Goal: Task Accomplishment & Management: Use online tool/utility

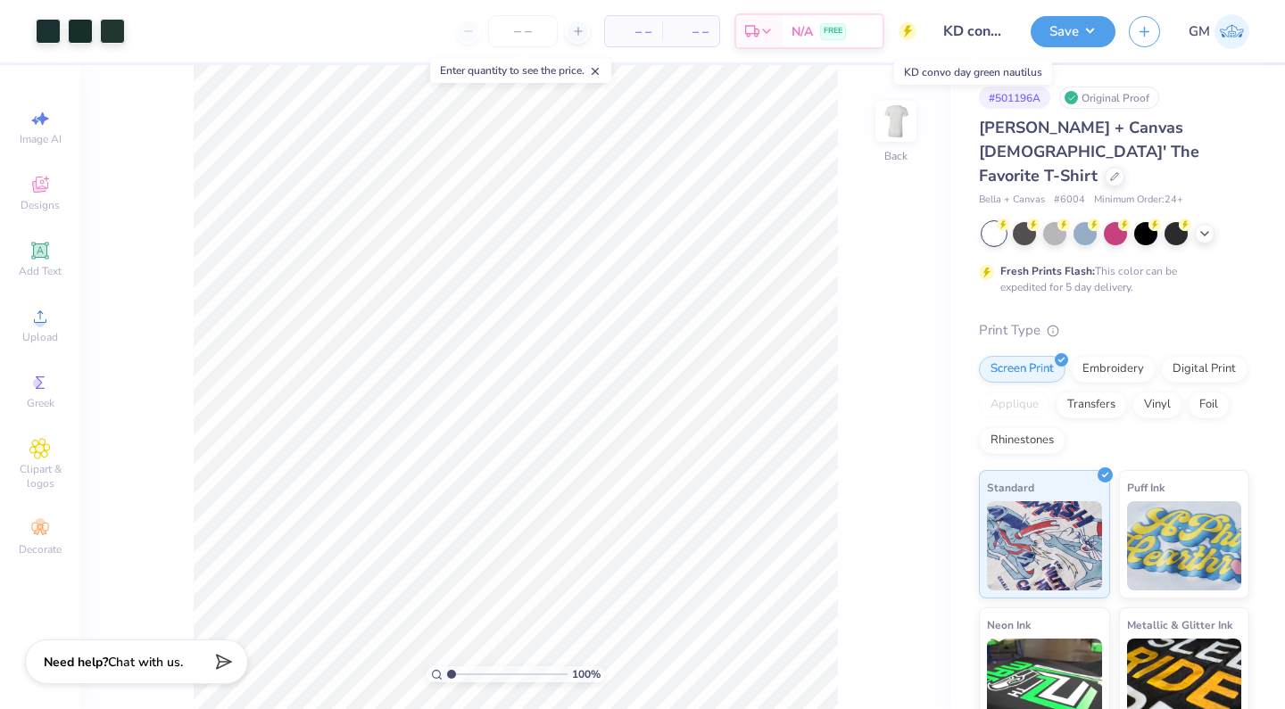
click at [975, 31] on input "KD convo day green nautilus" at bounding box center [972, 31] width 87 height 36
click at [970, 29] on input "KD convo day green nautilus" at bounding box center [972, 31] width 87 height 36
click at [978, 32] on input "KD convo day green nautilus" at bounding box center [972, 31] width 87 height 36
click at [972, 35] on input "KD convo day green nautilus" at bounding box center [972, 31] width 87 height 36
click at [971, 34] on input "KD convo day green nautilus" at bounding box center [972, 31] width 87 height 36
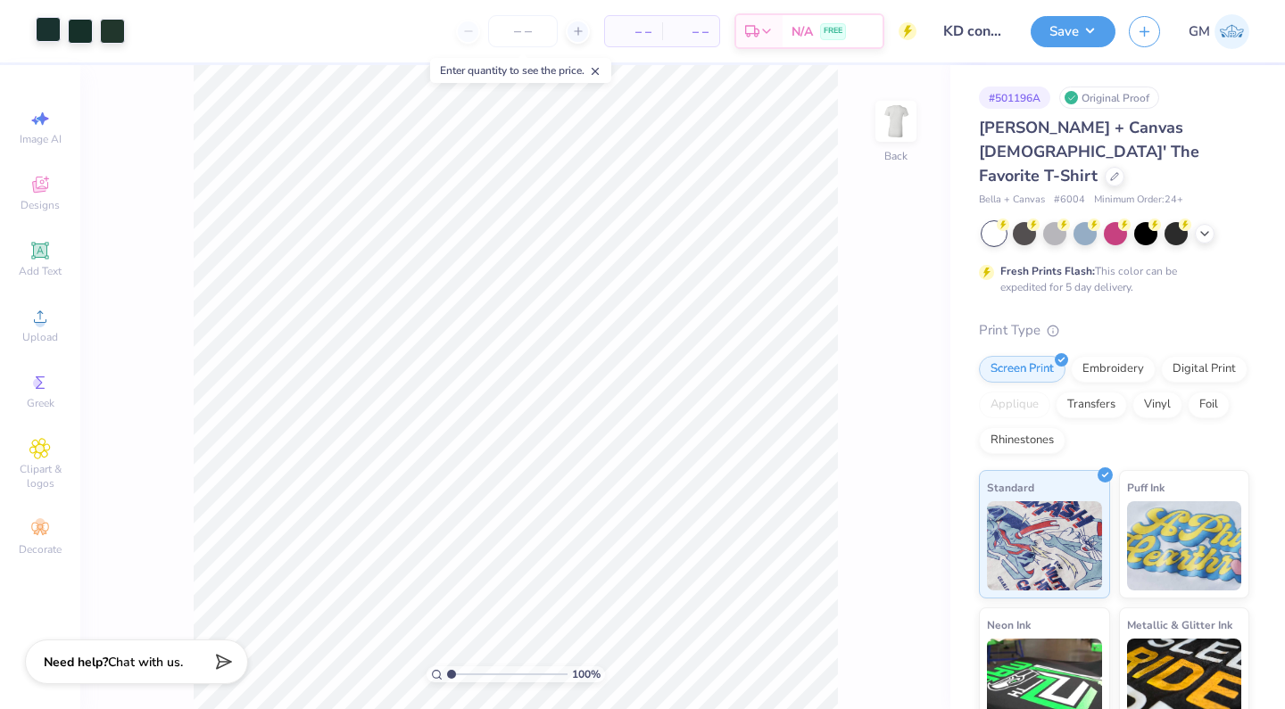
click at [54, 34] on div at bounding box center [48, 29] width 25 height 25
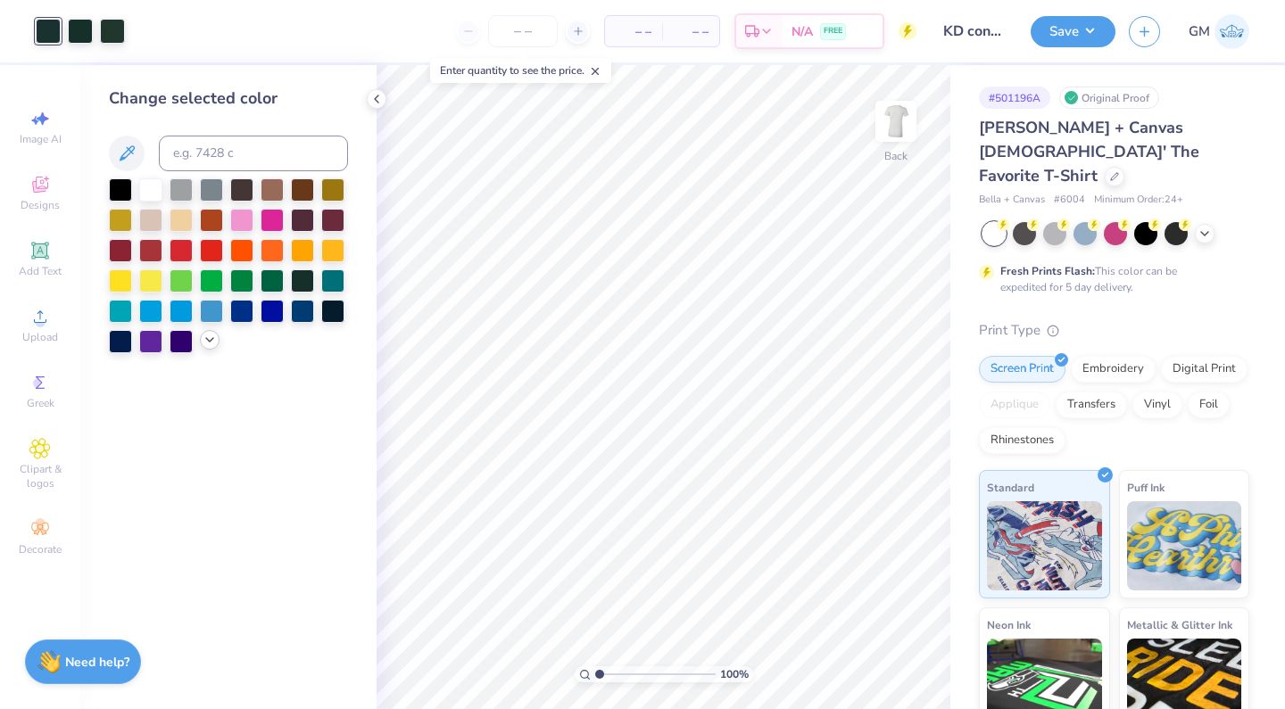
click at [208, 340] on icon at bounding box center [209, 340] width 14 height 14
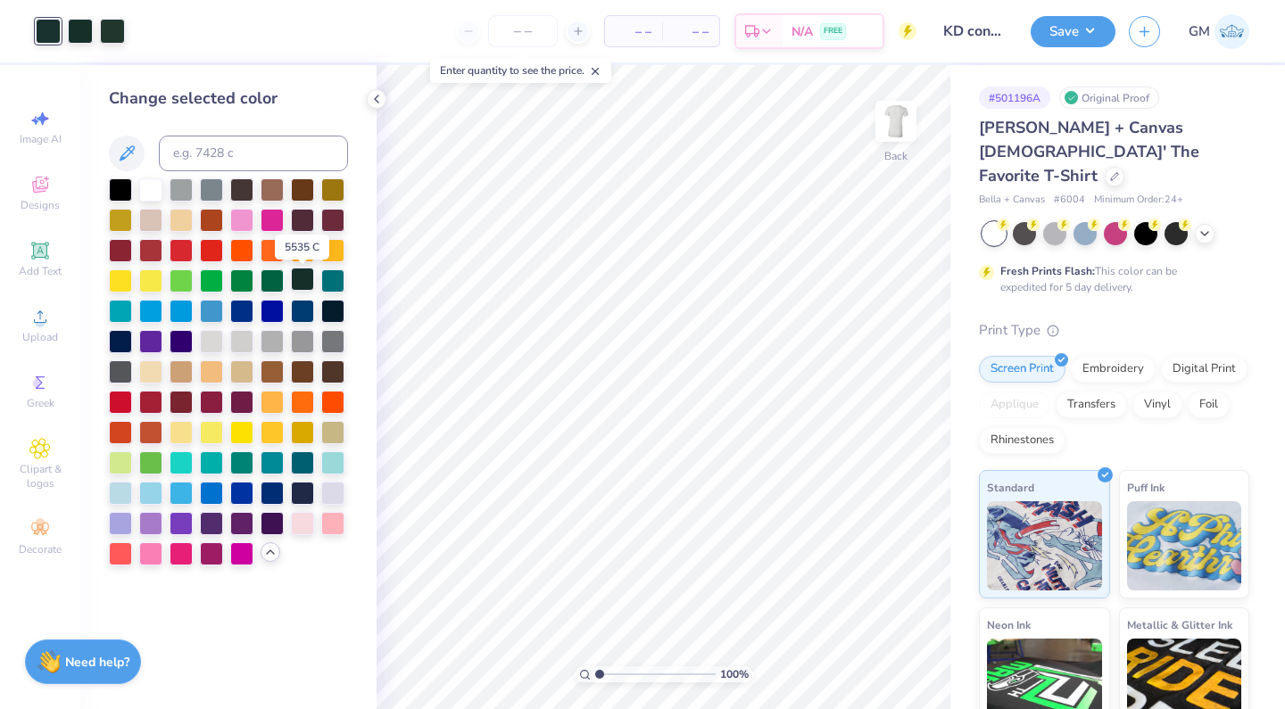
click at [304, 289] on div at bounding box center [302, 279] width 23 height 23
click at [92, 41] on div at bounding box center [80, 29] width 25 height 25
click at [305, 288] on div at bounding box center [302, 279] width 23 height 23
click at [374, 102] on icon at bounding box center [376, 99] width 14 height 14
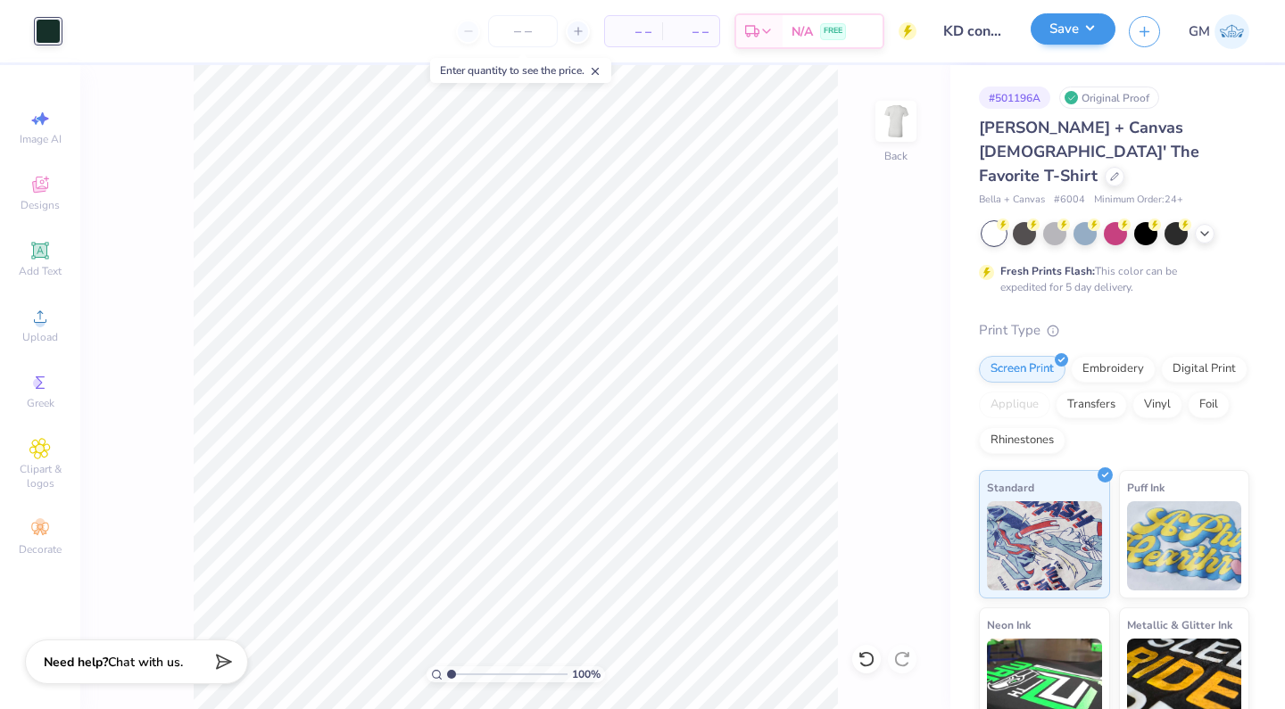
click at [1059, 35] on button "Save" at bounding box center [1072, 28] width 85 height 31
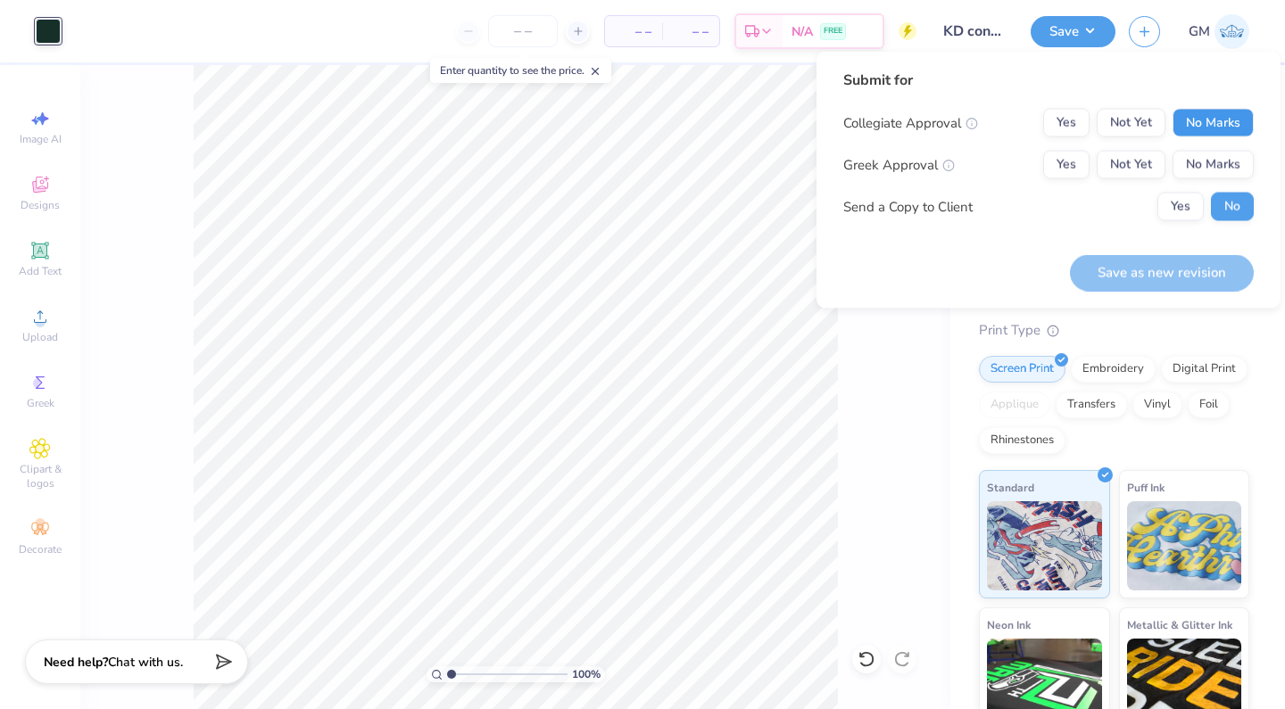
click at [1194, 121] on button "No Marks" at bounding box center [1212, 123] width 81 height 29
click at [1075, 159] on button "Yes" at bounding box center [1066, 165] width 46 height 29
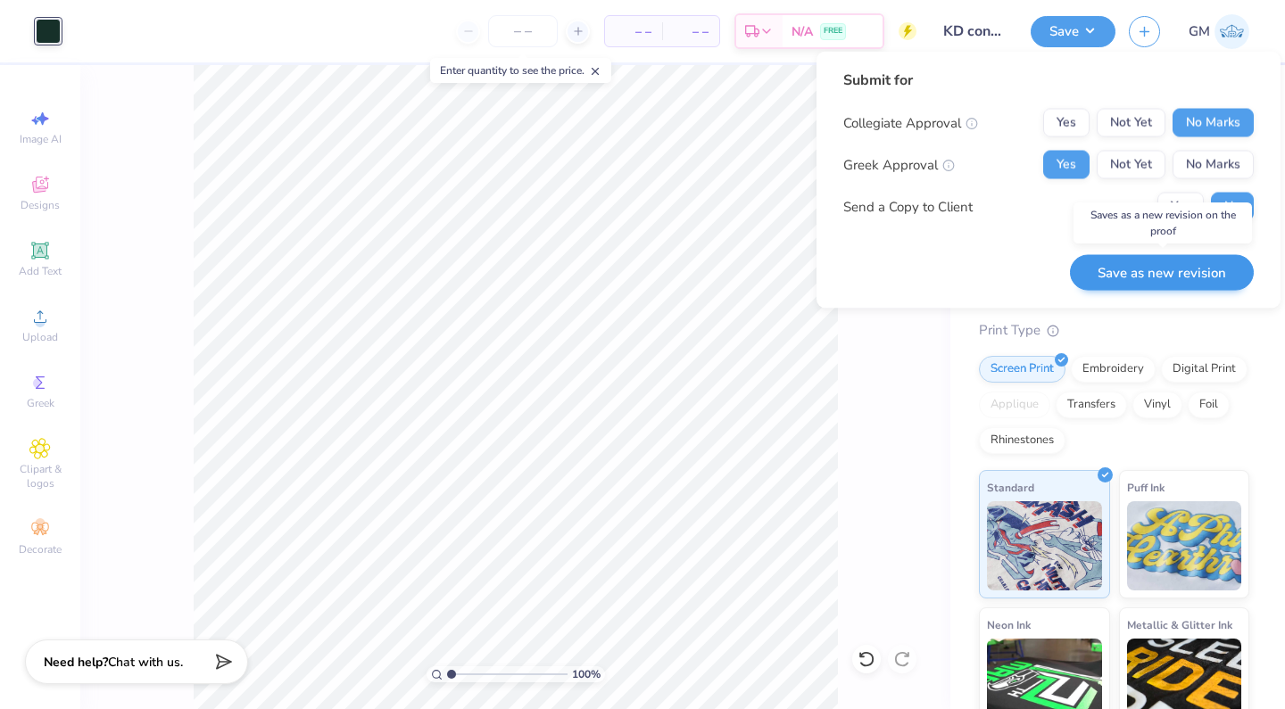
click at [1144, 267] on button "Save as new revision" at bounding box center [1162, 272] width 184 height 37
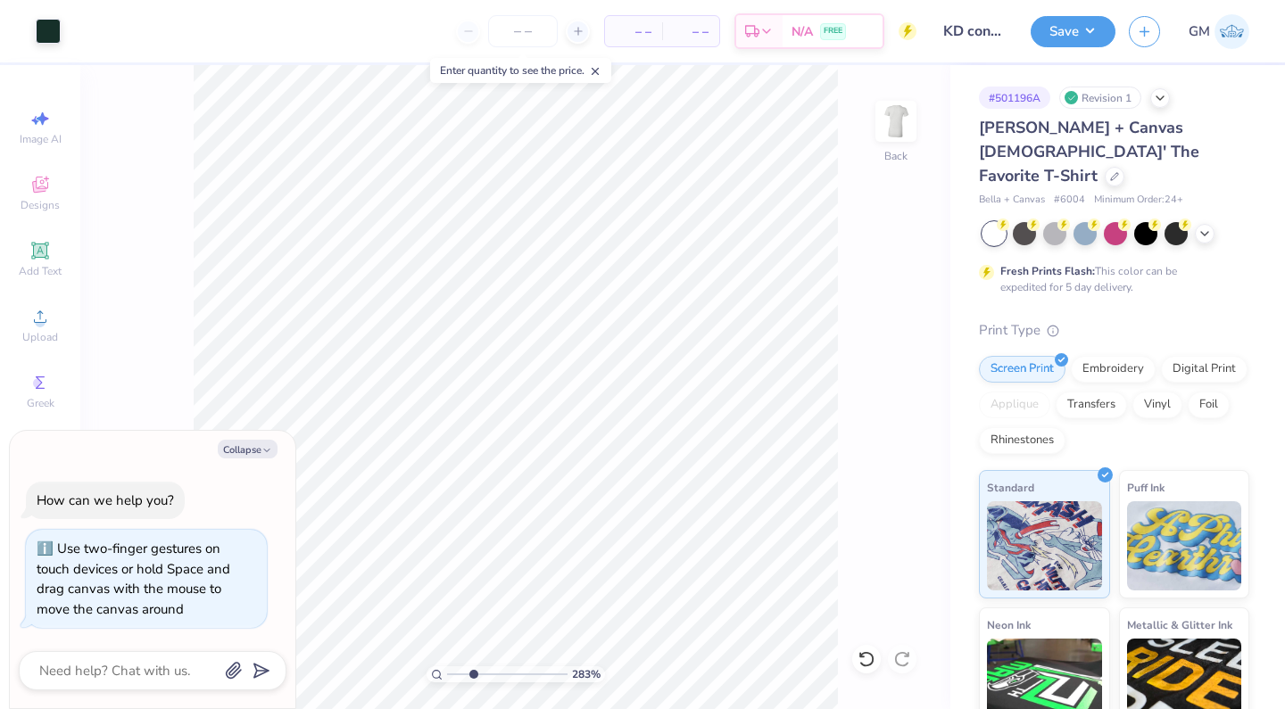
type input "2.83"
drag, startPoint x: 453, startPoint y: 672, endPoint x: 473, endPoint y: 672, distance: 19.6
click at [473, 672] on input "range" at bounding box center [507, 674] width 120 height 16
click at [254, 454] on button "Collapse" at bounding box center [248, 449] width 60 height 19
type textarea "x"
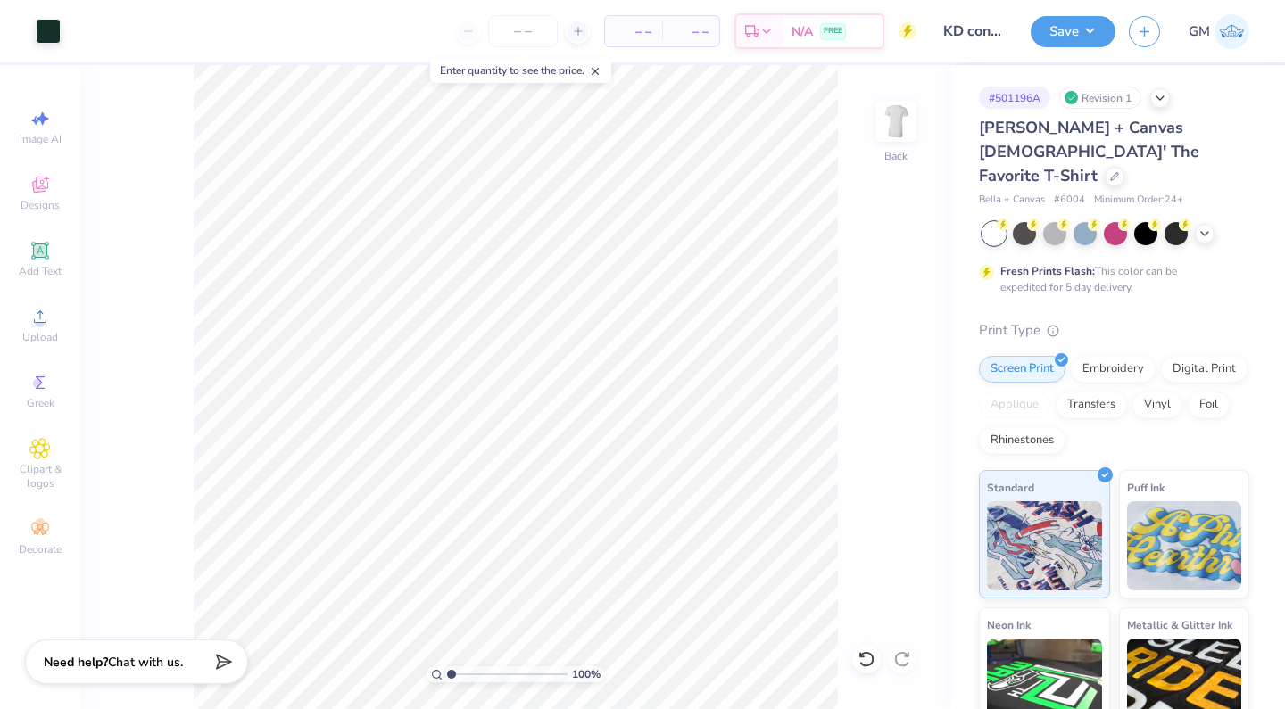
drag, startPoint x: 472, startPoint y: 673, endPoint x: 407, endPoint y: 677, distance: 65.2
type input "1"
click at [407, 677] on div "100 %" at bounding box center [516, 387] width 644 height 644
click at [47, 255] on icon at bounding box center [39, 250] width 17 height 17
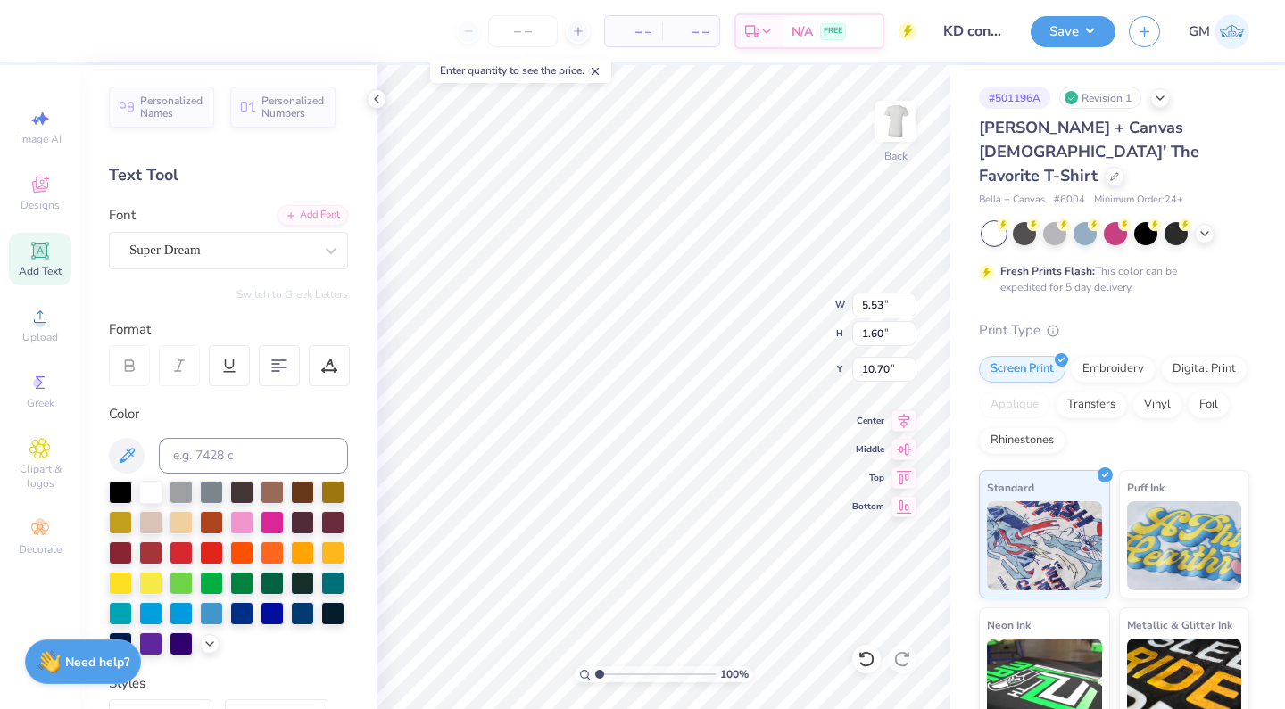
scroll to position [0, 1]
type textarea "Kappa"
click at [265, 247] on div "Super Dream" at bounding box center [221, 250] width 187 height 28
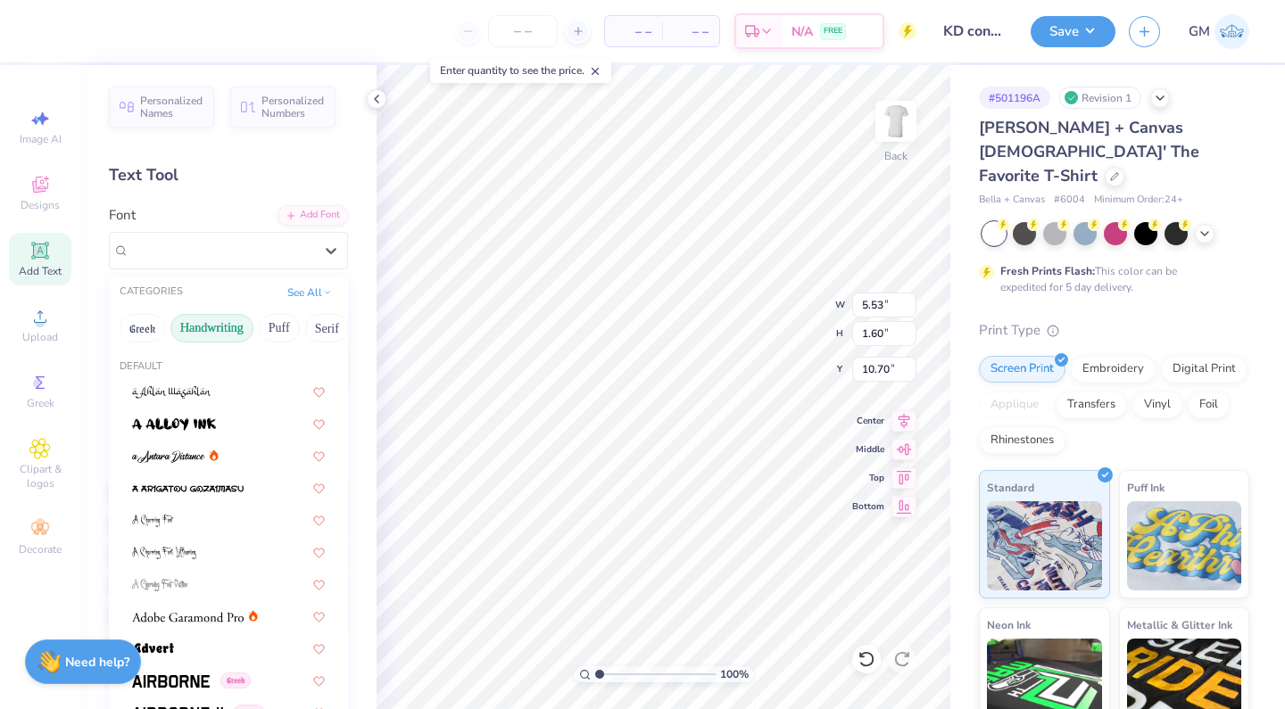
click at [216, 334] on button "Handwriting" at bounding box center [211, 328] width 83 height 29
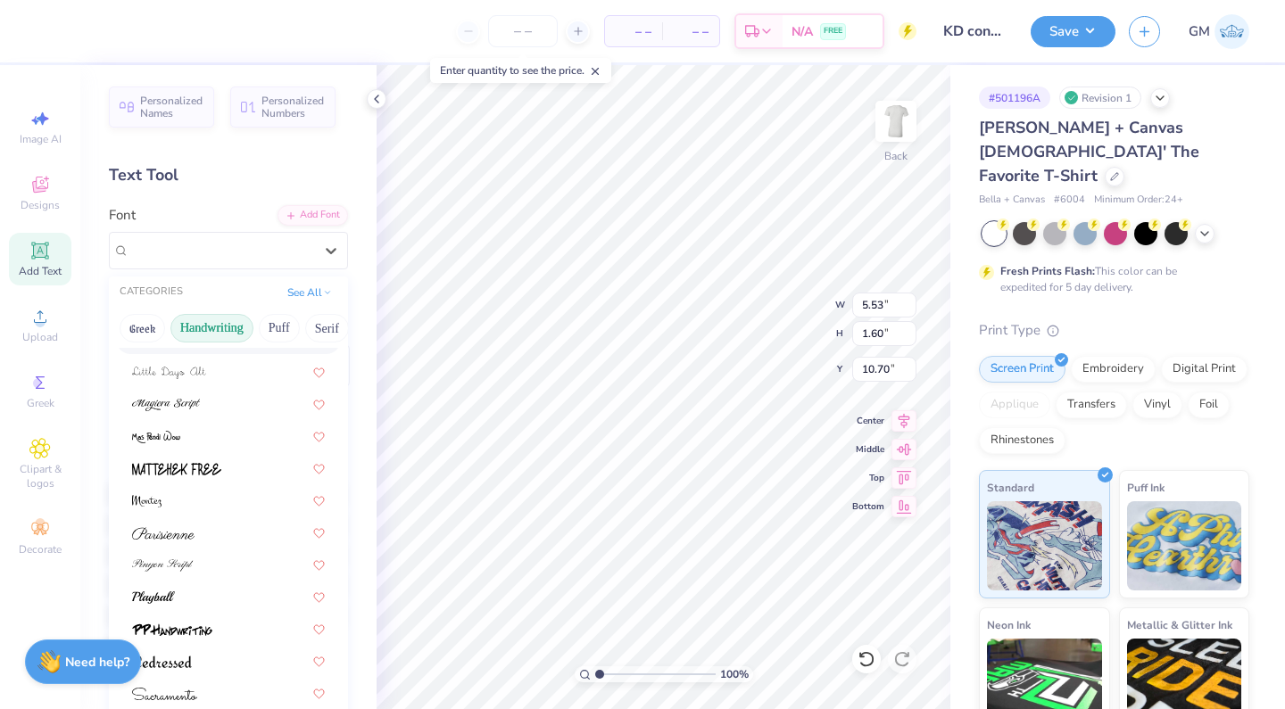
scroll to position [404, 0]
click at [179, 556] on div at bounding box center [228, 564] width 225 height 29
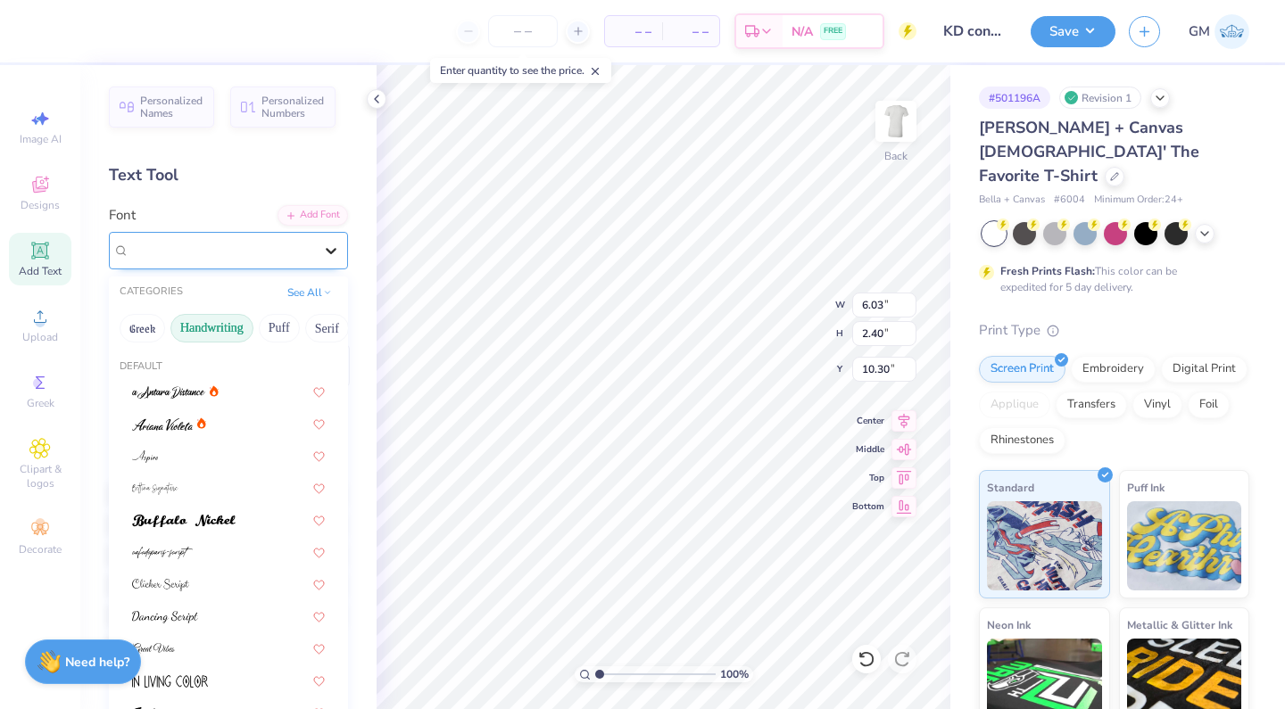
click at [333, 260] on div at bounding box center [331, 251] width 32 height 32
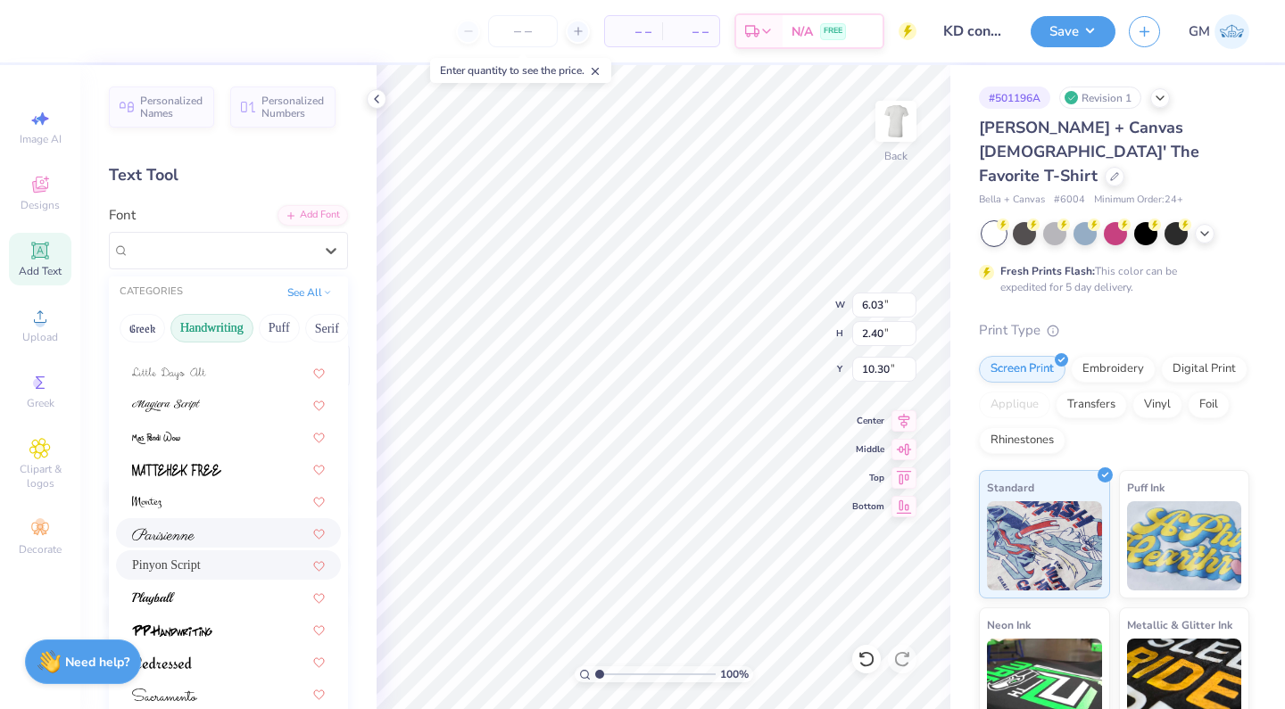
click at [238, 536] on div at bounding box center [228, 533] width 193 height 19
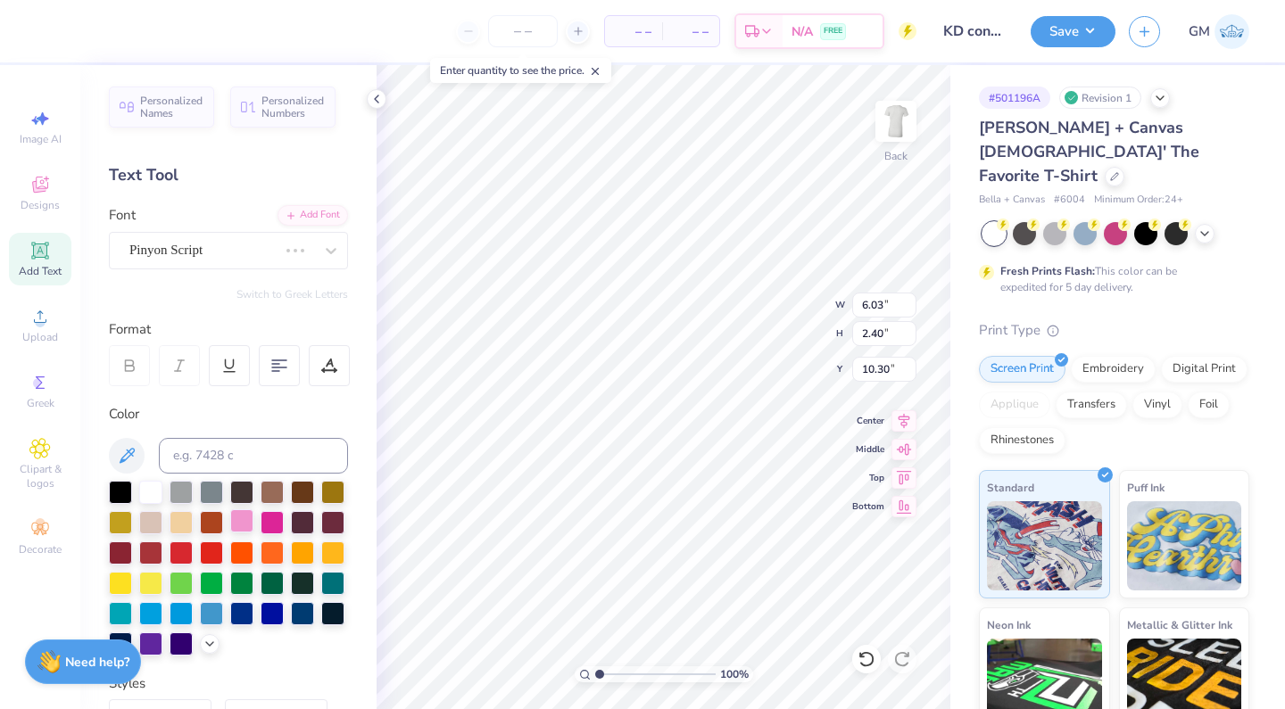
scroll to position [0, 1]
click at [321, 253] on div at bounding box center [331, 251] width 32 height 32
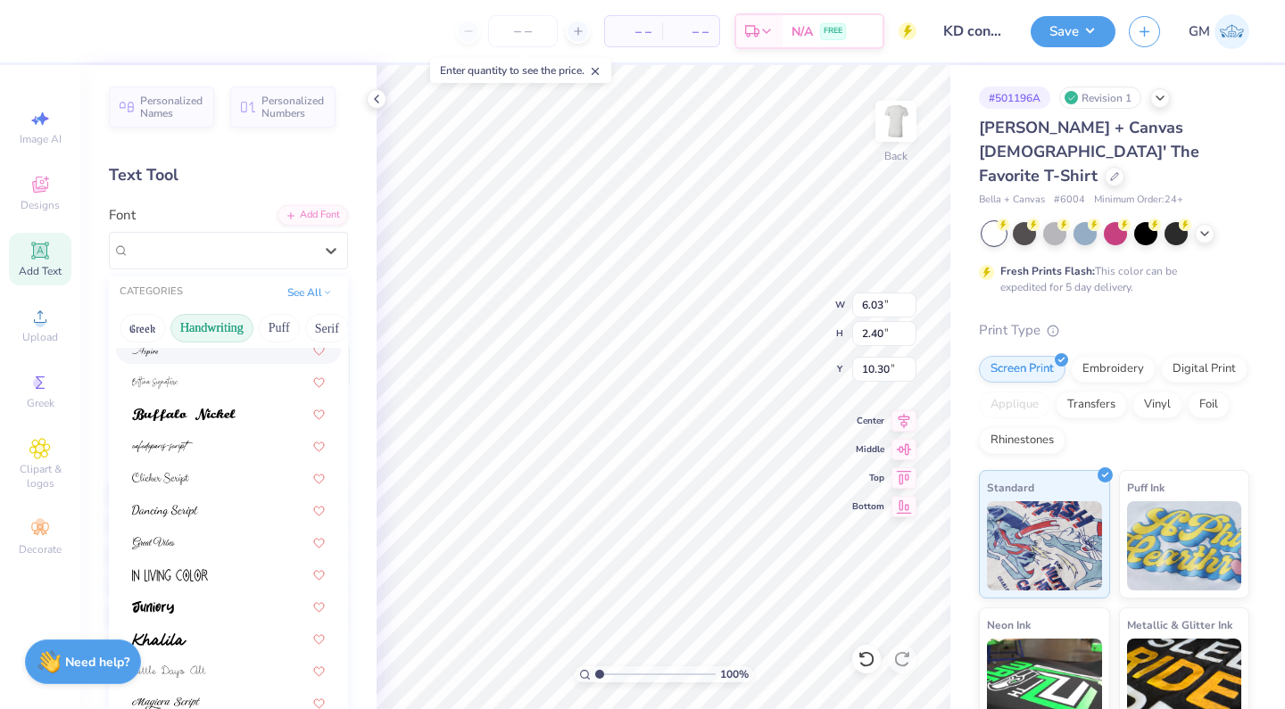
scroll to position [113, 0]
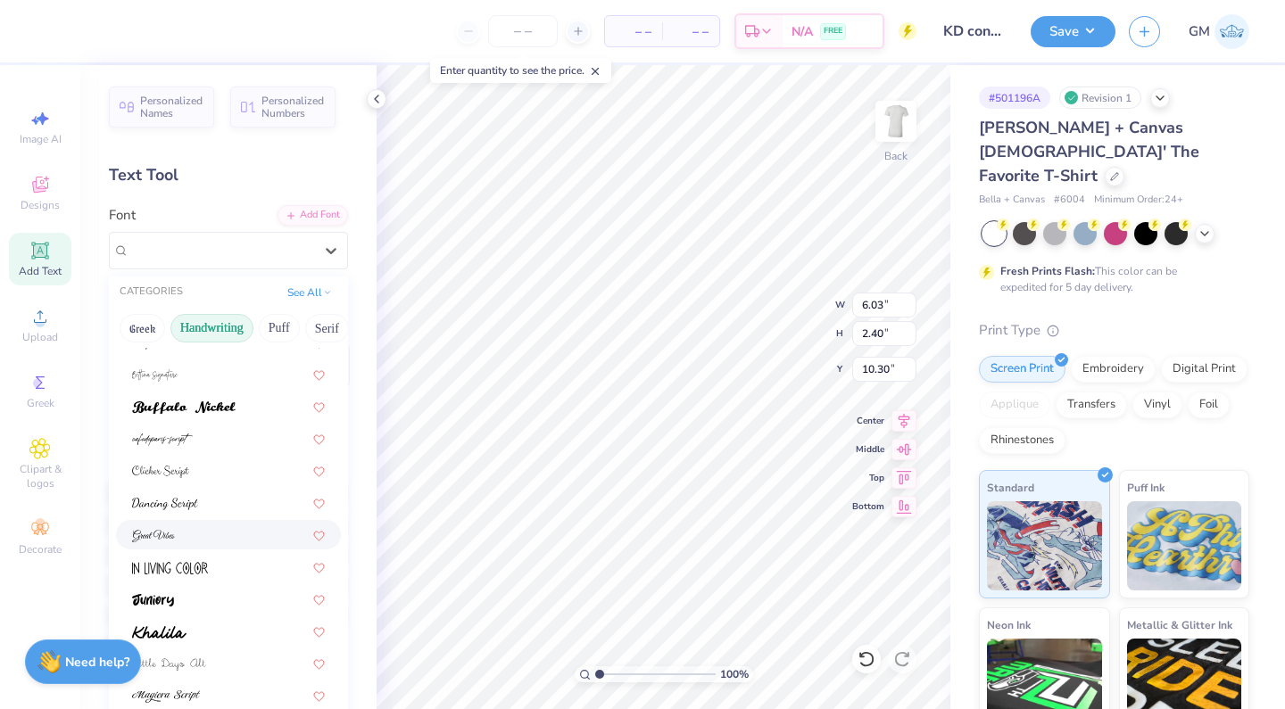
click at [241, 540] on div at bounding box center [228, 534] width 193 height 19
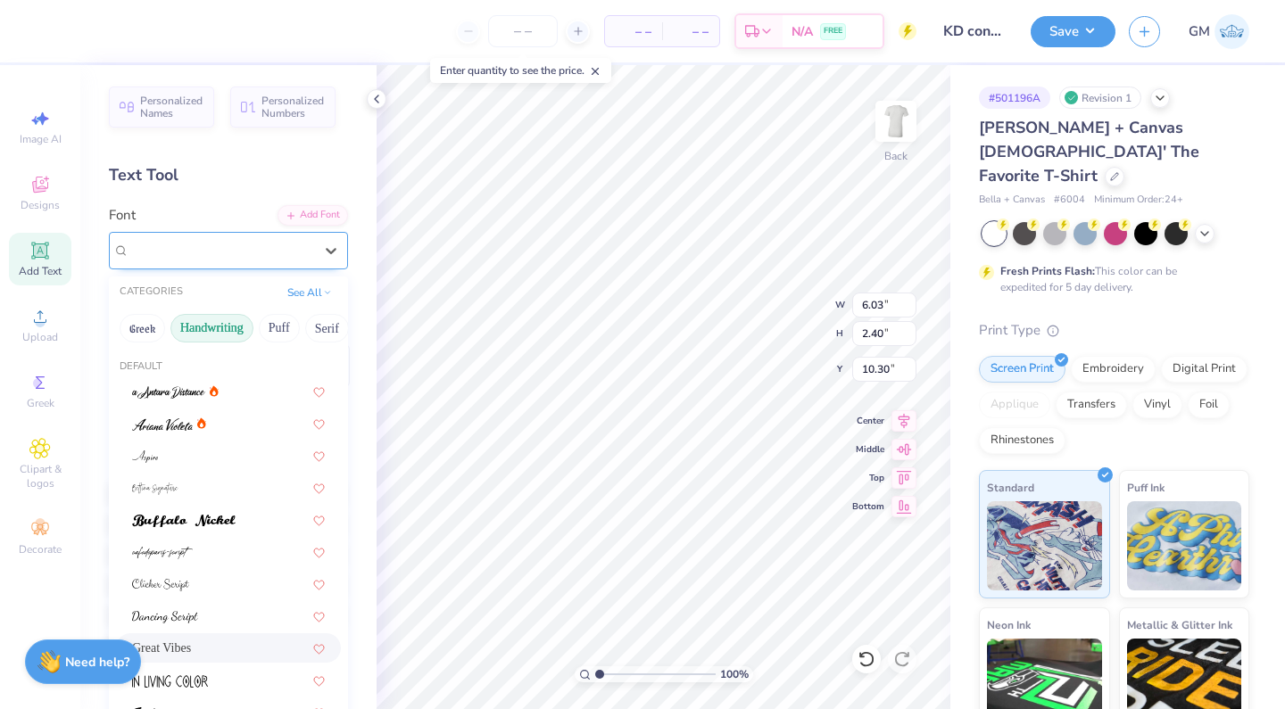
click at [309, 259] on div "Great Vibes" at bounding box center [221, 250] width 187 height 28
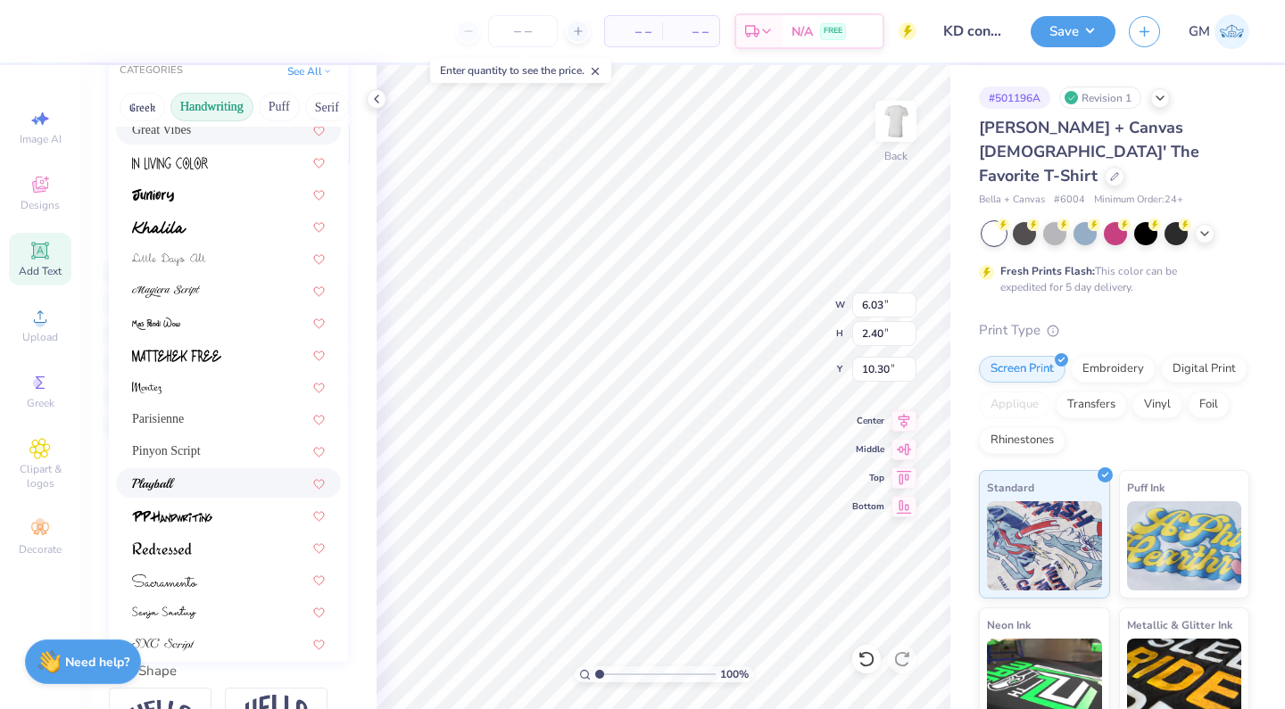
scroll to position [293, 0]
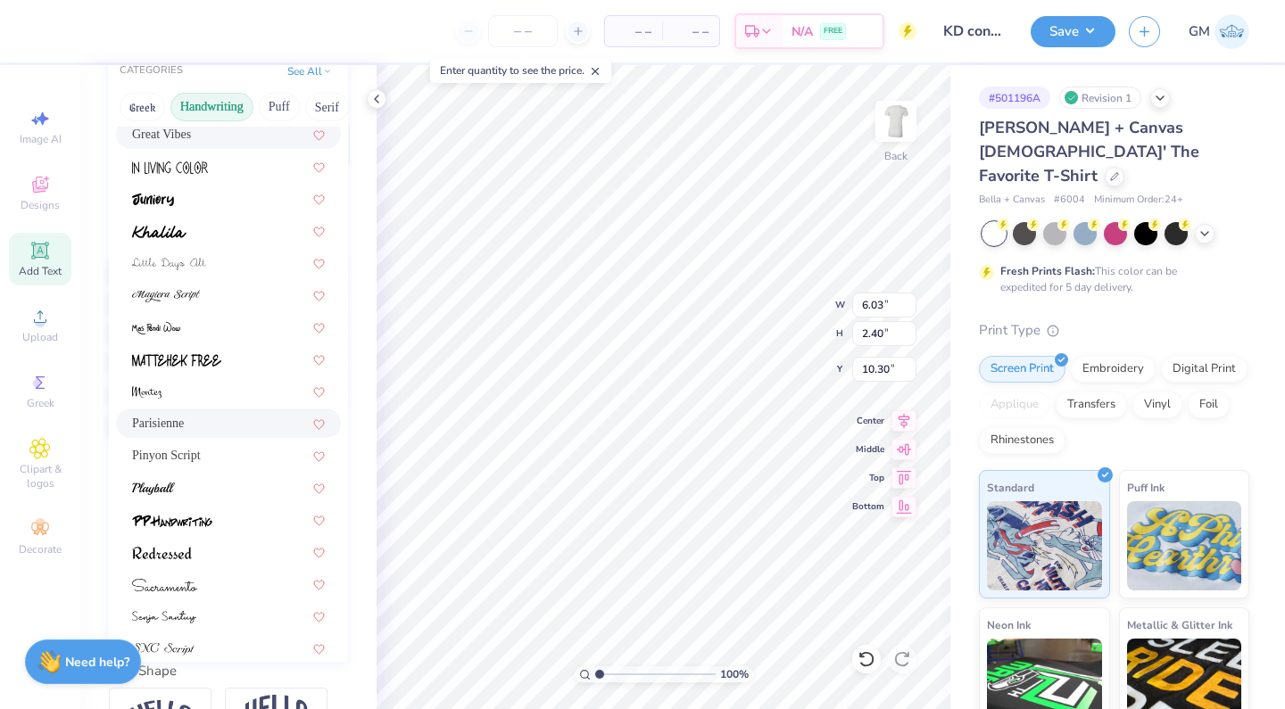
click at [223, 427] on div "Parisienne" at bounding box center [228, 423] width 193 height 19
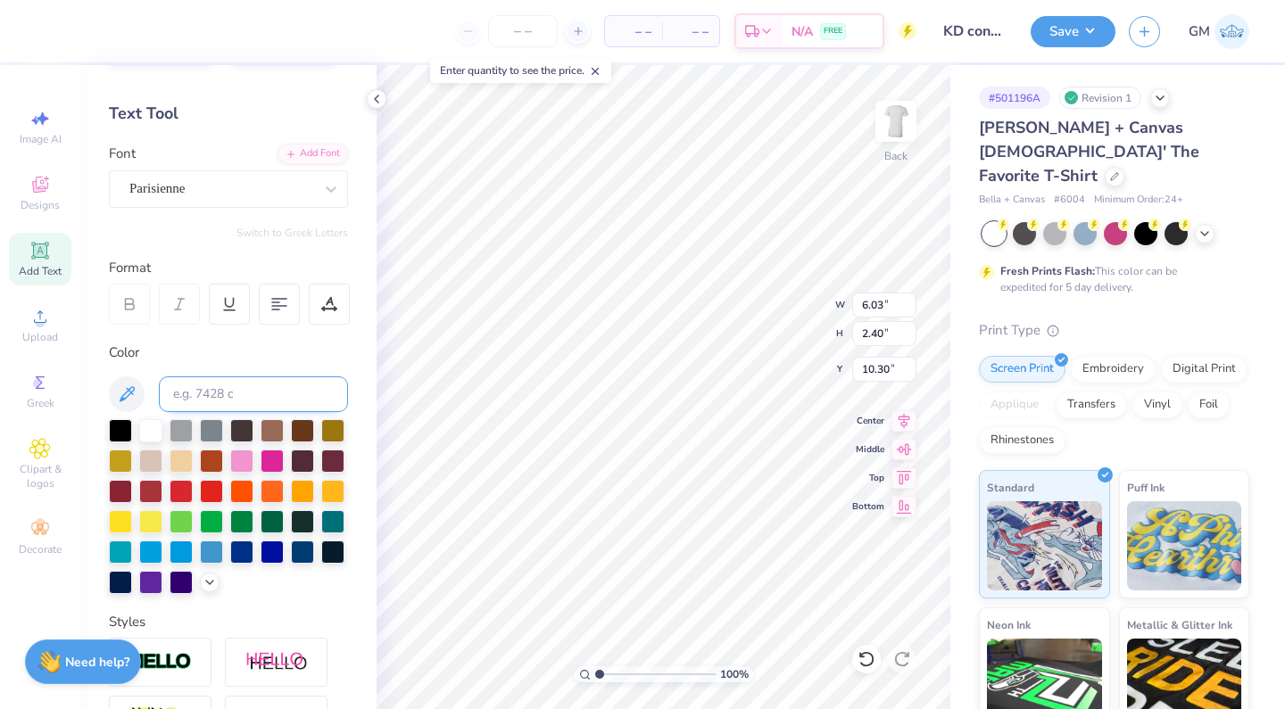
scroll to position [45, 0]
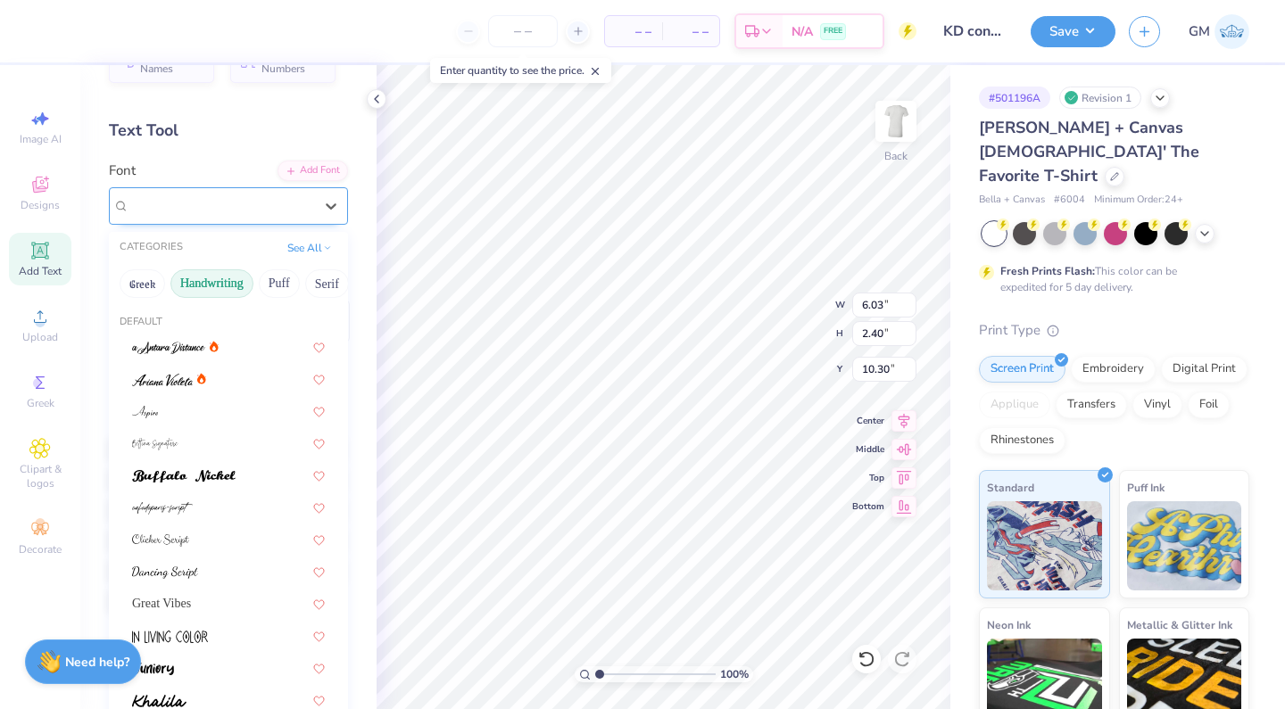
click at [277, 214] on div "Parisienne" at bounding box center [221, 206] width 187 height 28
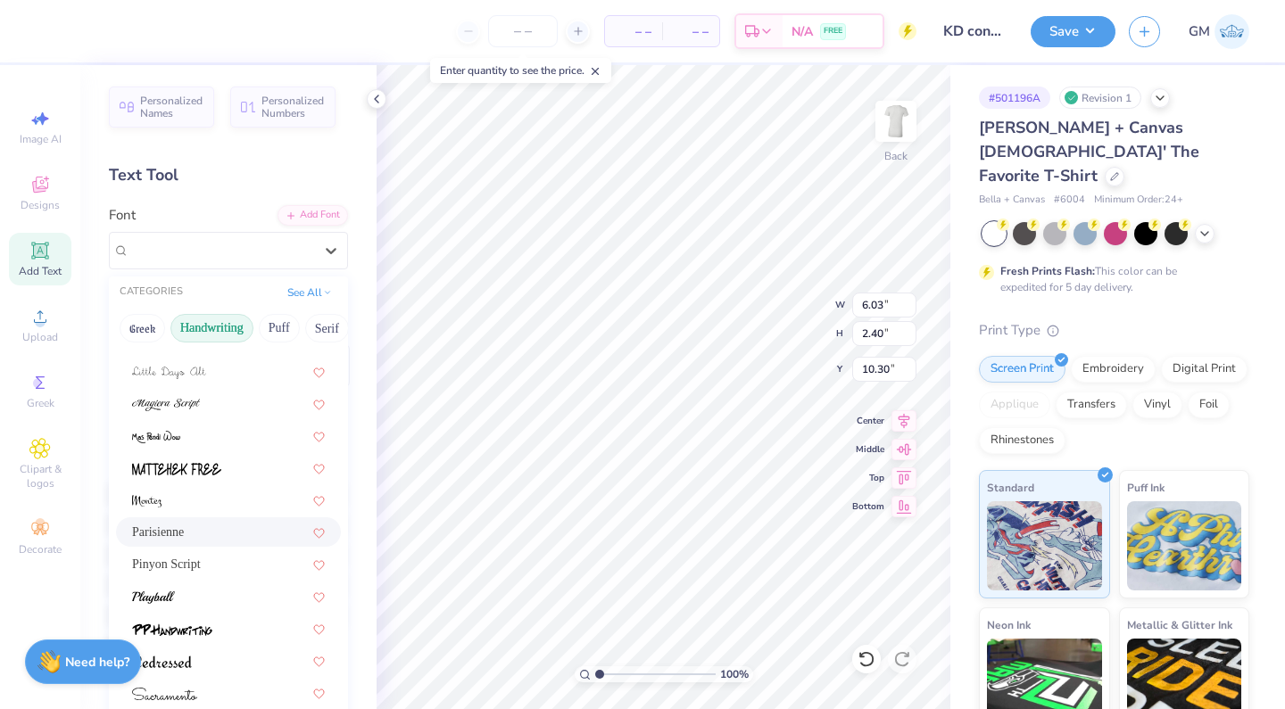
scroll to position [404, 0]
click at [184, 566] on span "Pinyon Script" at bounding box center [166, 565] width 69 height 19
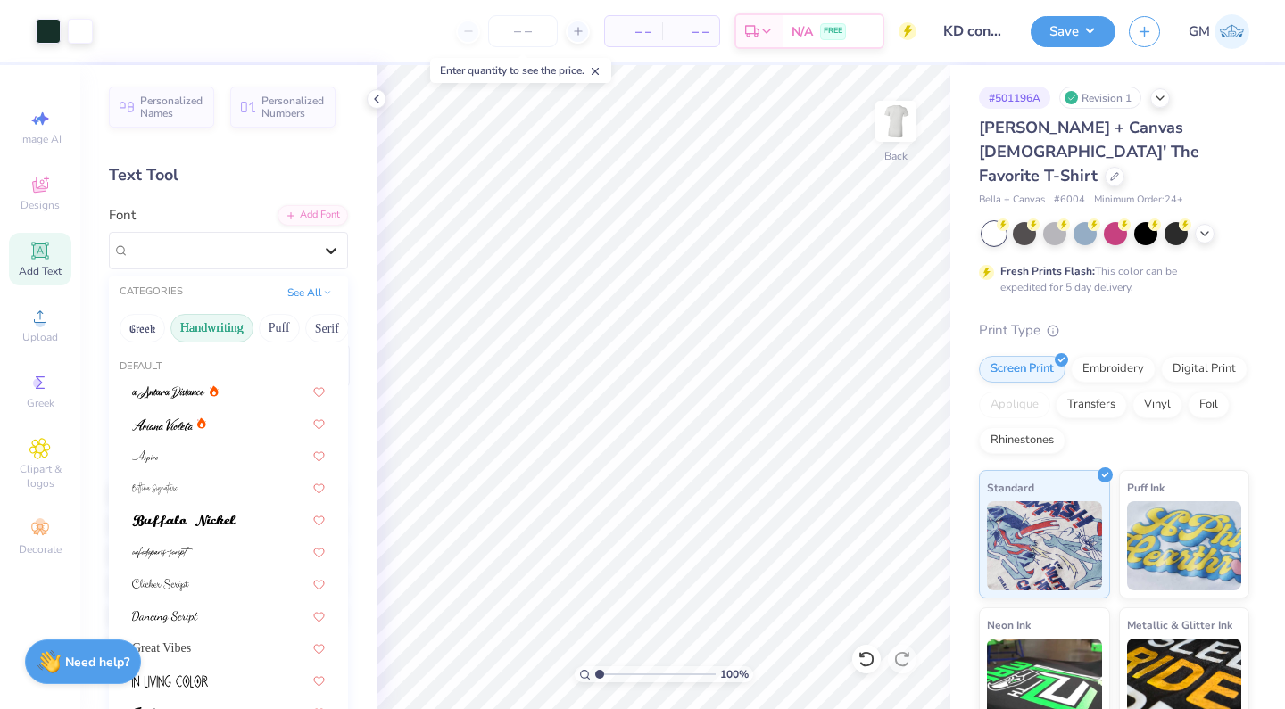
click at [318, 246] on div at bounding box center [331, 251] width 32 height 32
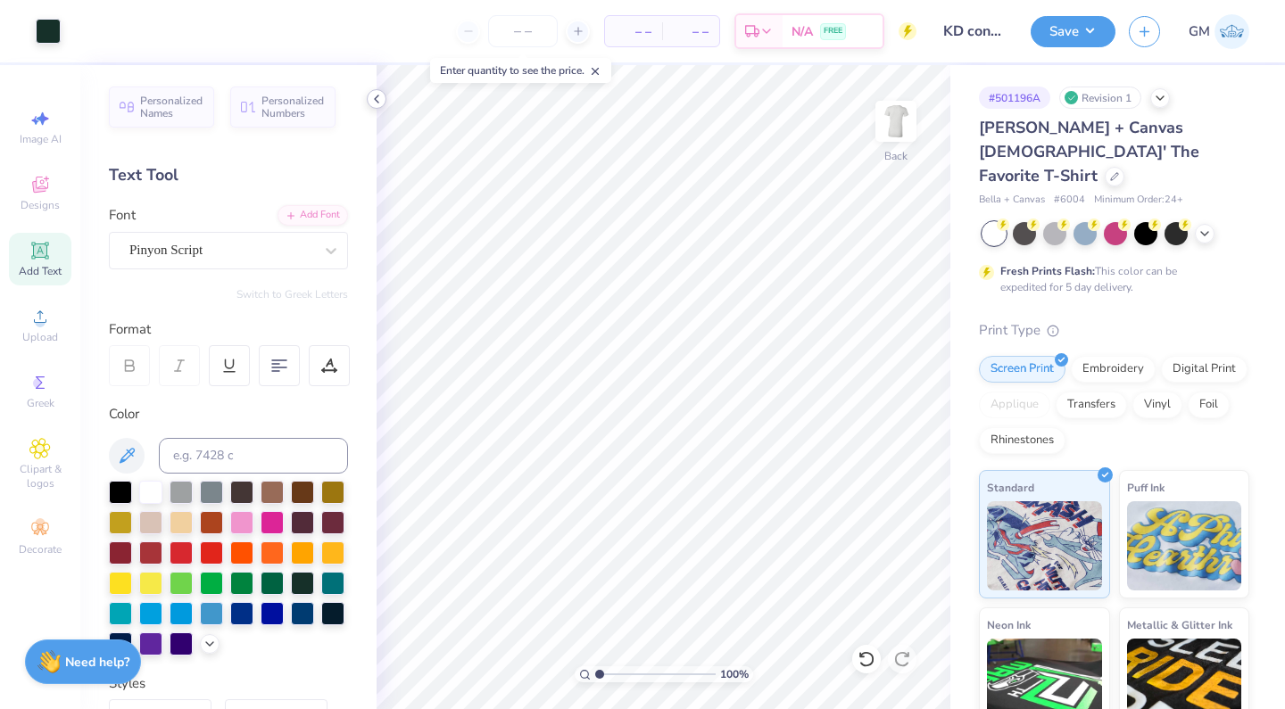
click at [376, 97] on polyline at bounding box center [377, 98] width 4 height 7
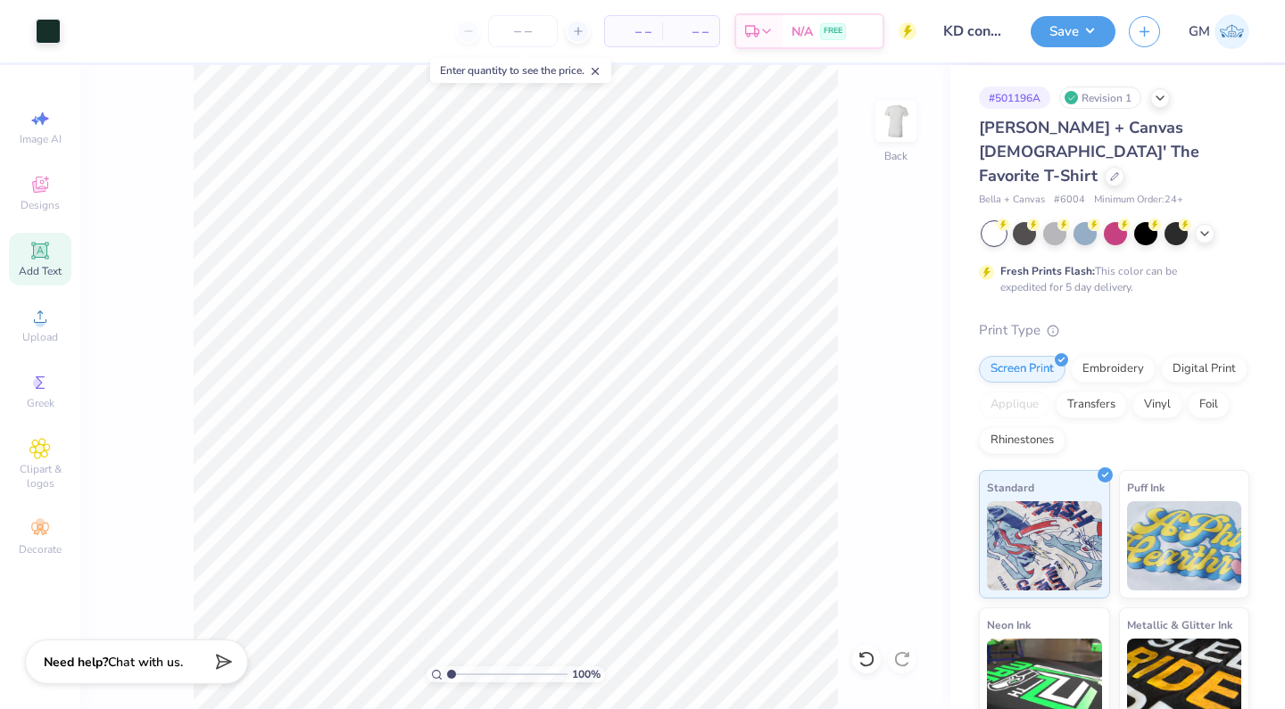
type input "1"
click at [449, 669] on input "range" at bounding box center [507, 674] width 120 height 16
click at [46, 326] on icon at bounding box center [39, 316] width 21 height 21
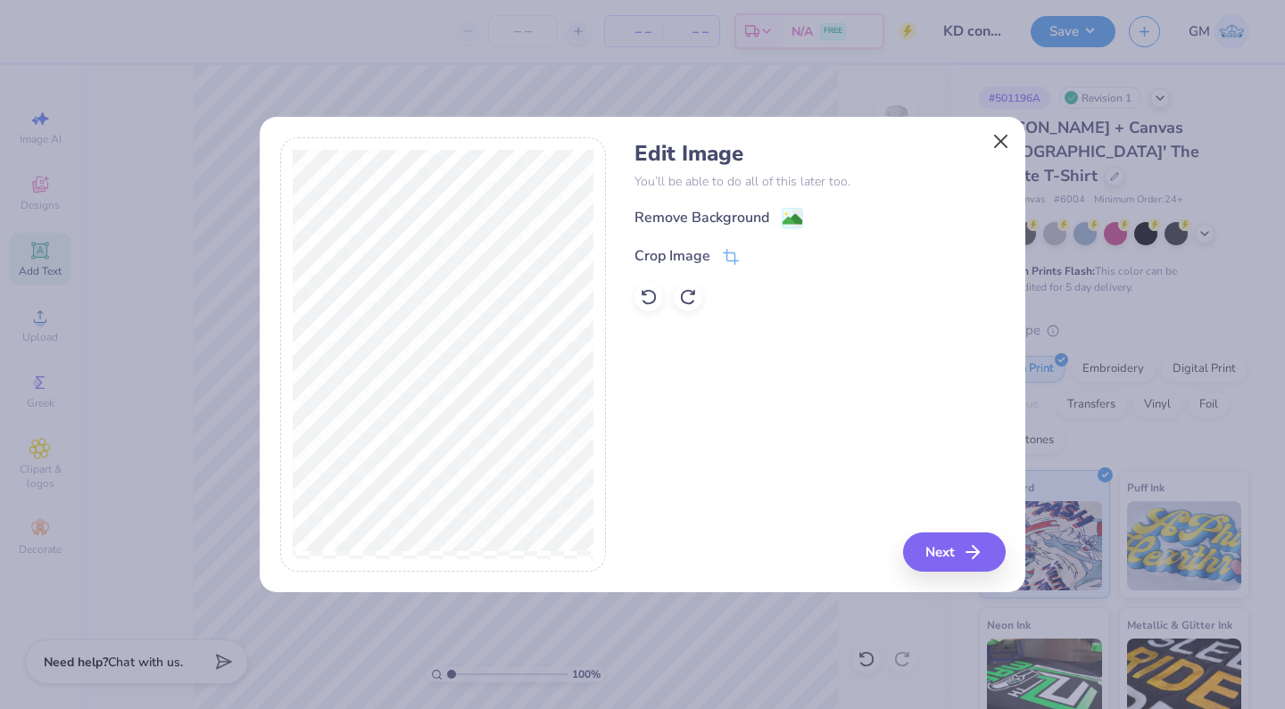
click at [1006, 145] on button "Close" at bounding box center [1001, 142] width 34 height 34
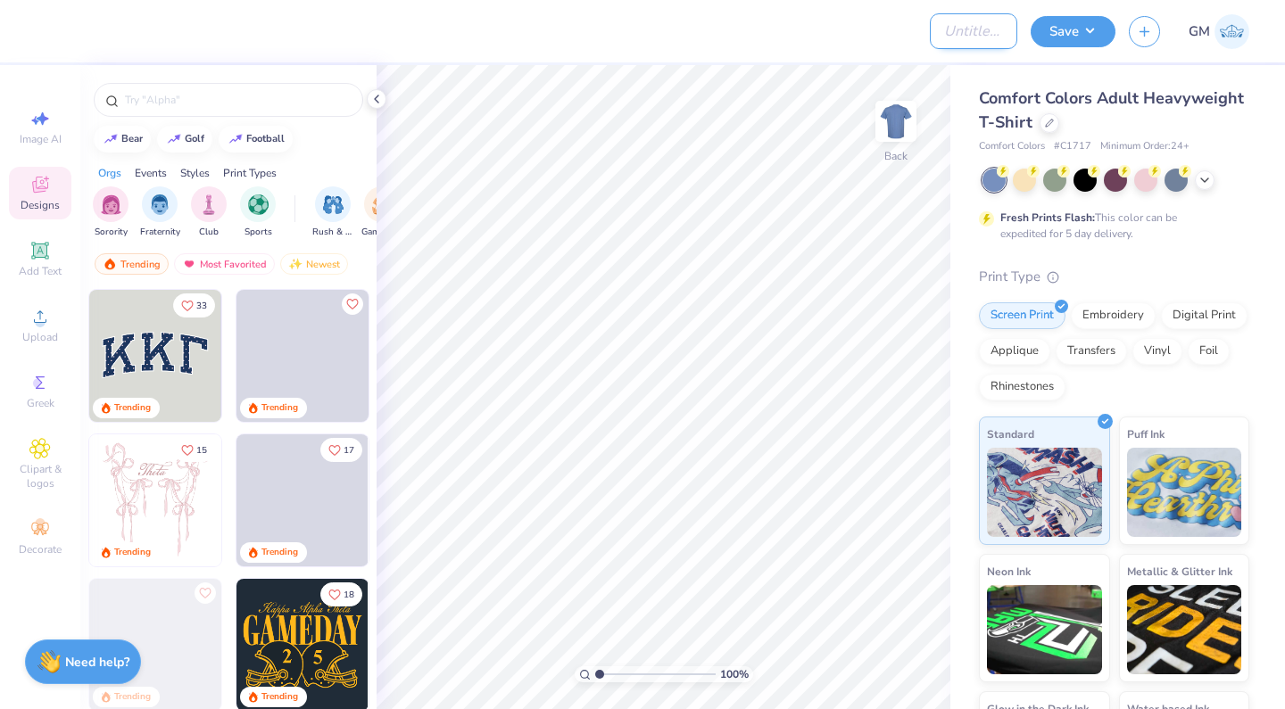
click at [929, 39] on input "Design Title" at bounding box center [972, 31] width 87 height 36
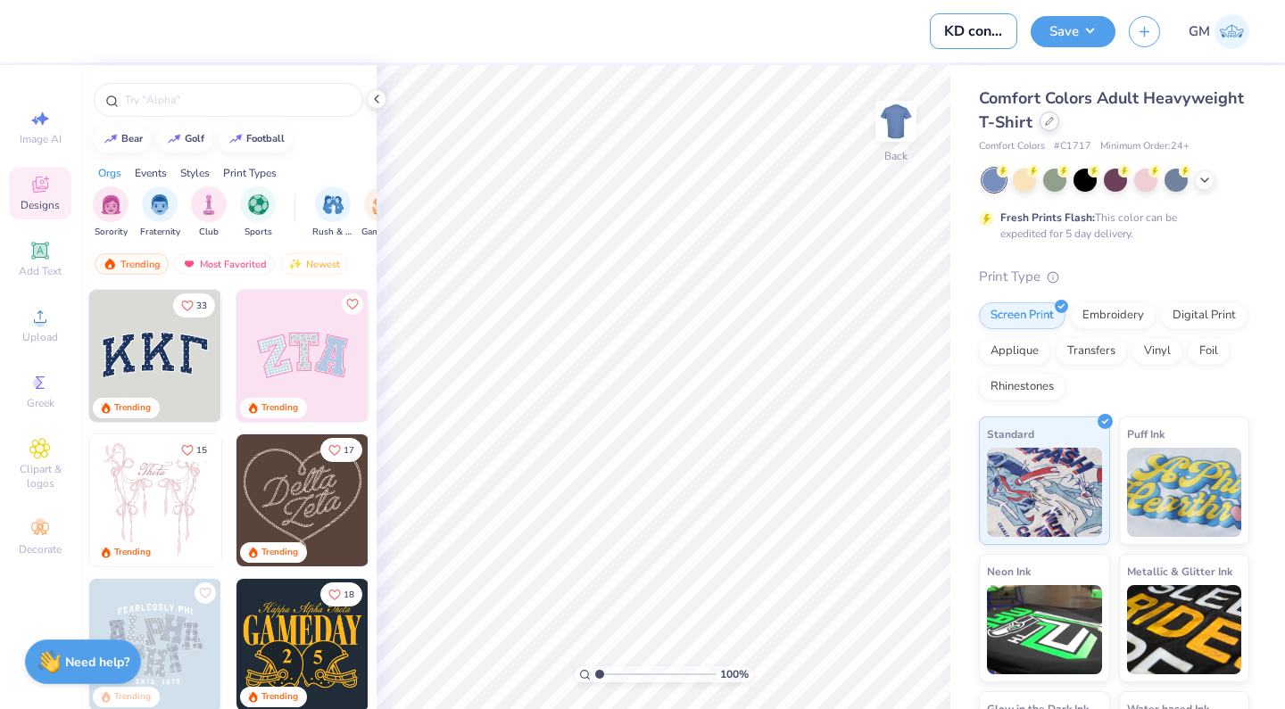
type input "KD convo day nautilus regular"
click at [1040, 126] on div at bounding box center [1049, 122] width 20 height 20
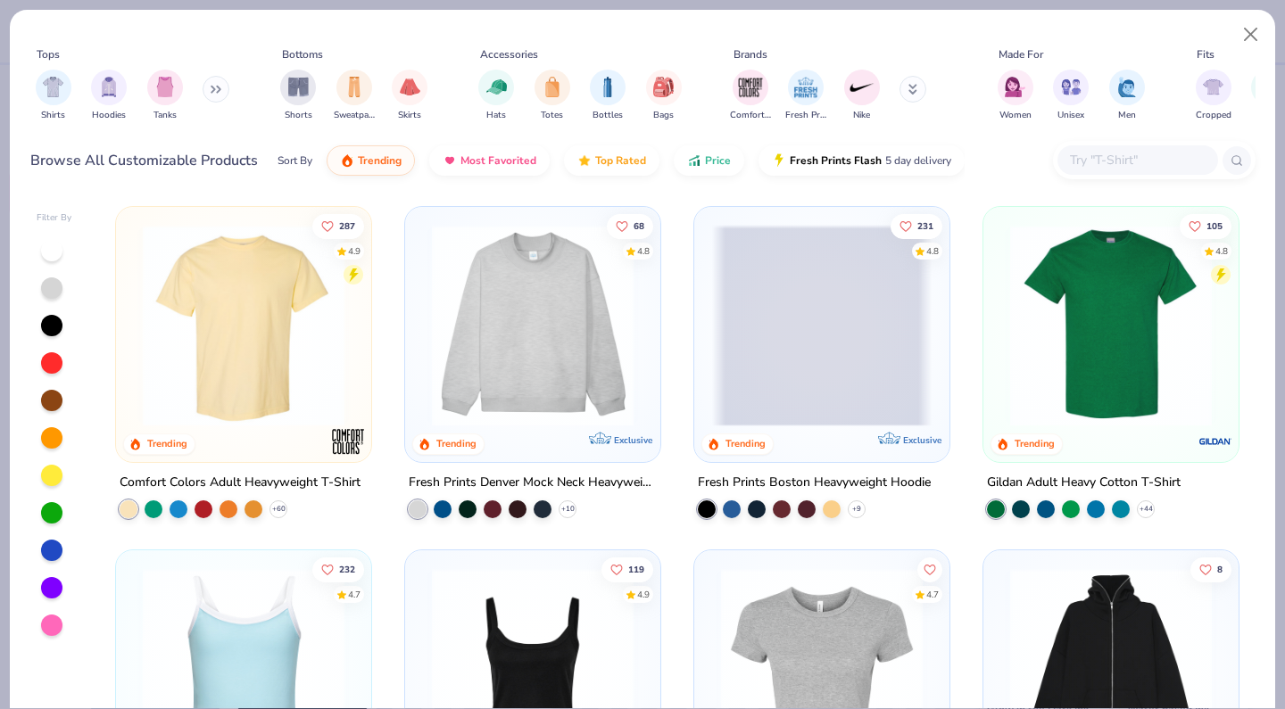
click at [1064, 166] on div at bounding box center [1137, 159] width 161 height 29
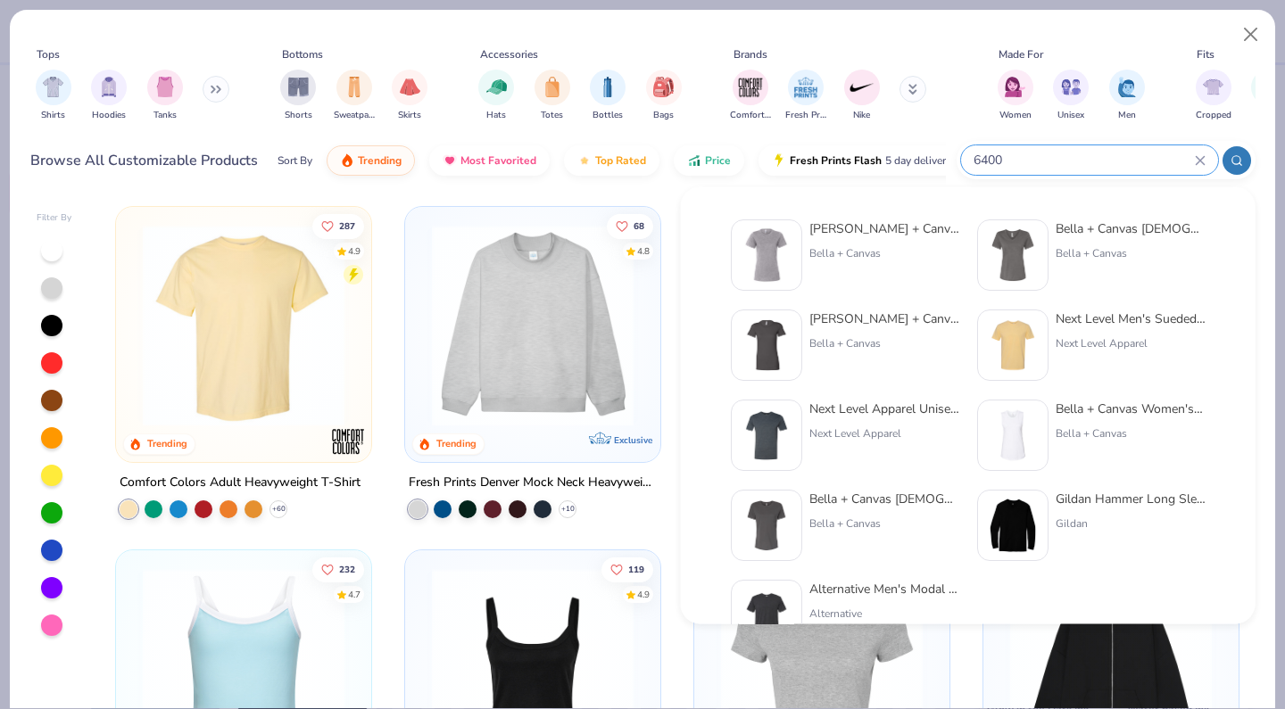
type input "6400"
click at [900, 230] on div "Bella + Canvas New Women's Relaxed Heather CVC Short Sleeve Tee" at bounding box center [884, 228] width 150 height 19
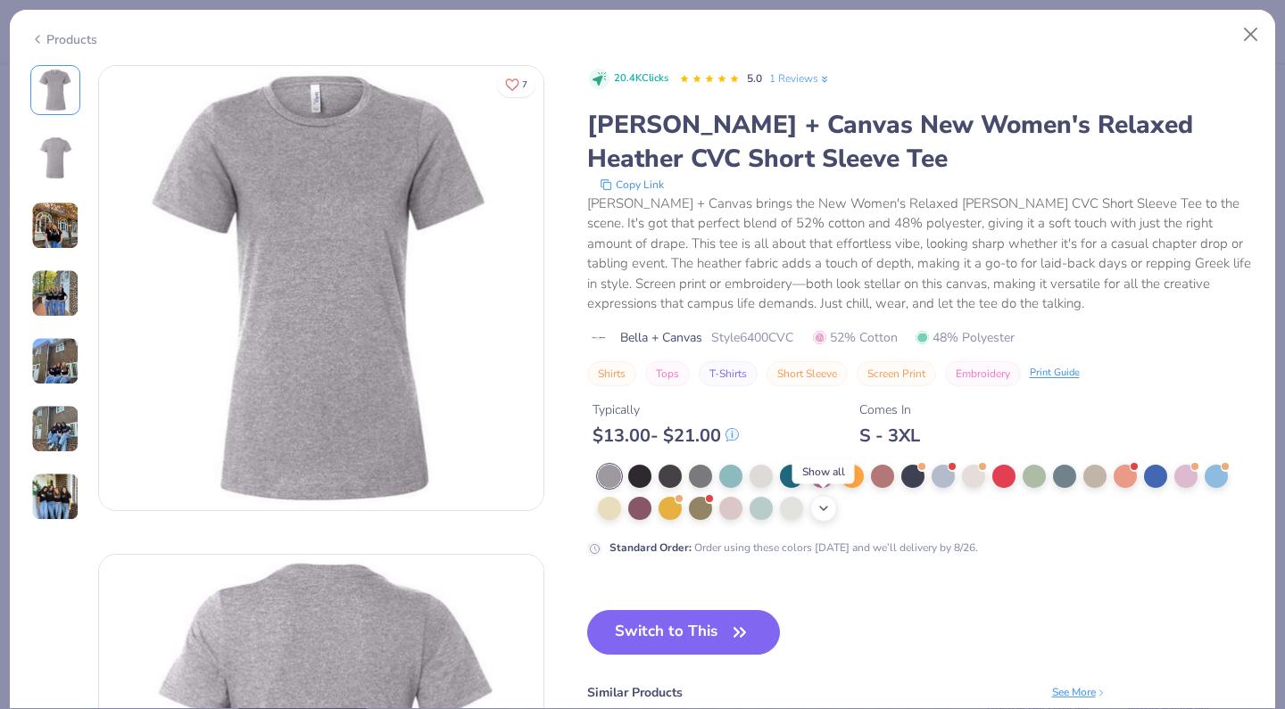
click at [821, 507] on icon at bounding box center [823, 508] width 14 height 14
click at [934, 508] on div at bounding box center [926, 493] width 657 height 57
click at [891, 510] on div at bounding box center [882, 506] width 23 height 23
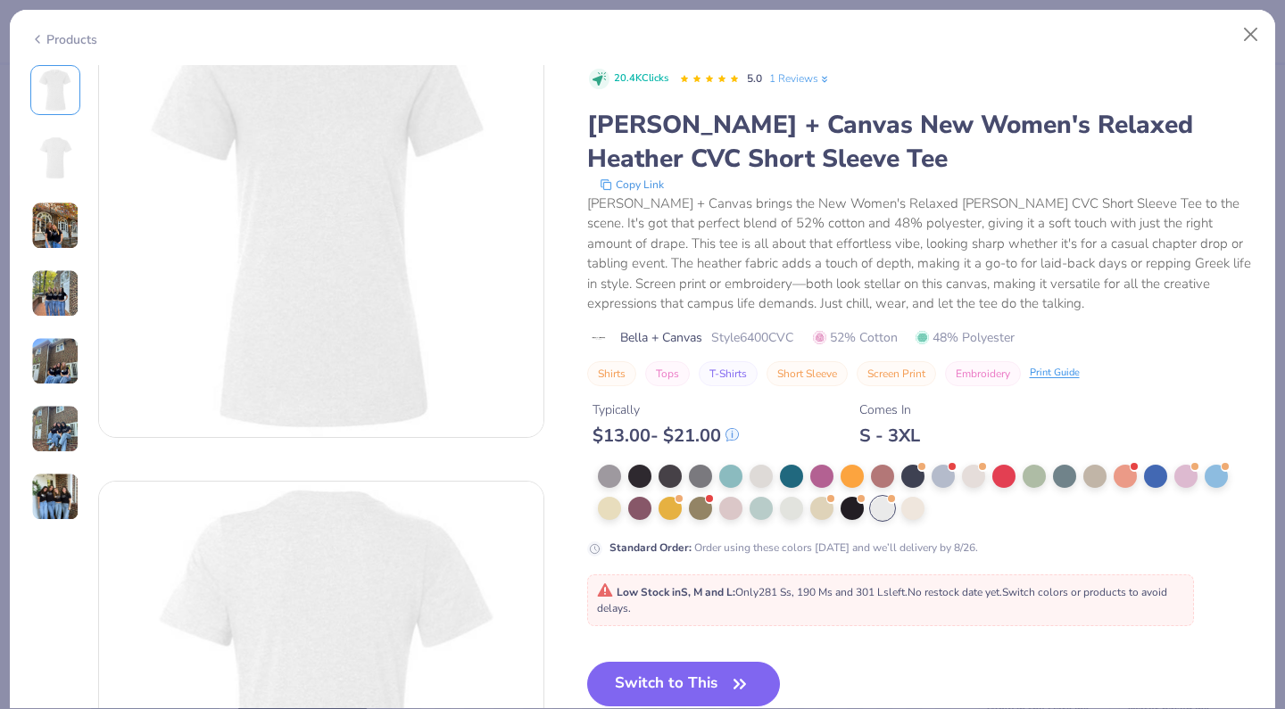
scroll to position [80, 0]
click at [693, 678] on button "Switch to This" at bounding box center [684, 684] width 194 height 45
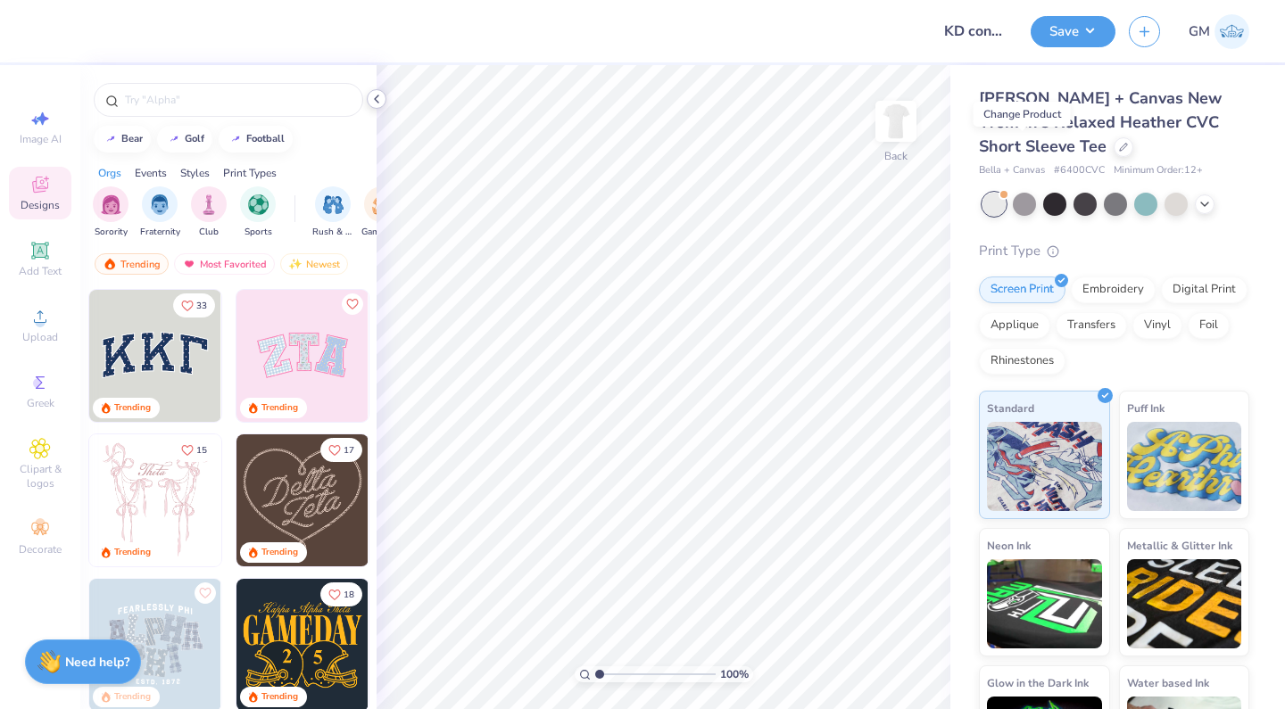
click at [378, 98] on icon at bounding box center [376, 99] width 14 height 14
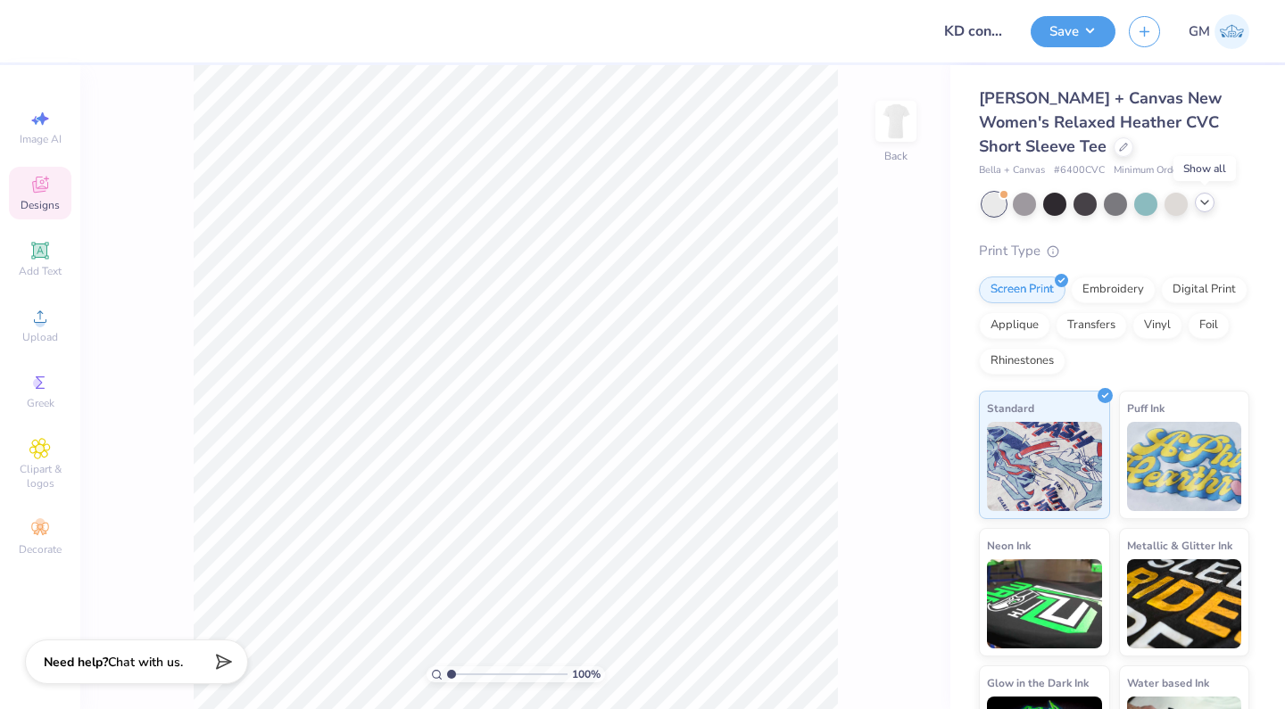
click at [1208, 203] on icon at bounding box center [1204, 202] width 14 height 14
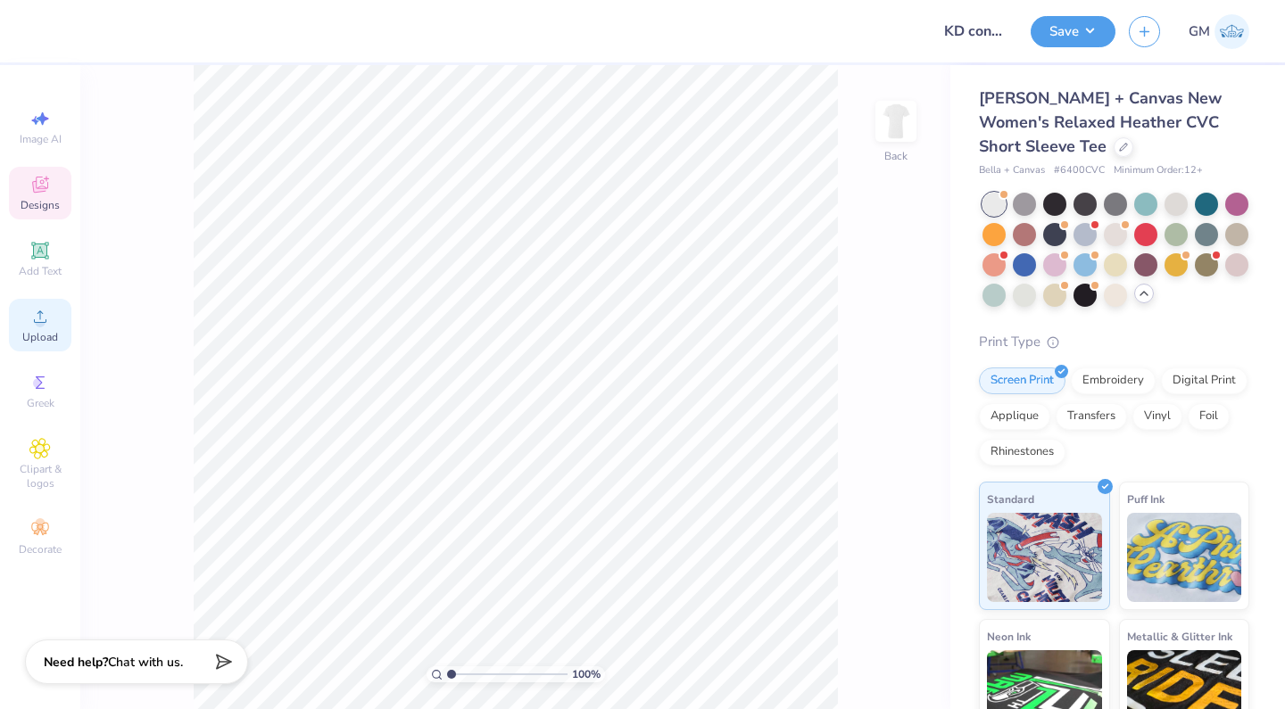
click at [60, 317] on div "Upload" at bounding box center [40, 325] width 62 height 53
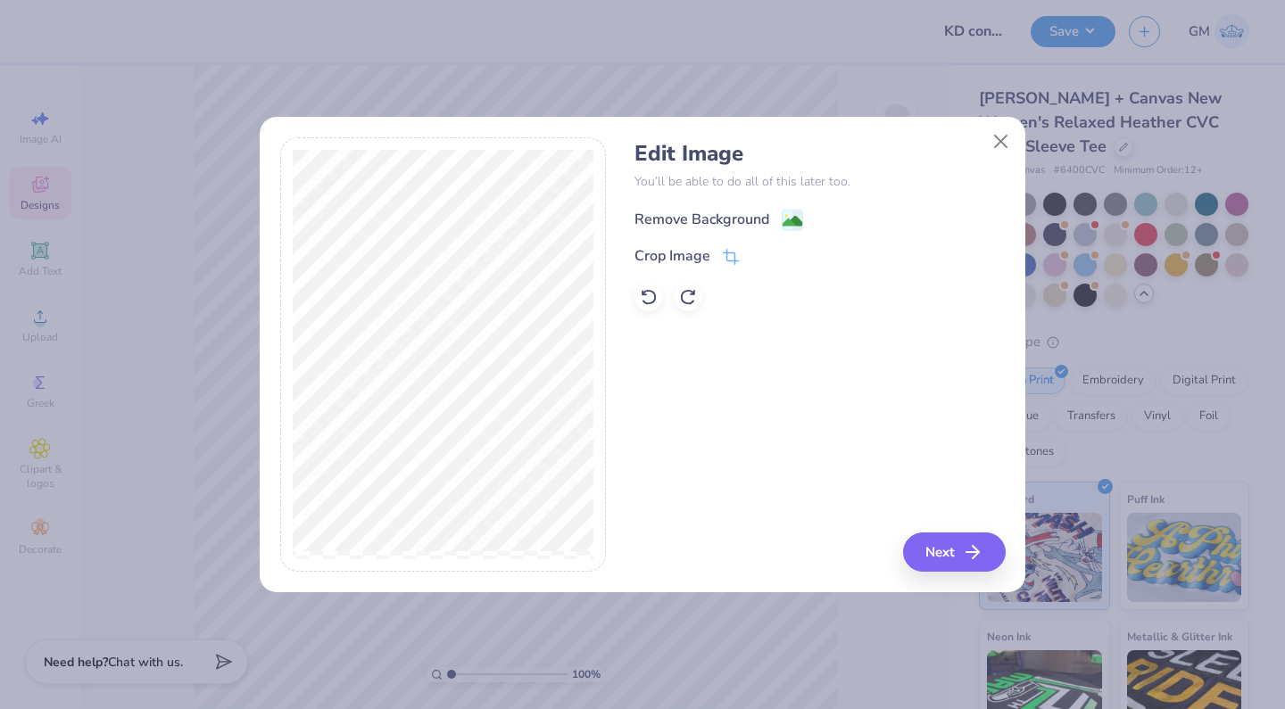
click at [771, 206] on div "Edit Image You’ll be able to do all of this later too. Remove Background Crop I…" at bounding box center [819, 226] width 370 height 170
click at [765, 215] on div "Remove Background" at bounding box center [701, 219] width 135 height 21
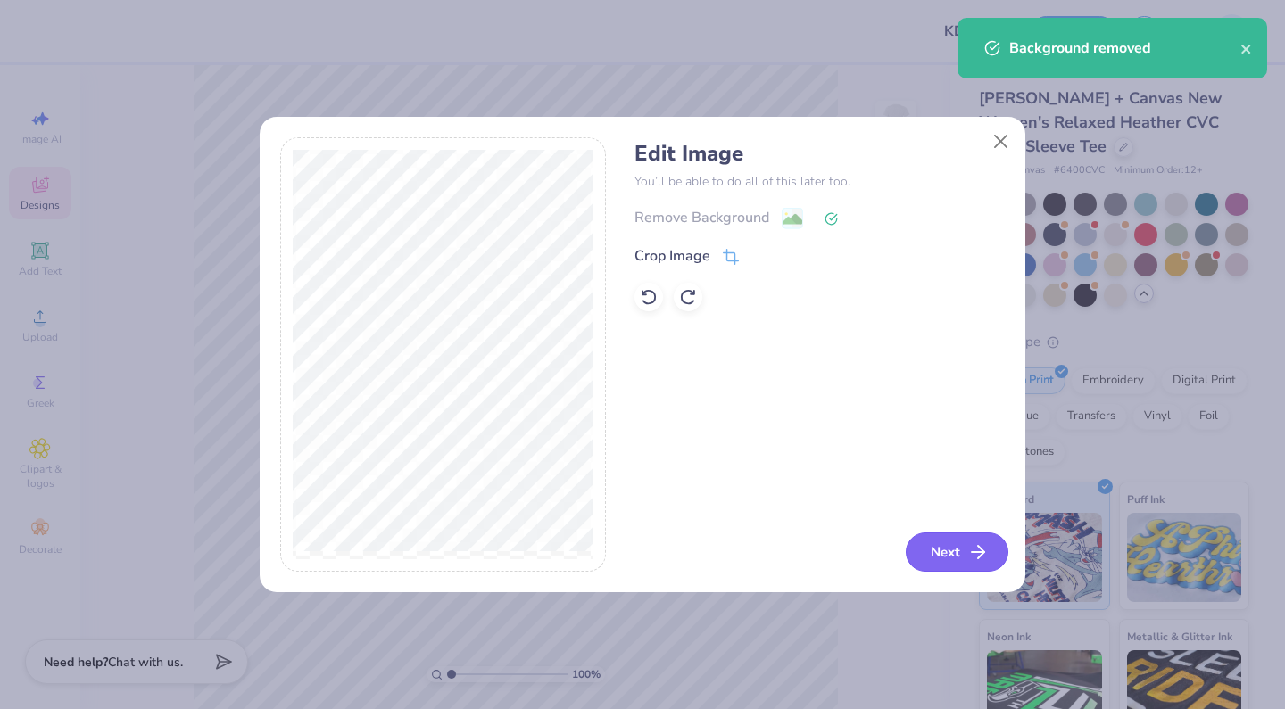
click at [961, 558] on button "Next" at bounding box center [956, 552] width 103 height 39
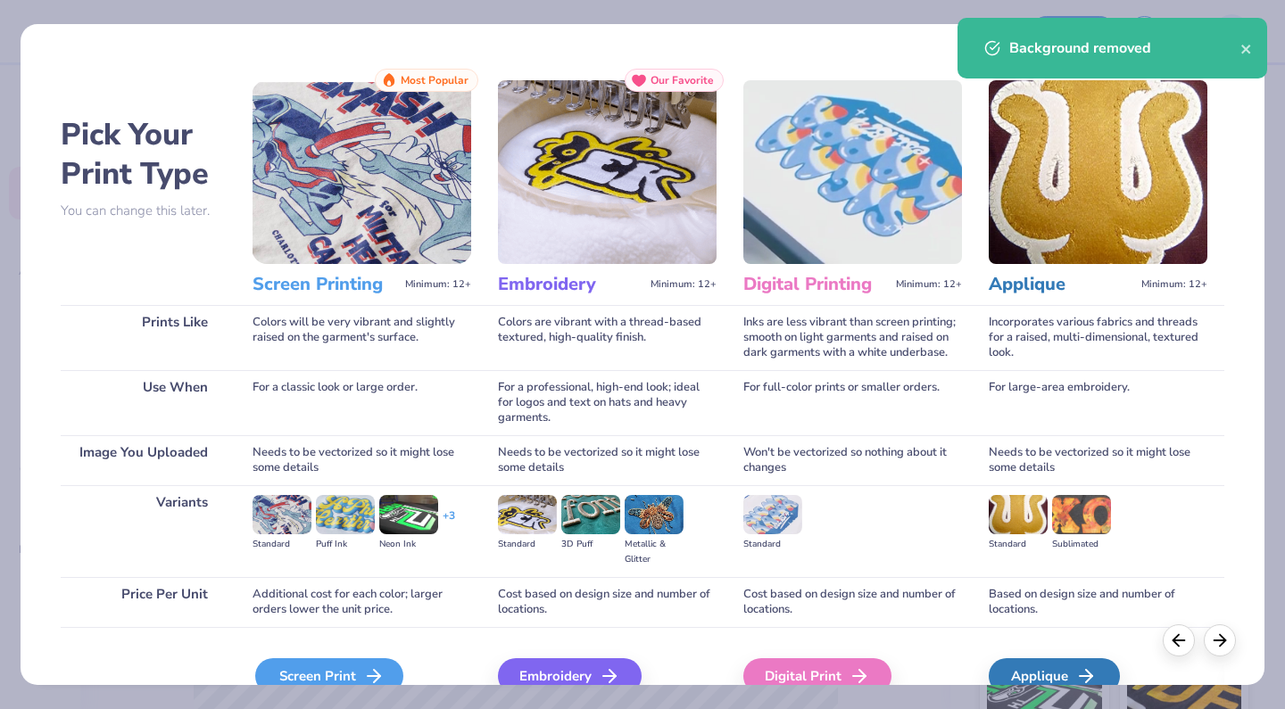
click at [345, 666] on div "Screen Print" at bounding box center [329, 676] width 148 height 36
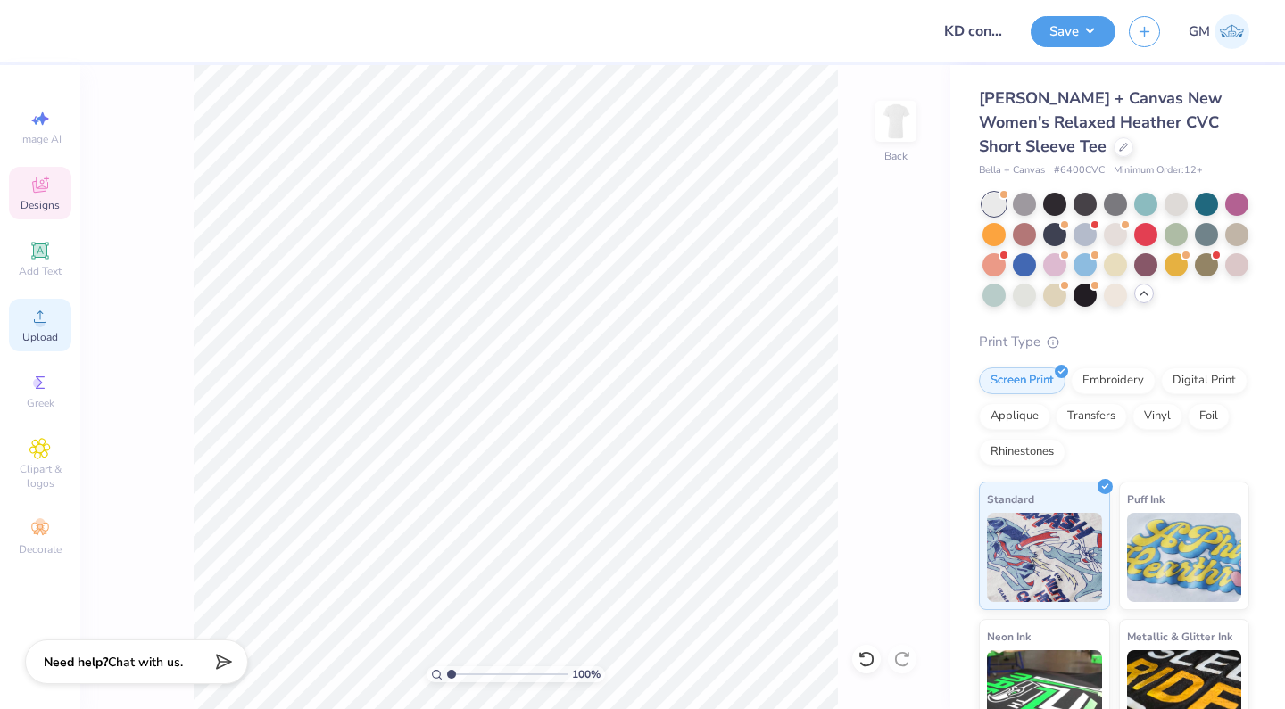
click at [45, 321] on icon at bounding box center [40, 316] width 12 height 12
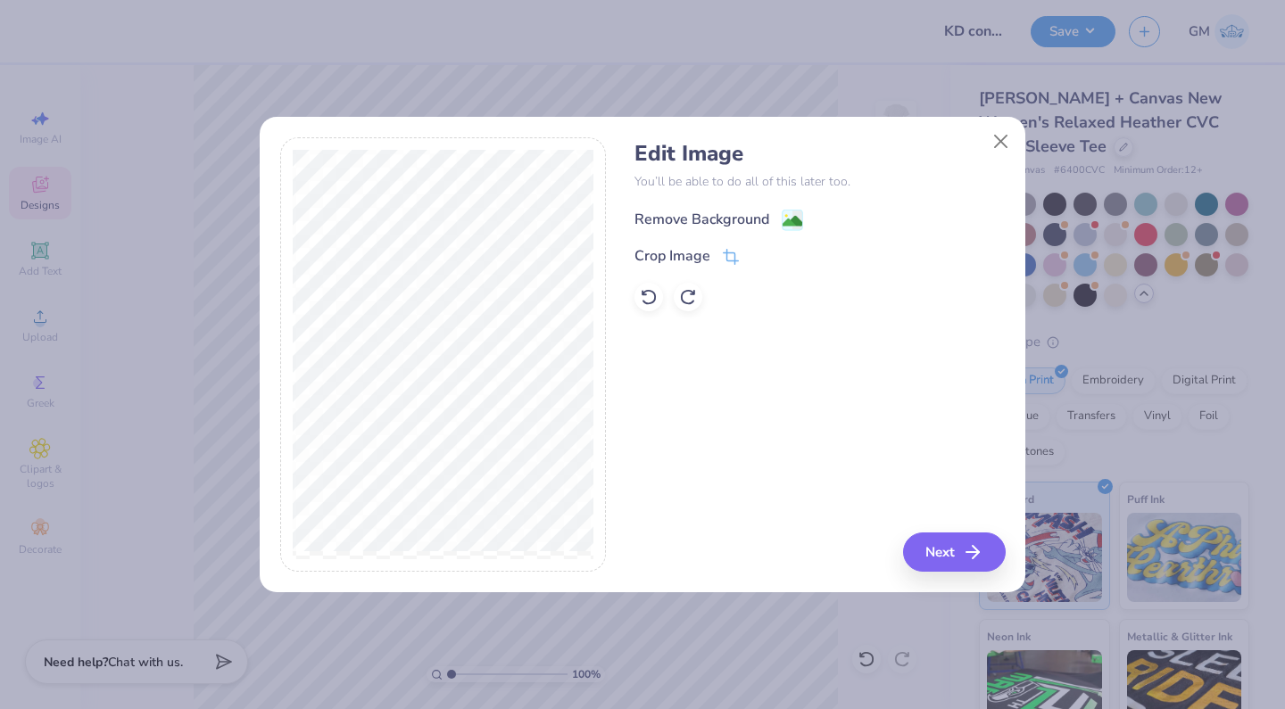
click at [689, 216] on div "Remove Background" at bounding box center [701, 219] width 135 height 21
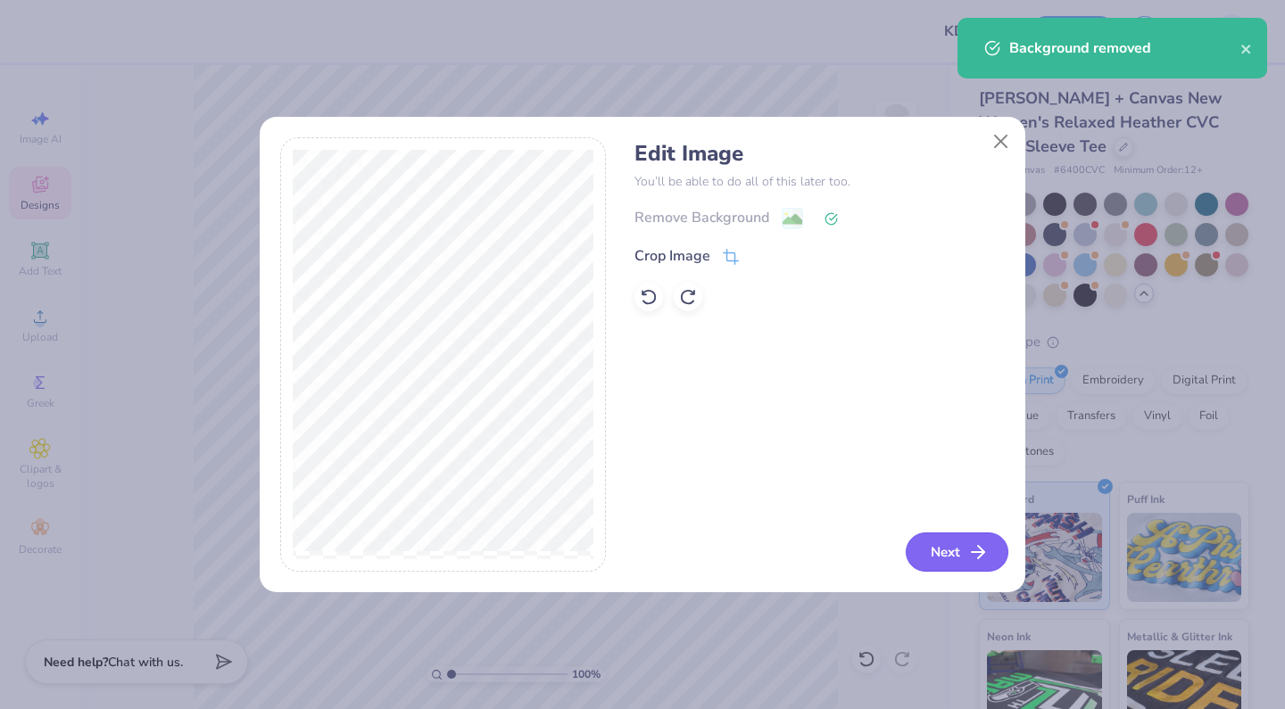
click at [941, 554] on button "Next" at bounding box center [956, 552] width 103 height 39
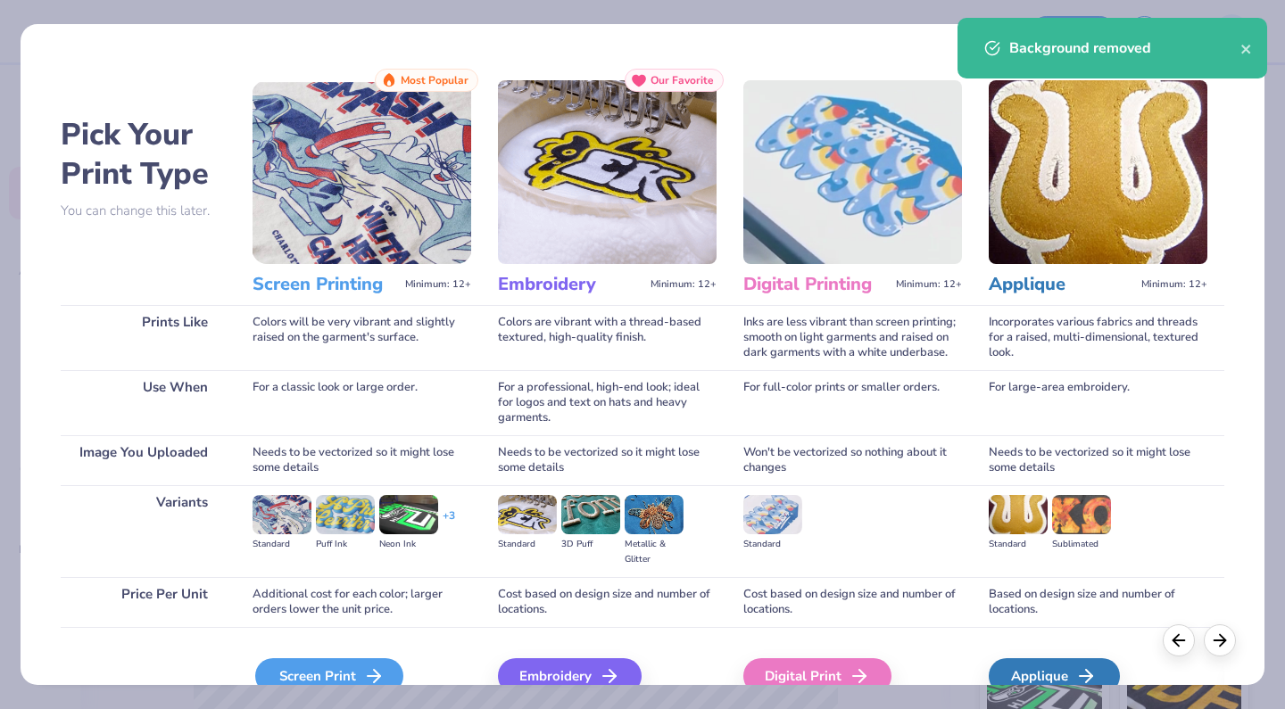
click at [318, 665] on div "Screen Print" at bounding box center [329, 676] width 148 height 36
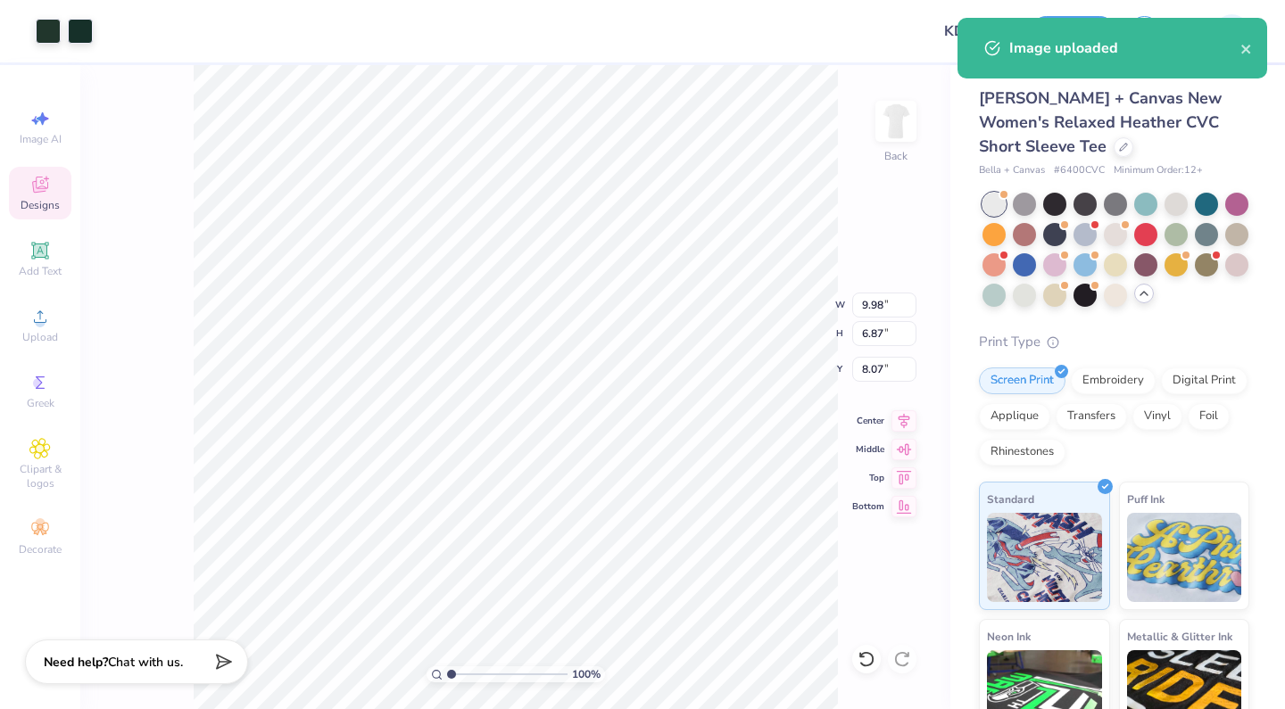
type input "7.43"
type input "5.11"
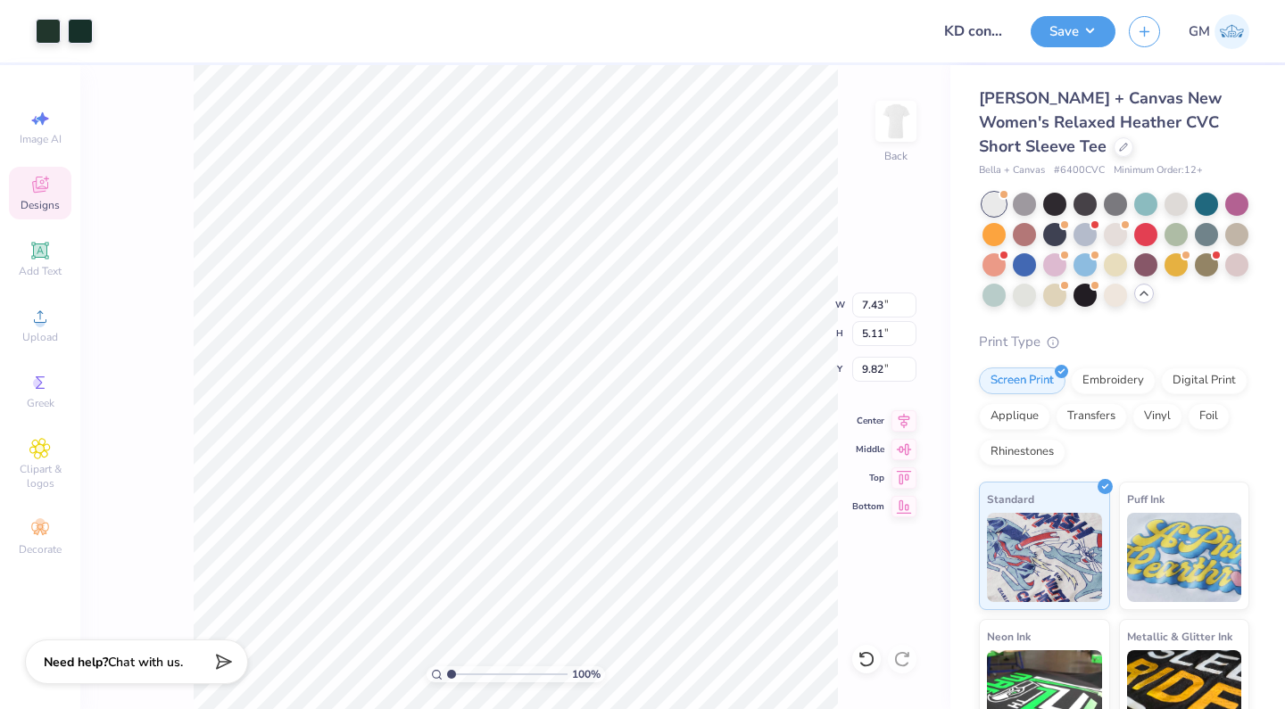
type input "3.00"
click at [54, 25] on div at bounding box center [48, 29] width 25 height 25
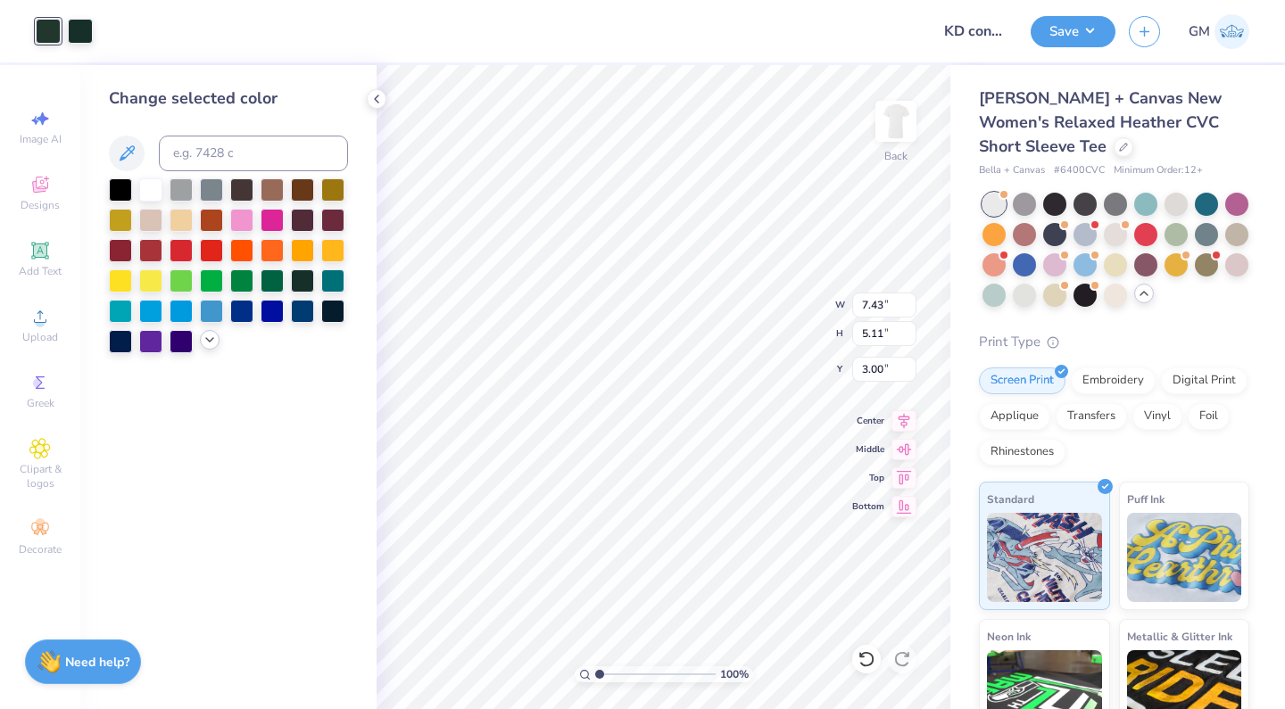
click at [201, 347] on div at bounding box center [210, 340] width 20 height 20
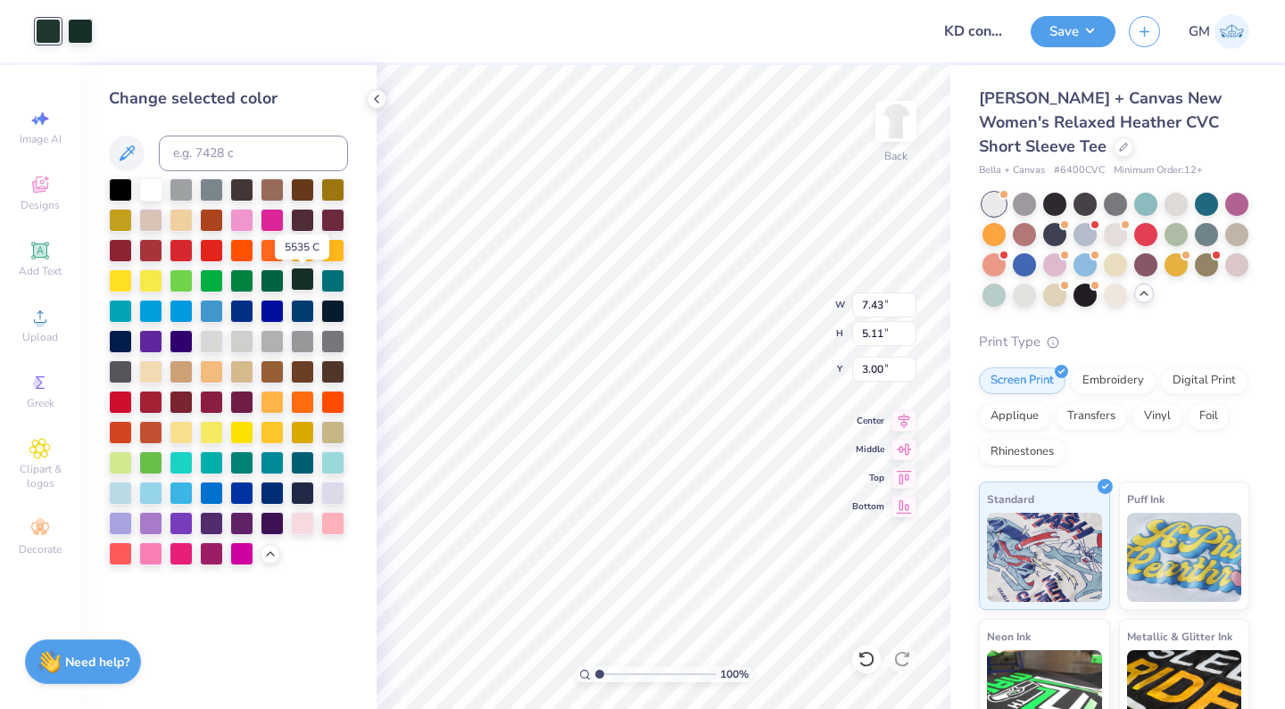
click at [302, 285] on div at bounding box center [302, 279] width 23 height 23
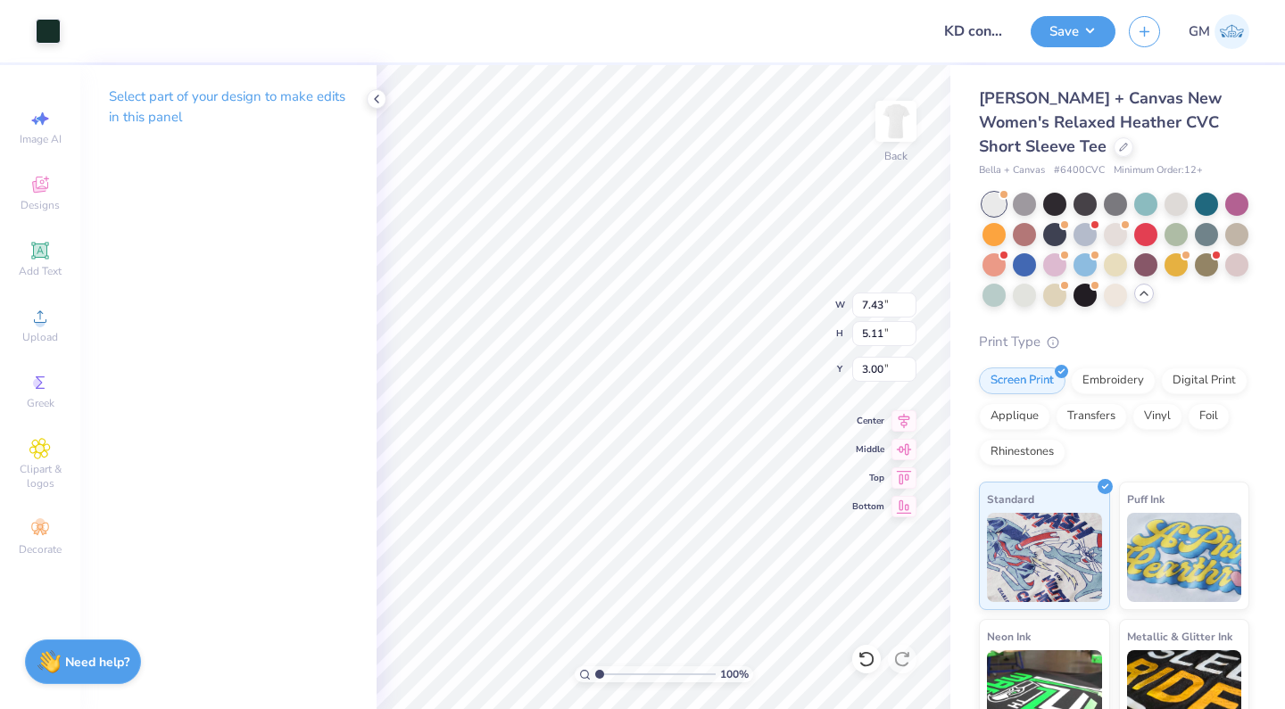
type input "6.77"
type input "4.66"
type input "3.00"
type input "7.25"
type input "4.99"
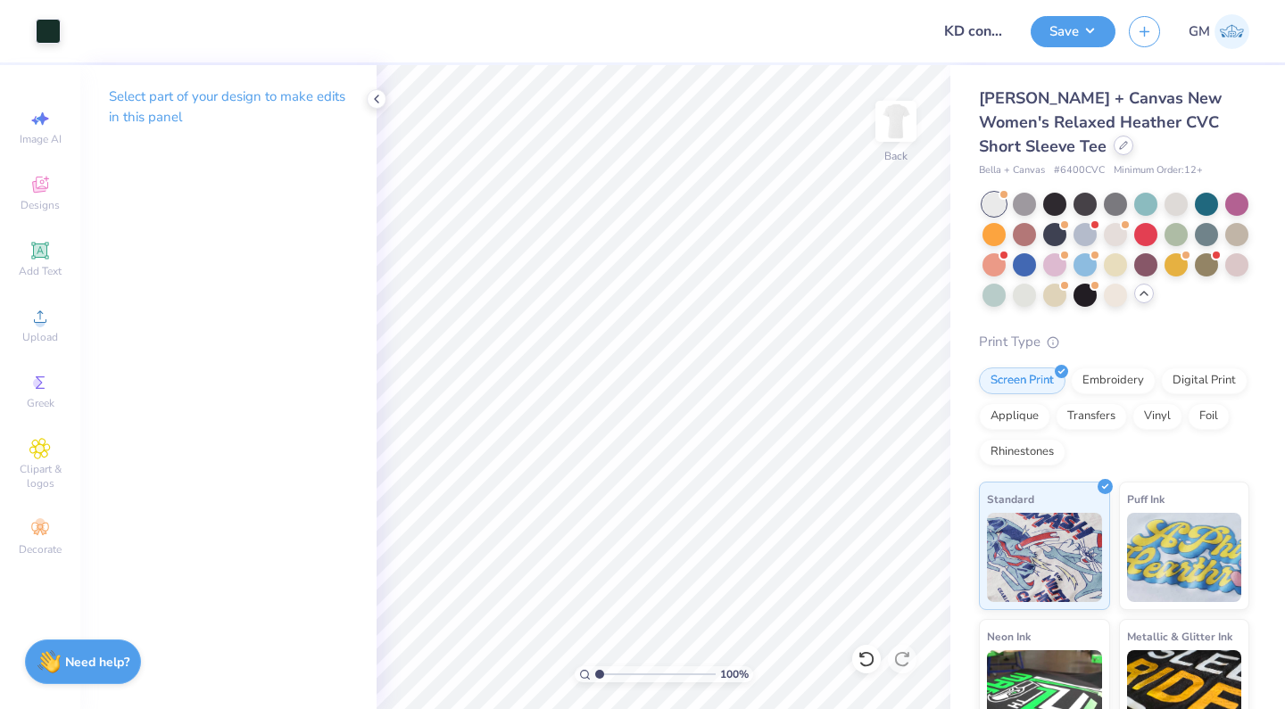
click at [1113, 151] on div at bounding box center [1123, 146] width 20 height 20
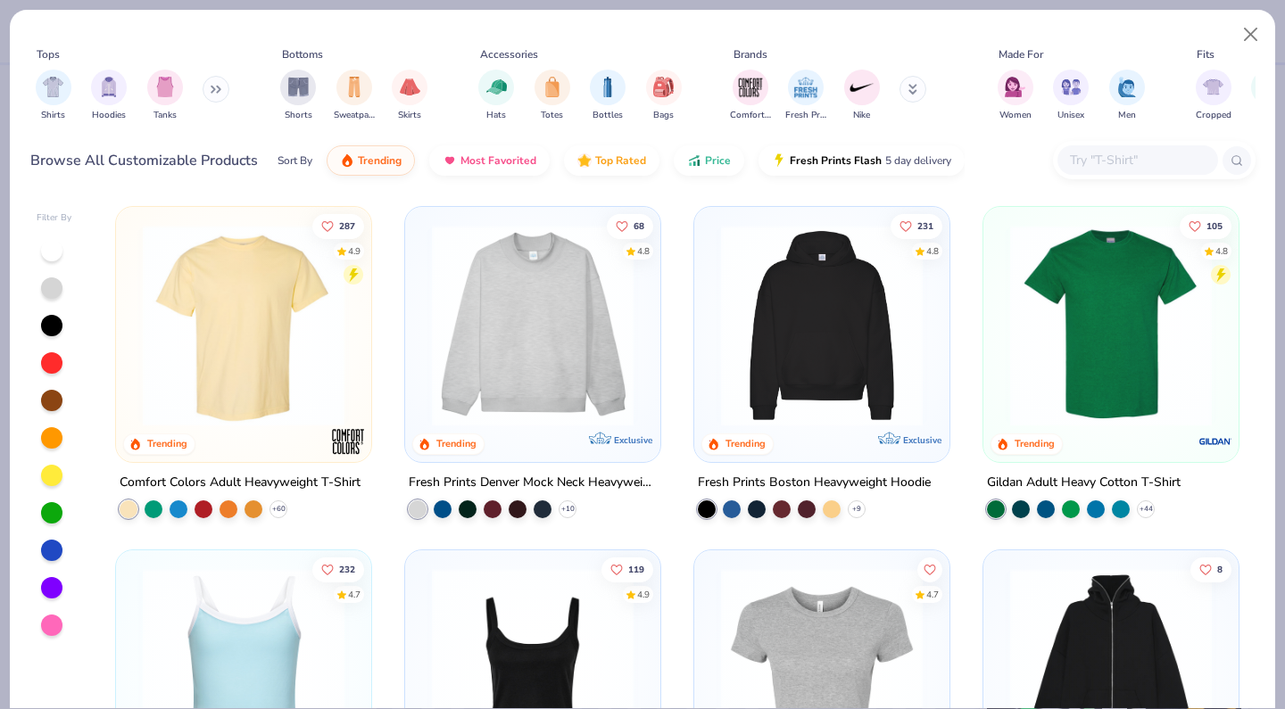
click at [1109, 161] on input "text" at bounding box center [1136, 160] width 137 height 21
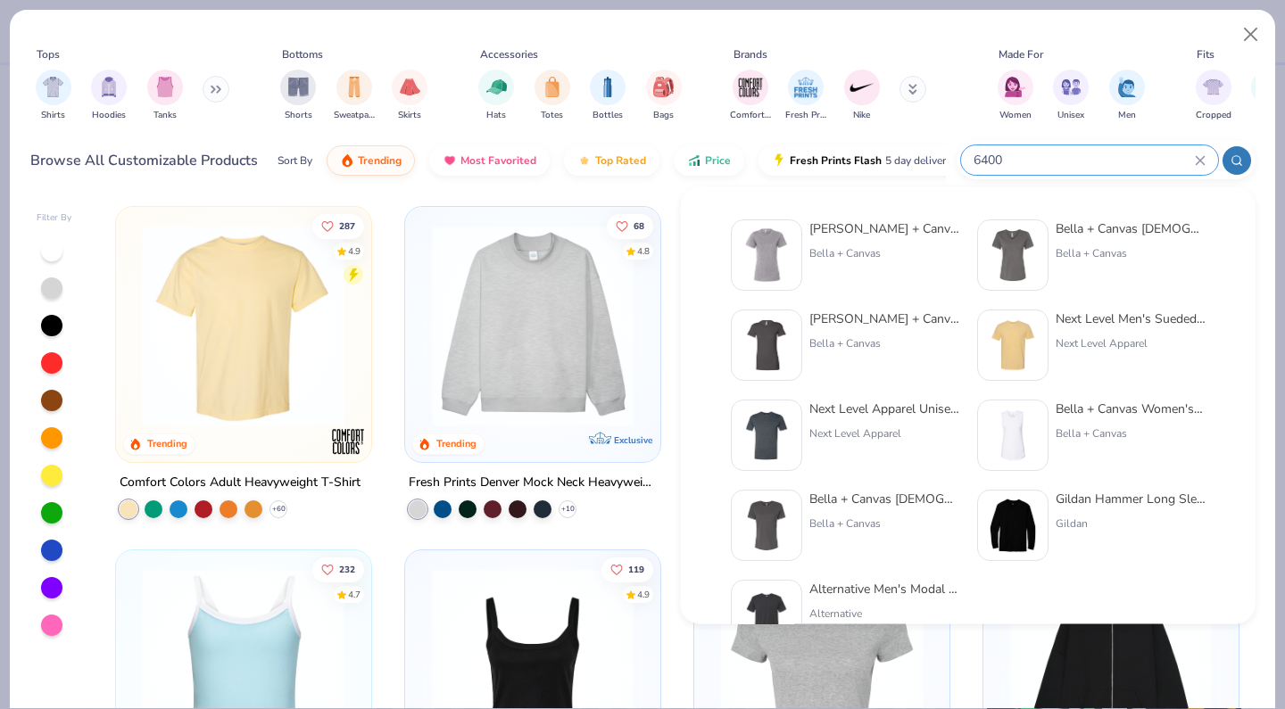
type input "6400"
click at [882, 312] on div "[PERSON_NAME] + Canvas [DEMOGRAPHIC_DATA]' The Favorite T-Shirt" at bounding box center [884, 319] width 150 height 19
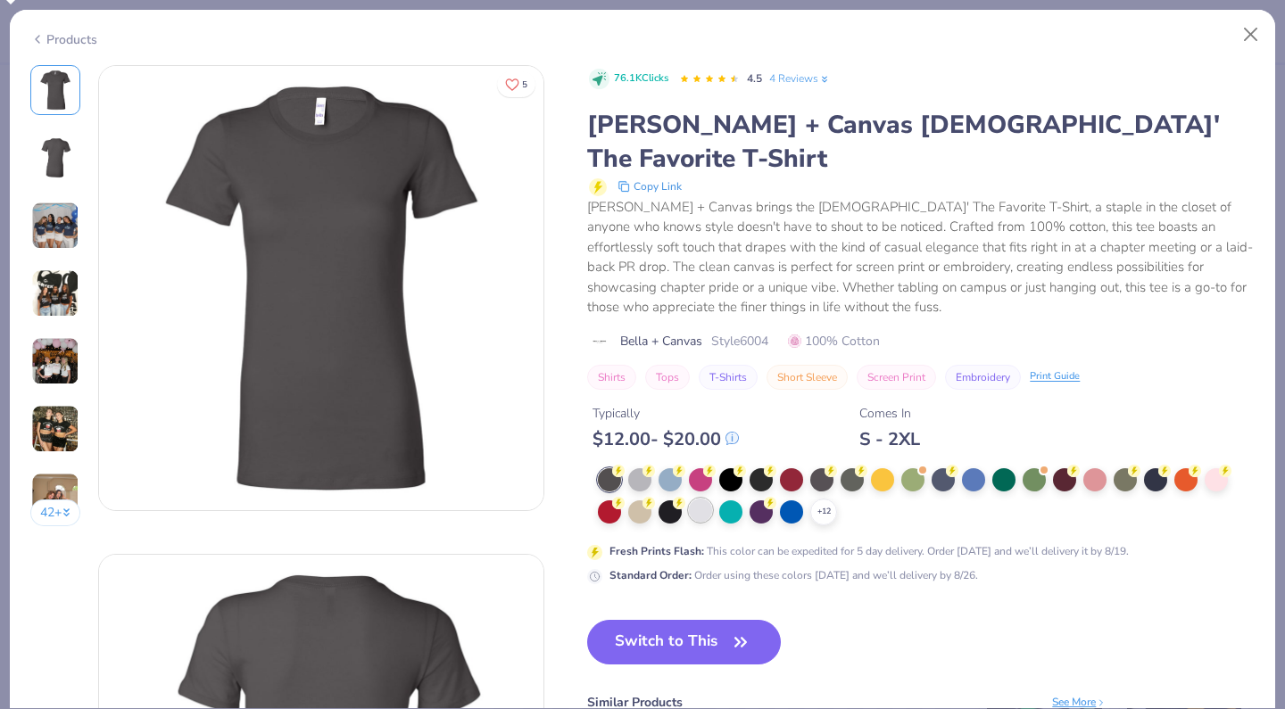
click at [703, 499] on div at bounding box center [700, 510] width 23 height 23
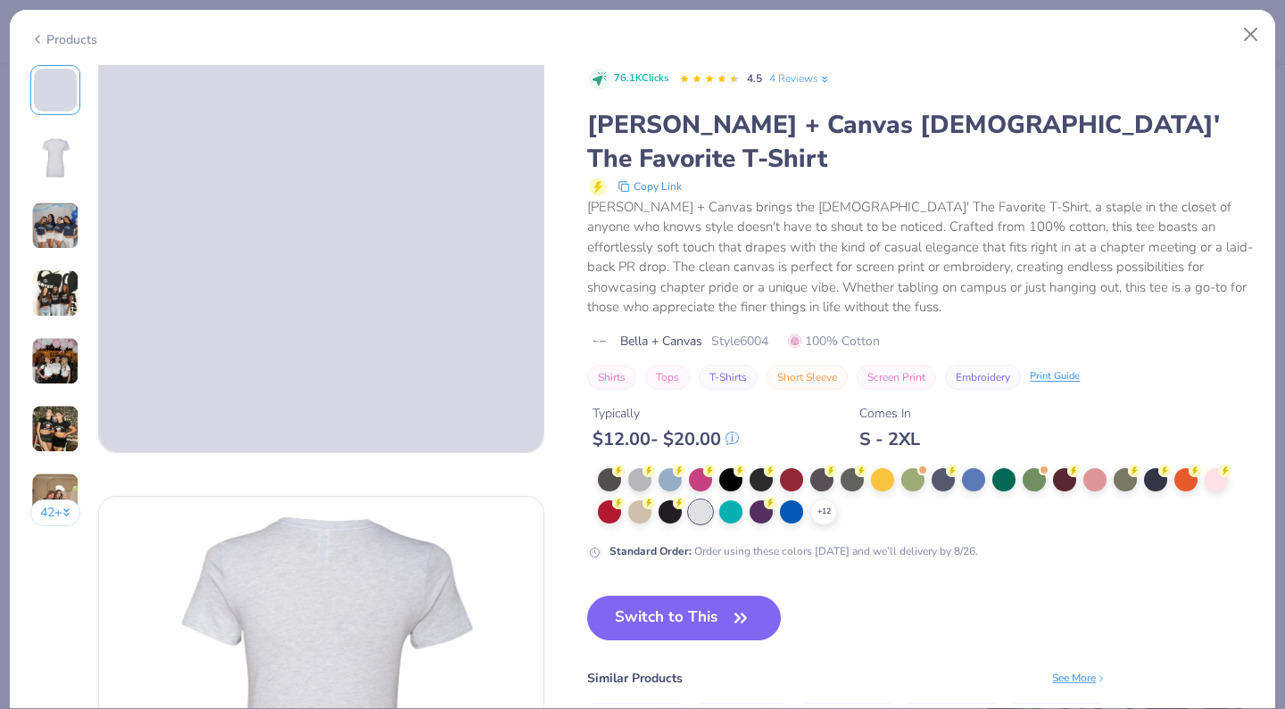
scroll to position [60, 0]
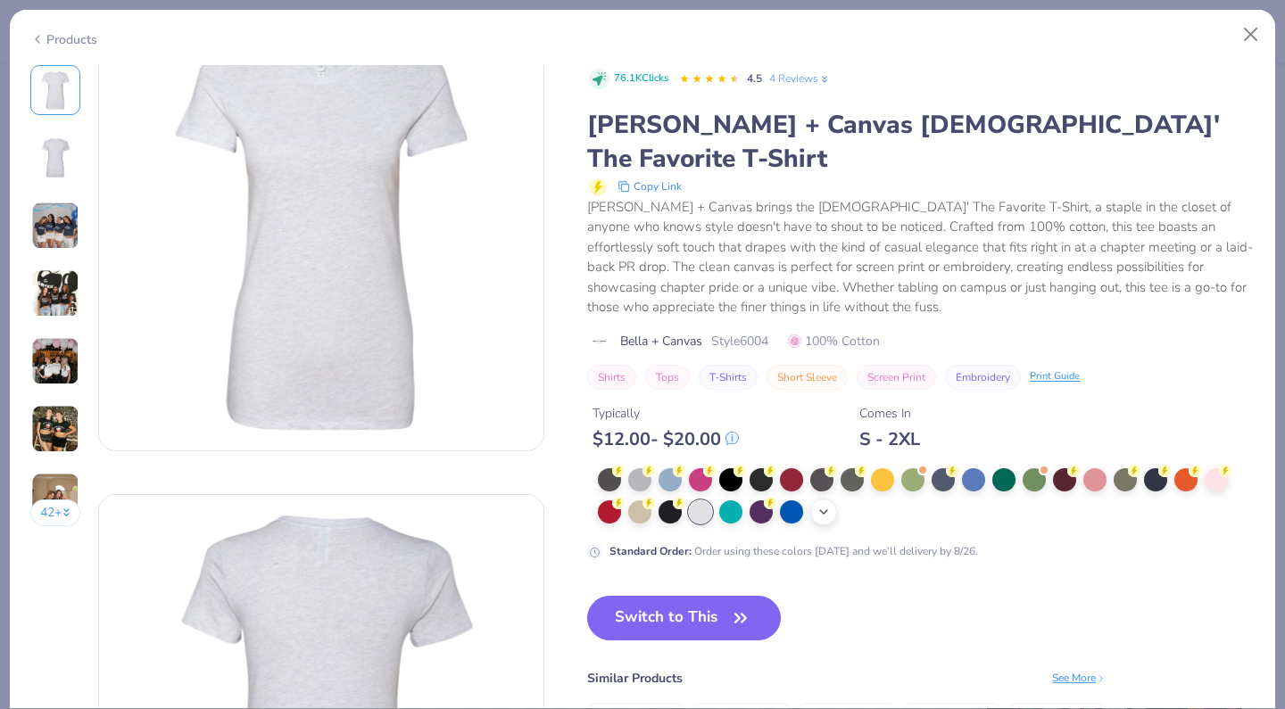
click at [827, 505] on icon at bounding box center [823, 512] width 14 height 14
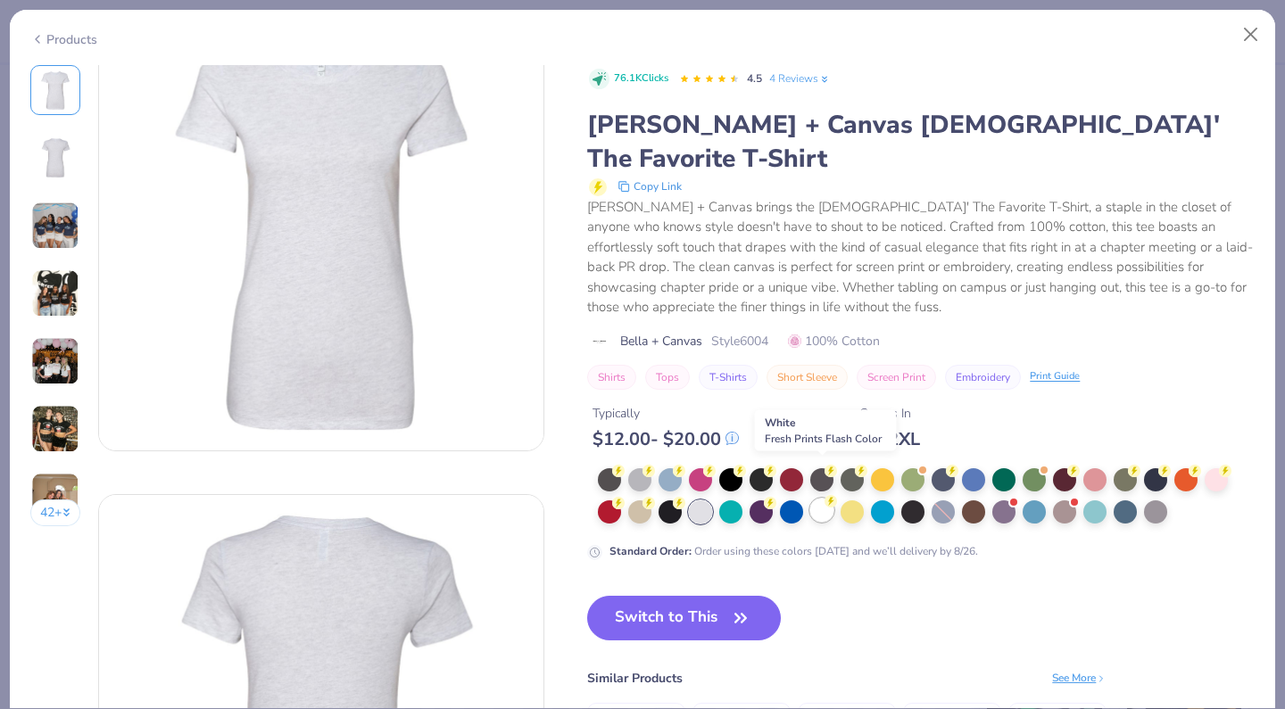
click at [825, 499] on div at bounding box center [821, 510] width 23 height 23
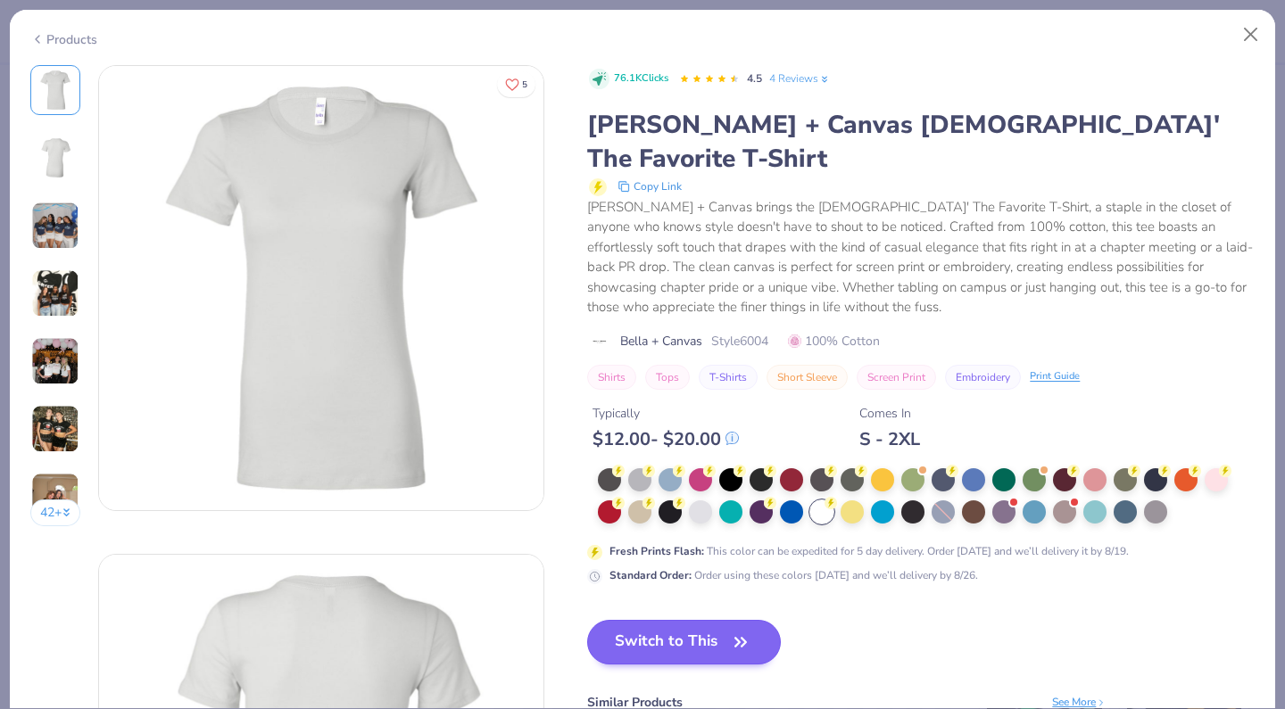
click at [663, 620] on button "Switch to This" at bounding box center [684, 642] width 194 height 45
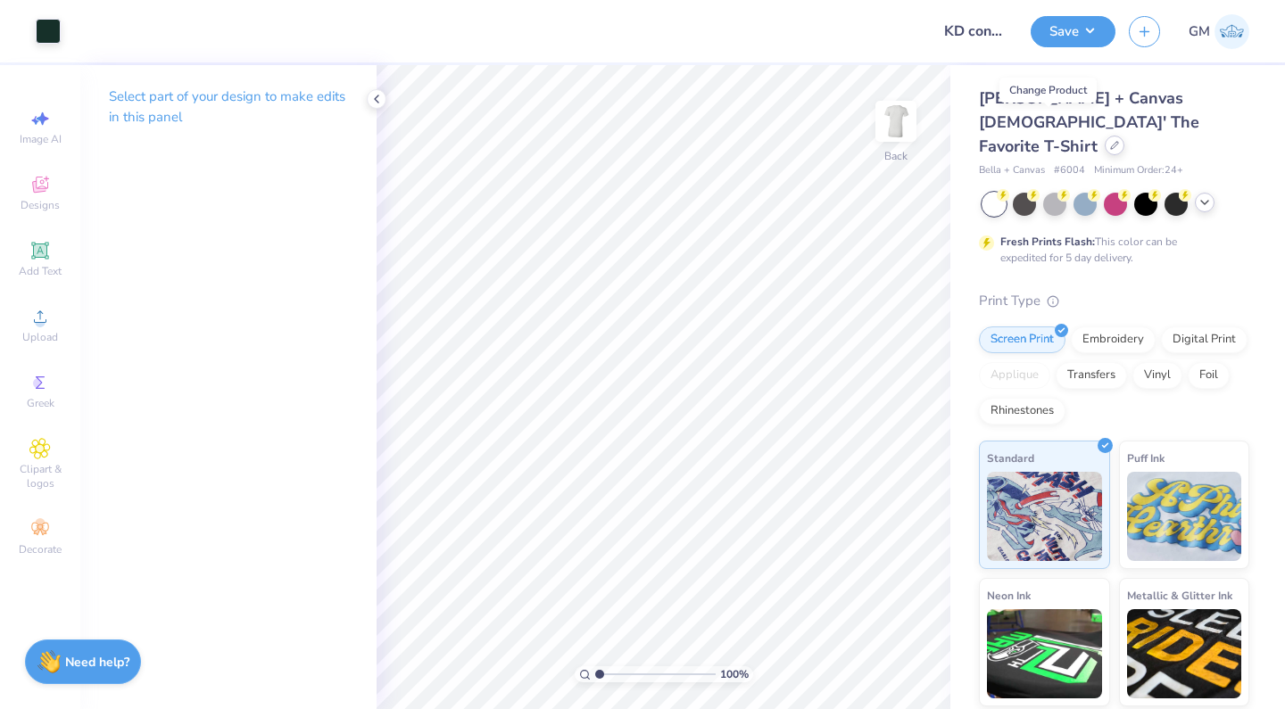
click at [1111, 142] on icon at bounding box center [1114, 145] width 7 height 7
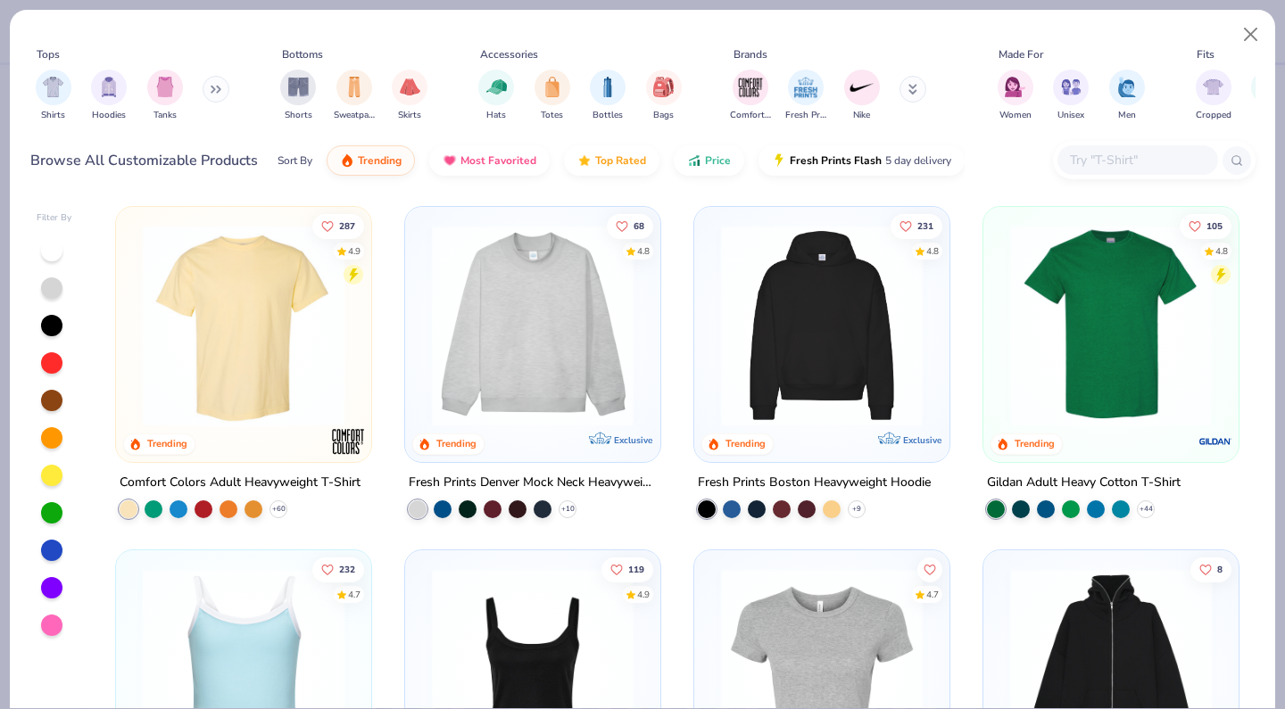
click at [1086, 162] on input "text" at bounding box center [1136, 160] width 137 height 21
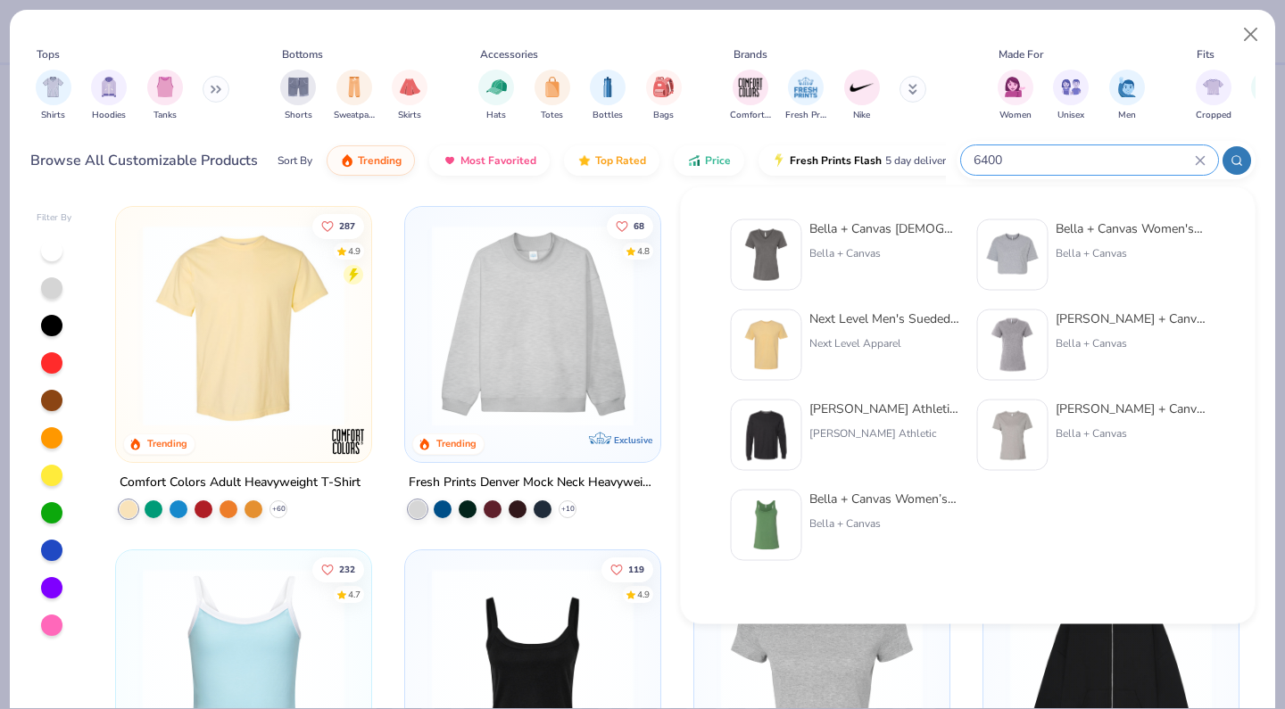
type input "6400"
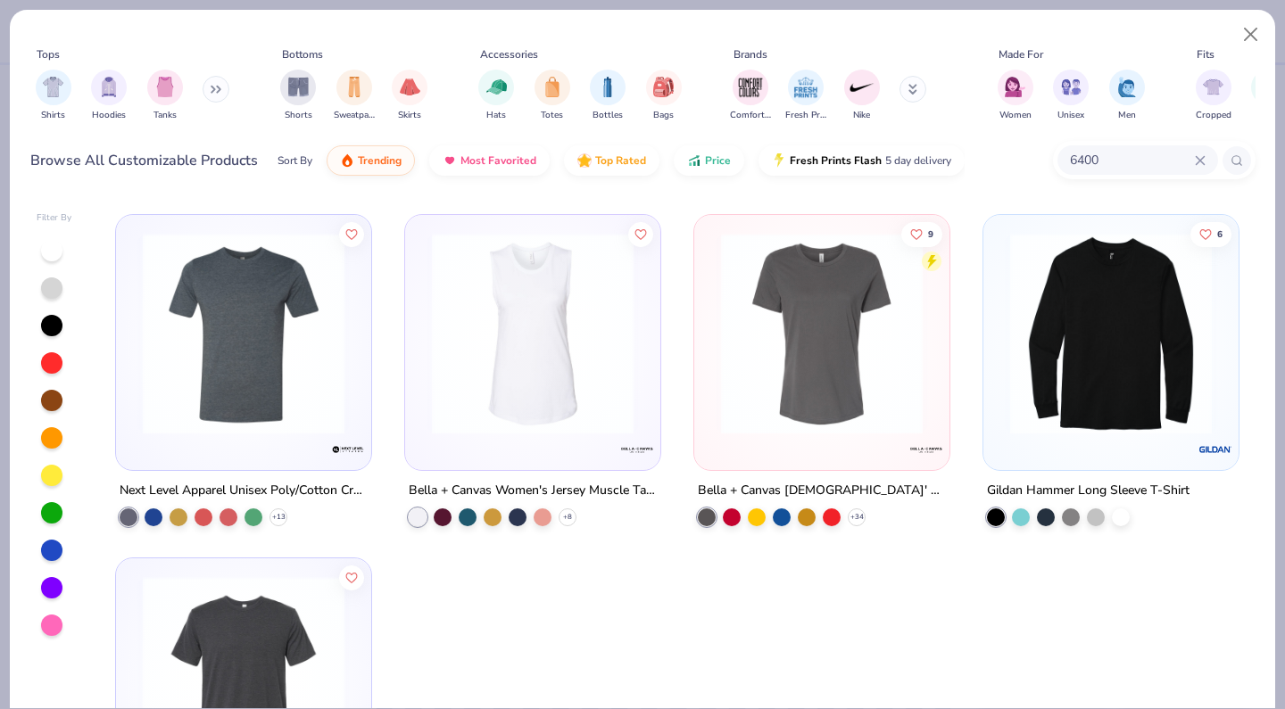
scroll to position [309, 0]
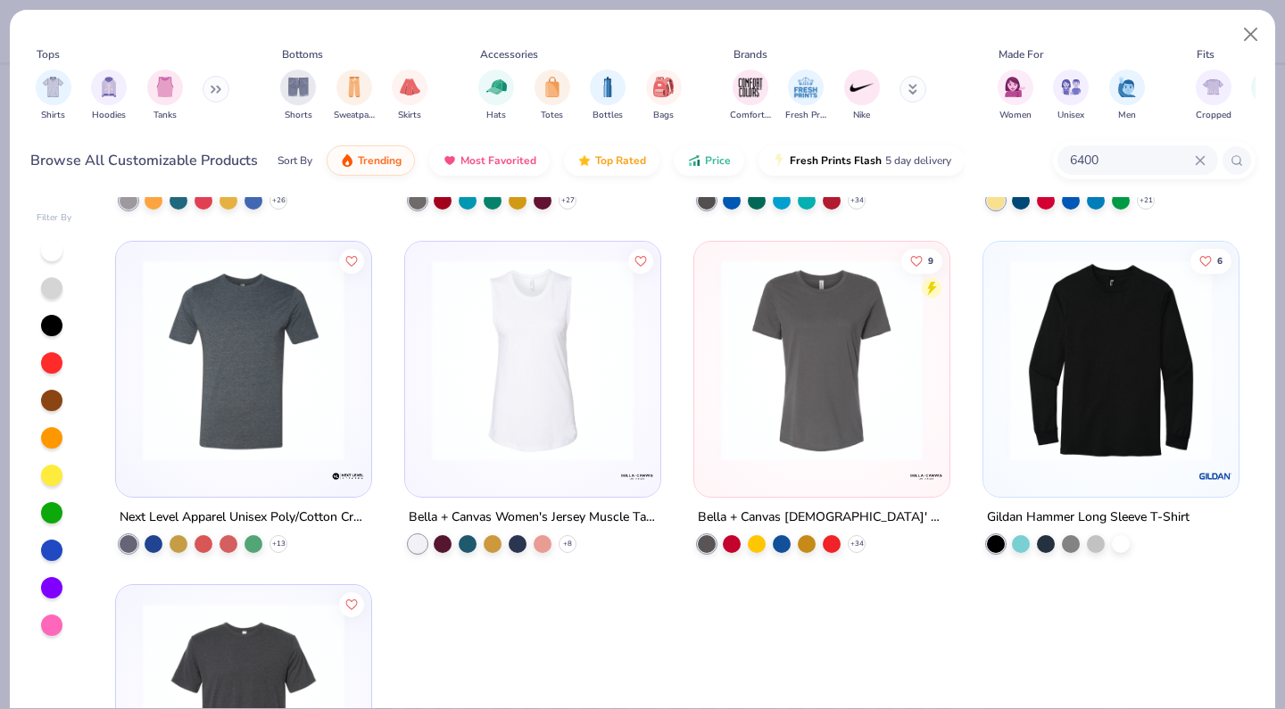
click at [831, 389] on img at bounding box center [821, 361] width 219 height 202
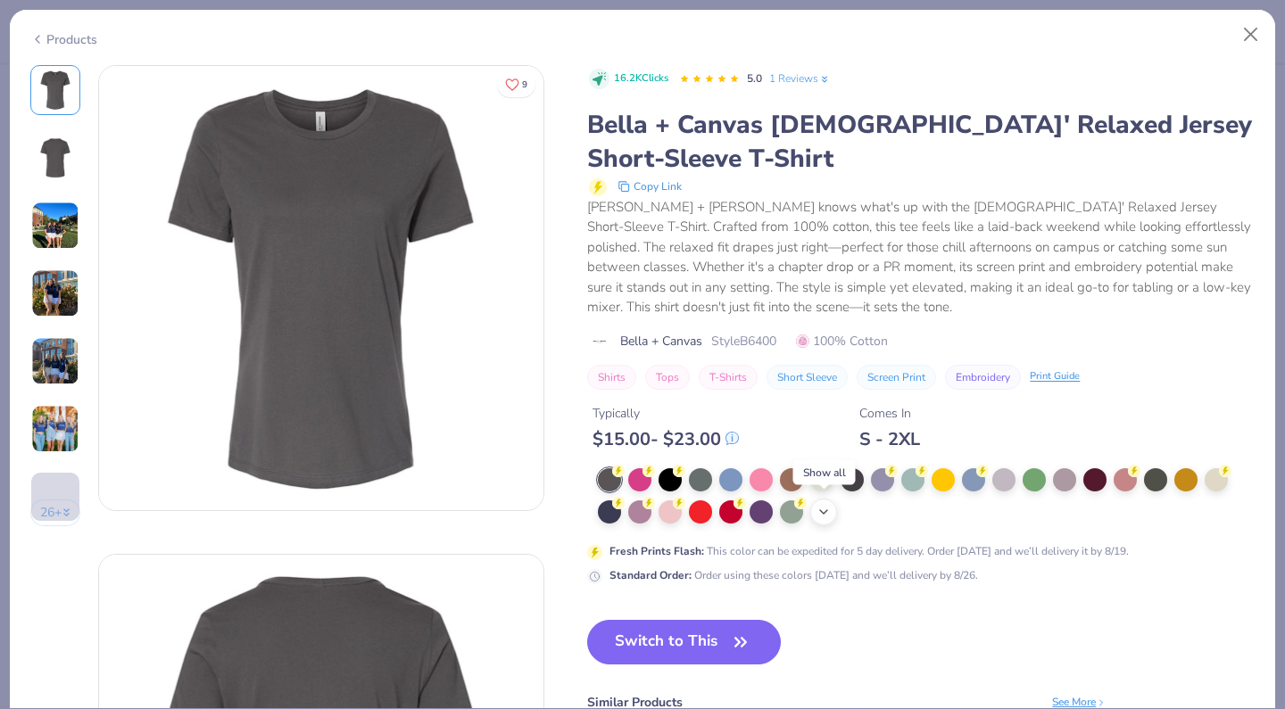
click at [823, 510] on polyline at bounding box center [823, 512] width 7 height 4
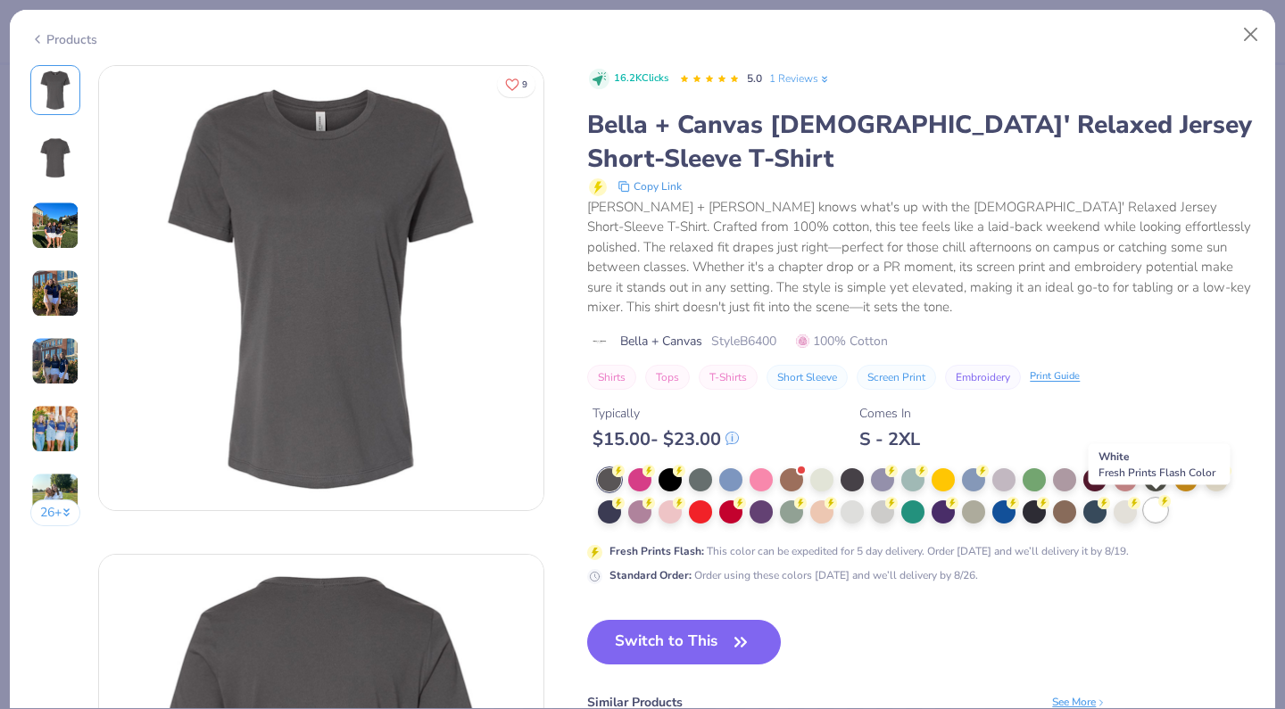
click at [1163, 508] on div at bounding box center [1155, 510] width 23 height 23
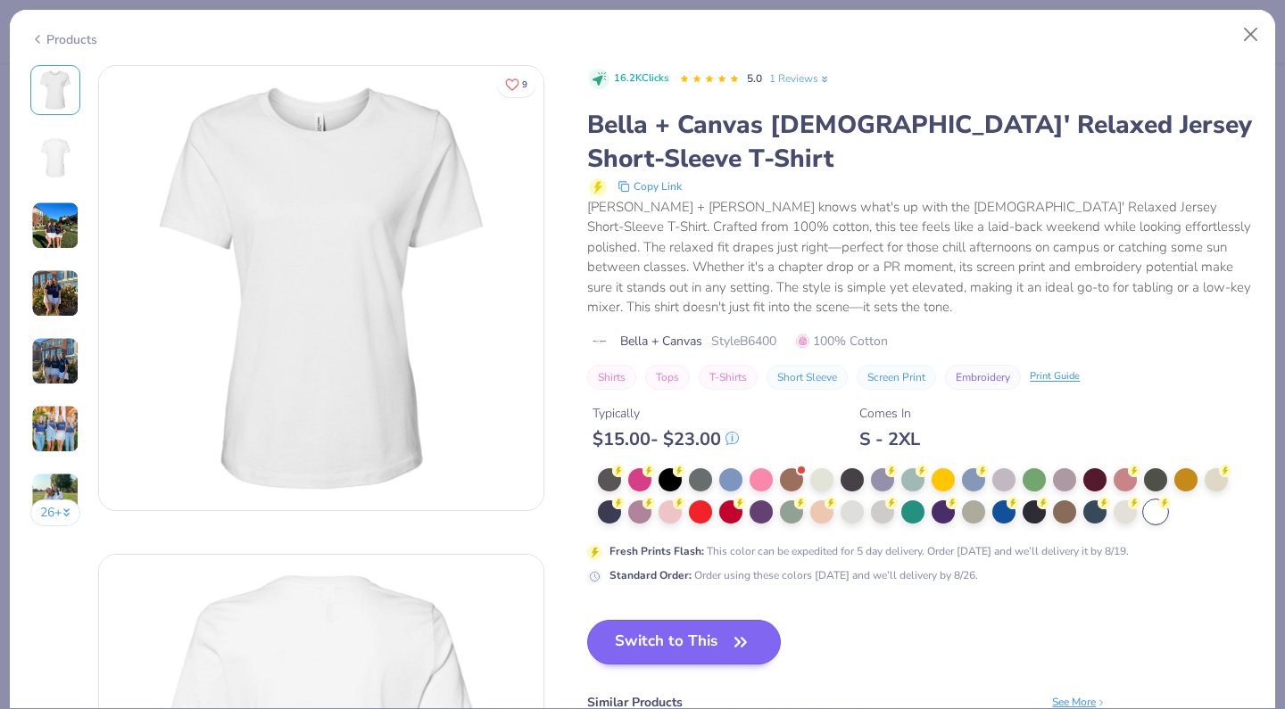
click at [725, 640] on button "Switch to This" at bounding box center [684, 642] width 194 height 45
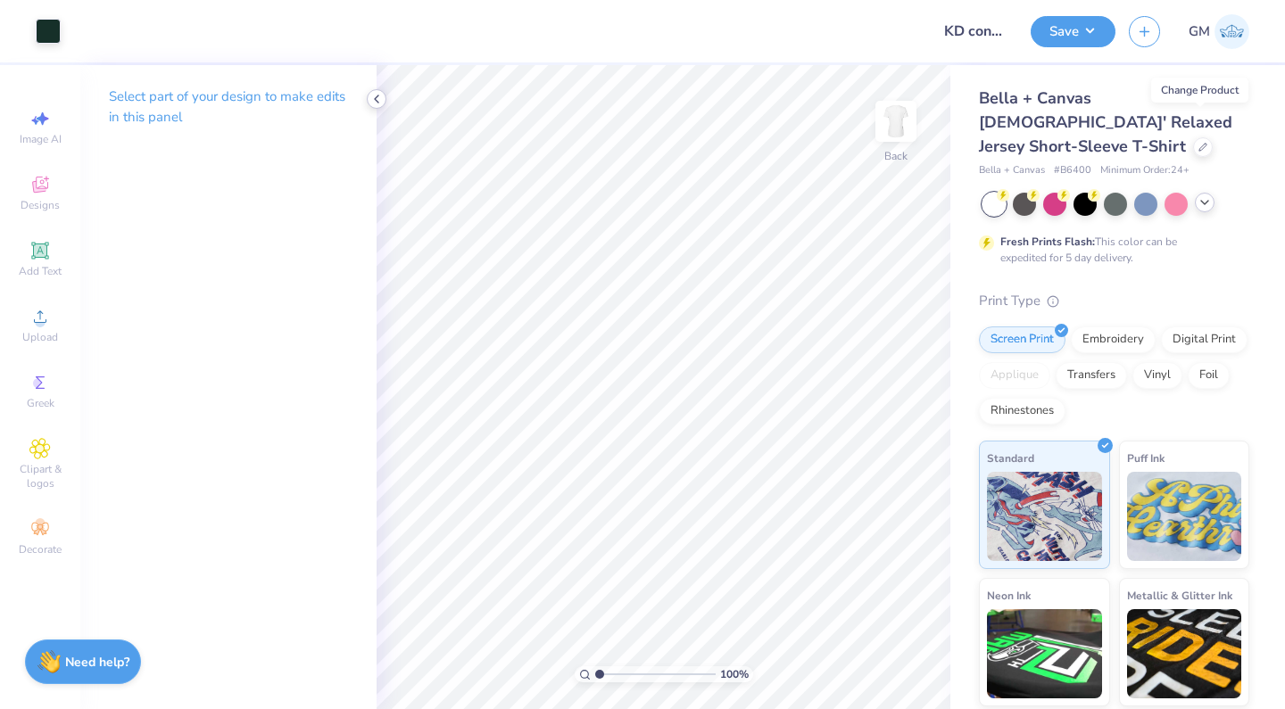
click at [376, 100] on icon at bounding box center [376, 99] width 14 height 14
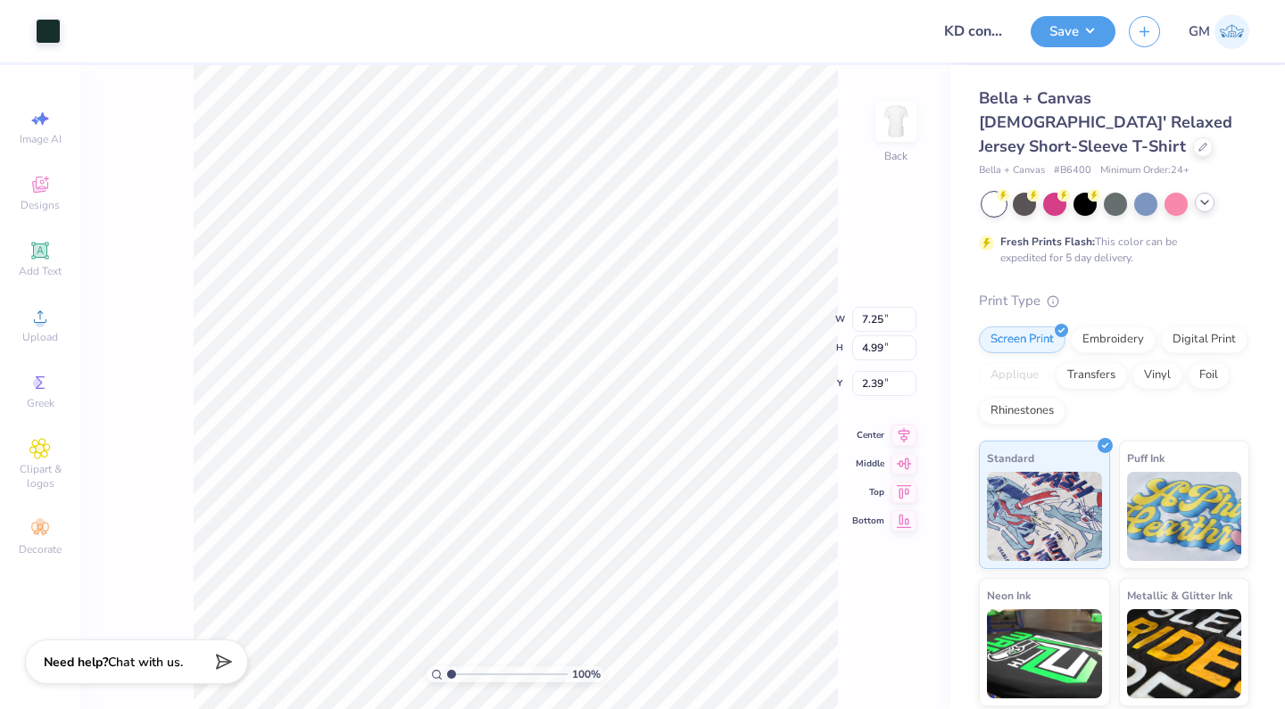
type input "3.00"
click at [990, 31] on input "KD convo day nautilus regular" at bounding box center [972, 31] width 87 height 36
click at [1065, 38] on button "Save" at bounding box center [1072, 28] width 85 height 31
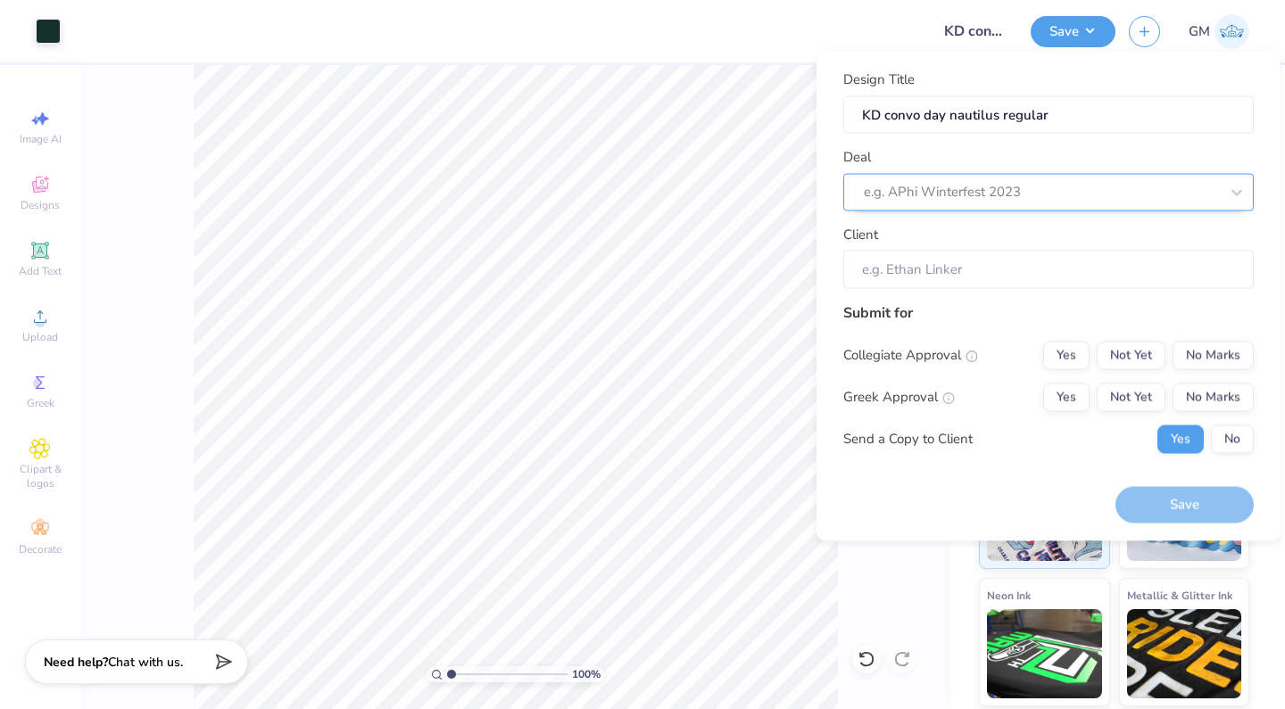
click at [989, 196] on div "e.g. APhi Winterfest 2023" at bounding box center [1040, 192] width 355 height 21
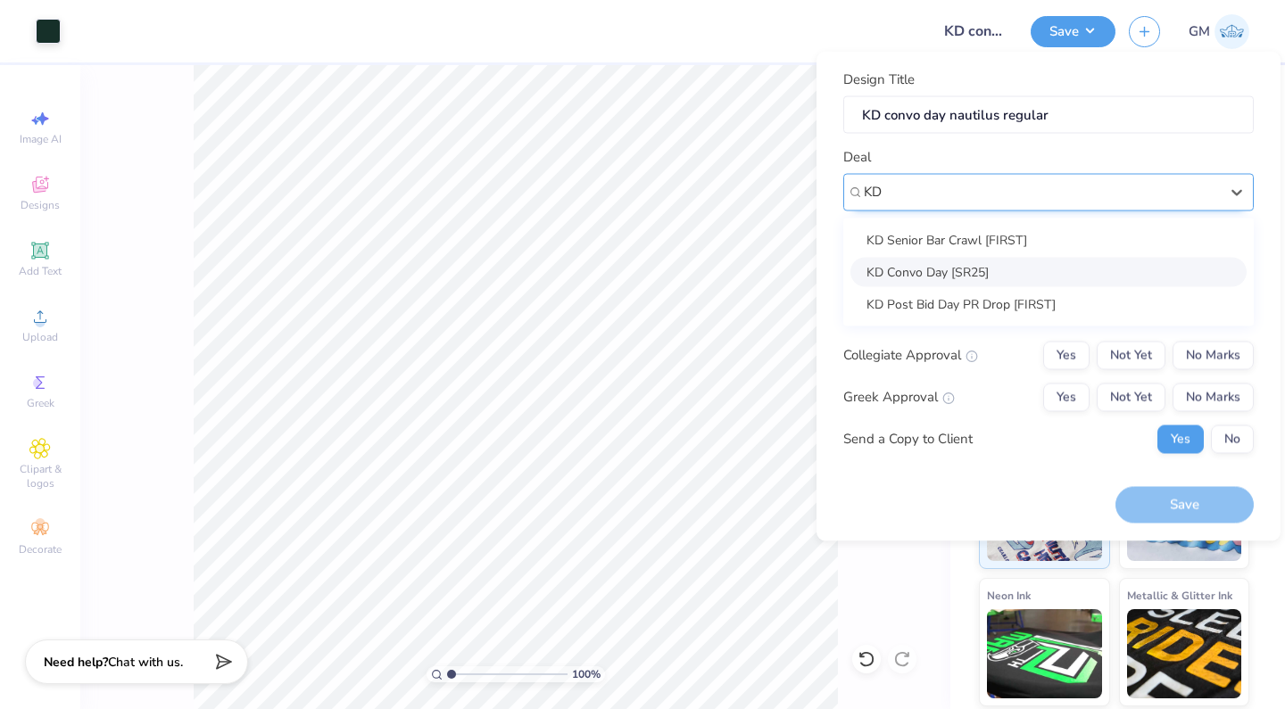
click at [911, 270] on div "KD Convo Day [SR25]" at bounding box center [1048, 271] width 396 height 29
type input "KD"
type input "Uma Trukhan"
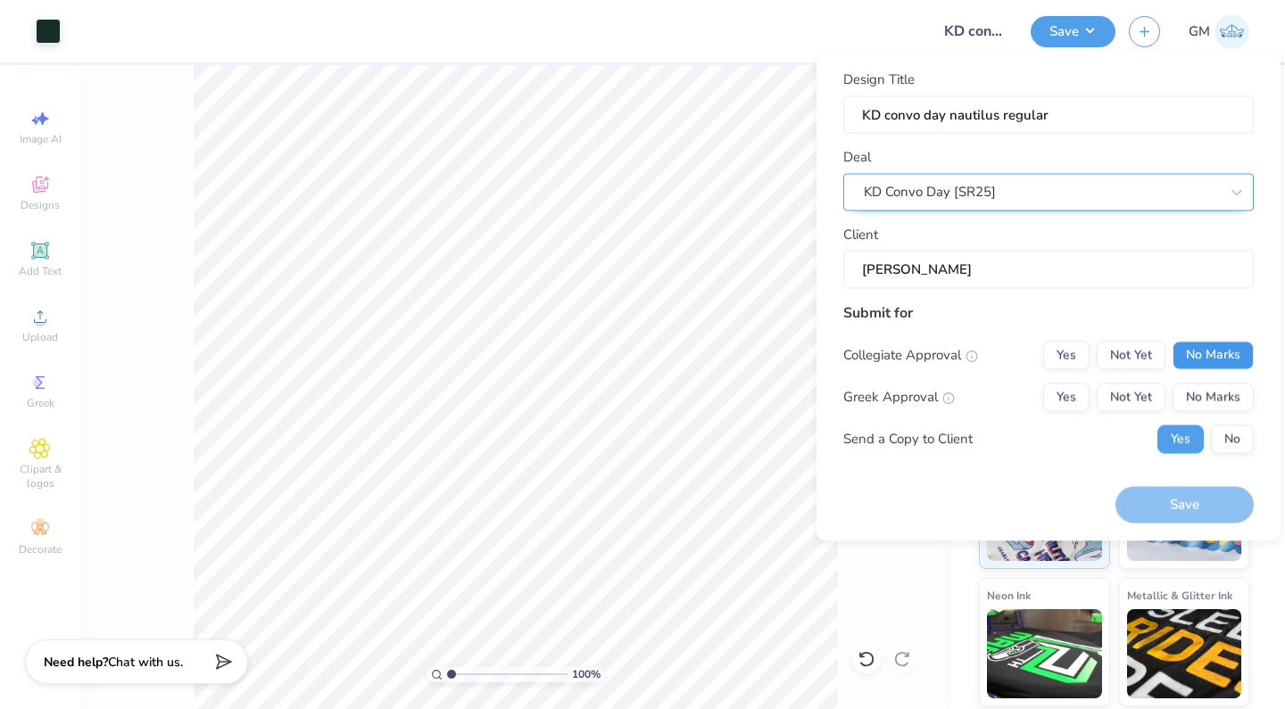
click at [1203, 349] on button "No Marks" at bounding box center [1212, 355] width 81 height 29
click at [1071, 393] on button "Yes" at bounding box center [1066, 397] width 46 height 29
click at [1229, 438] on button "No" at bounding box center [1231, 439] width 43 height 29
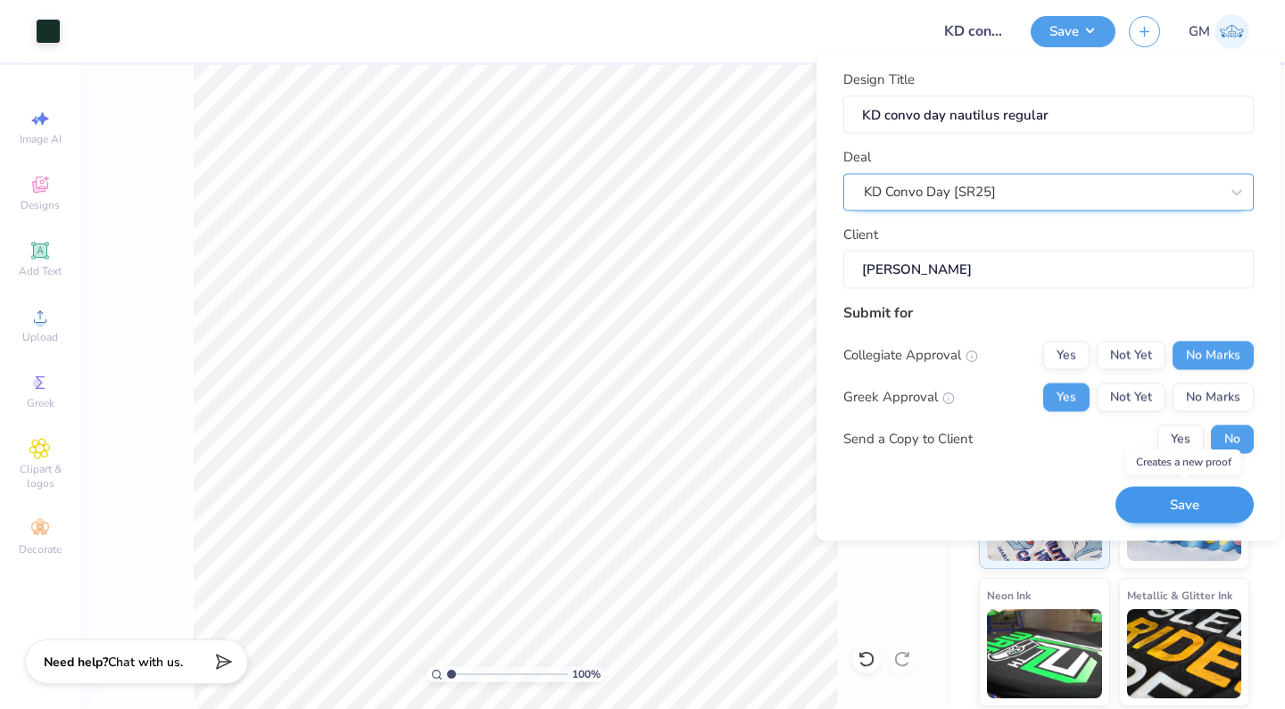
click at [1157, 501] on button "Save" at bounding box center [1184, 505] width 138 height 37
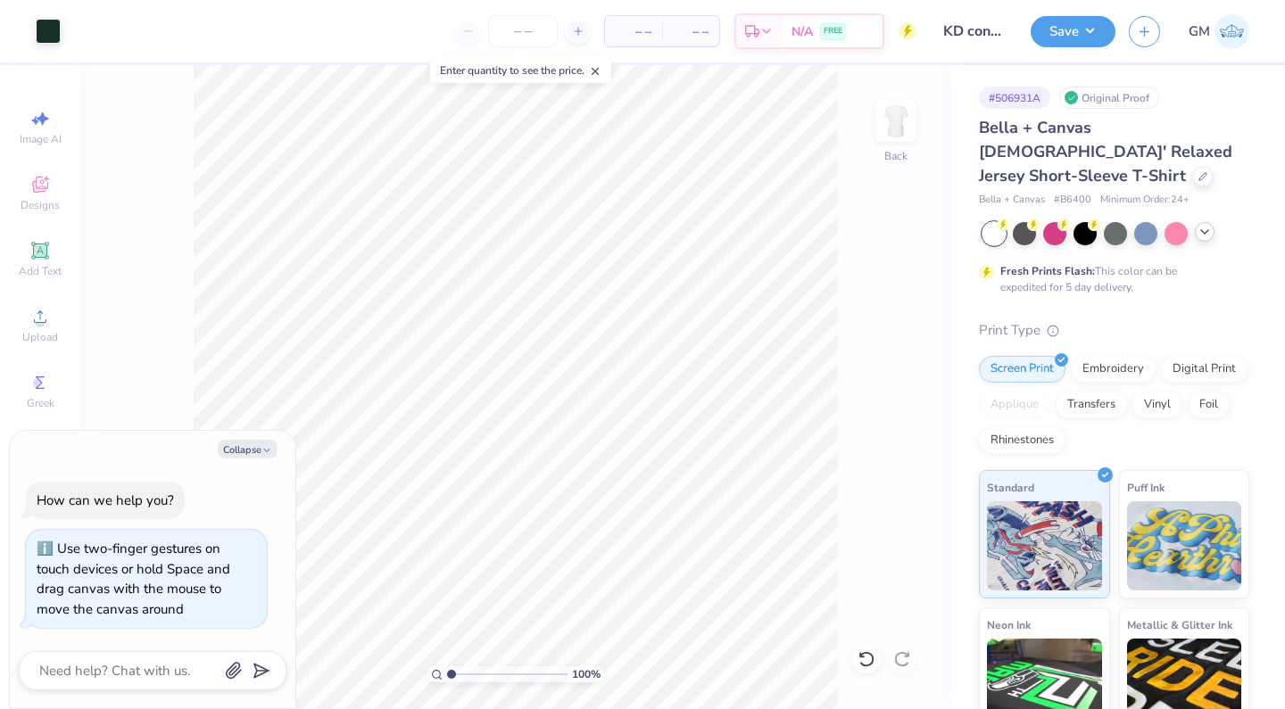
drag, startPoint x: 450, startPoint y: 673, endPoint x: 386, endPoint y: 661, distance: 65.3
type input "1"
click at [386, 661] on div "100 %" at bounding box center [516, 387] width 644 height 644
click at [255, 446] on button "Collapse" at bounding box center [248, 449] width 60 height 19
type textarea "x"
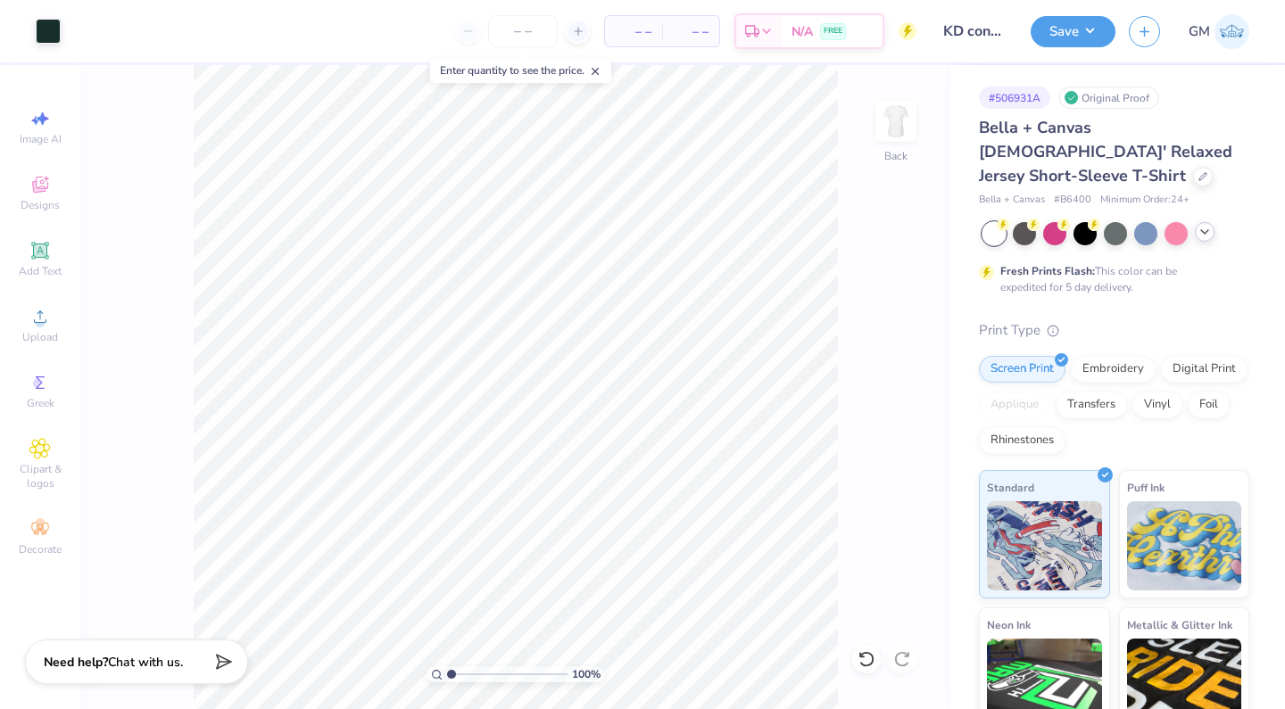
drag, startPoint x: 454, startPoint y: 670, endPoint x: 401, endPoint y: 659, distance: 53.7
type input "1"
click at [401, 659] on div "100 %" at bounding box center [516, 387] width 644 height 644
click at [1091, 31] on button "Save" at bounding box center [1072, 28] width 85 height 31
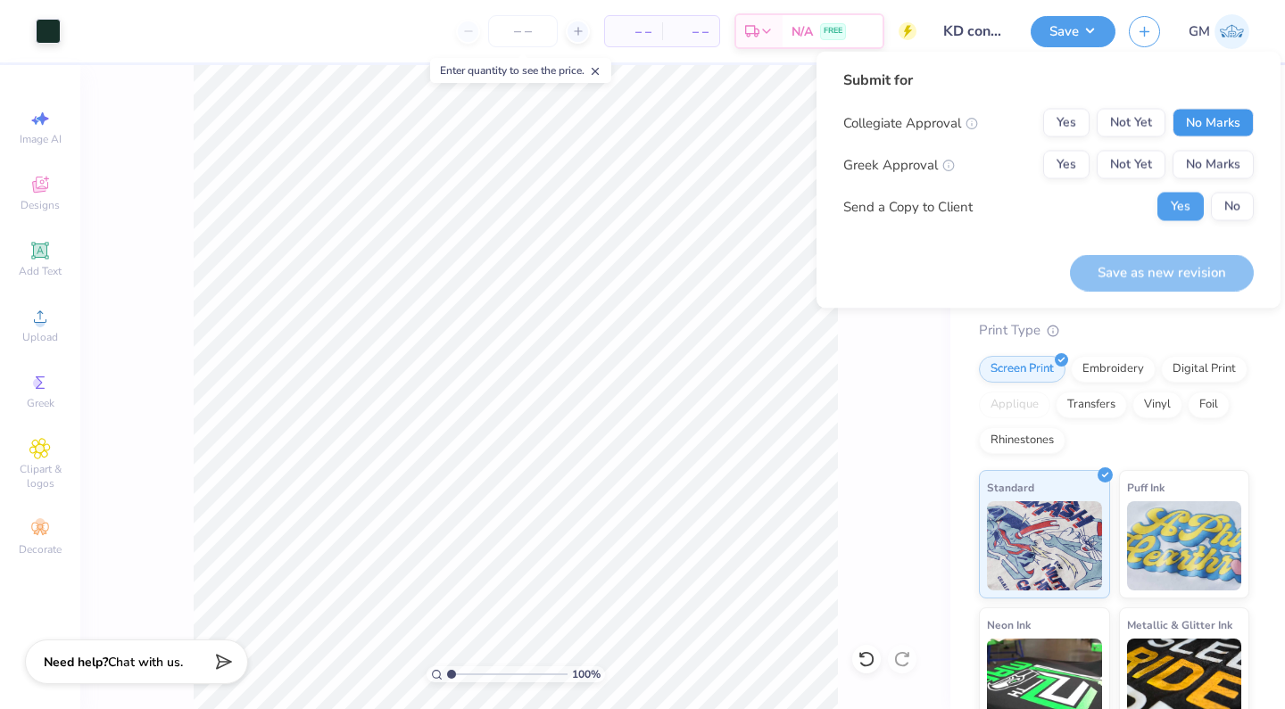
click at [1192, 121] on button "No Marks" at bounding box center [1212, 123] width 81 height 29
click at [1074, 175] on button "Yes" at bounding box center [1066, 165] width 46 height 29
click at [1234, 220] on button "No" at bounding box center [1231, 207] width 43 height 29
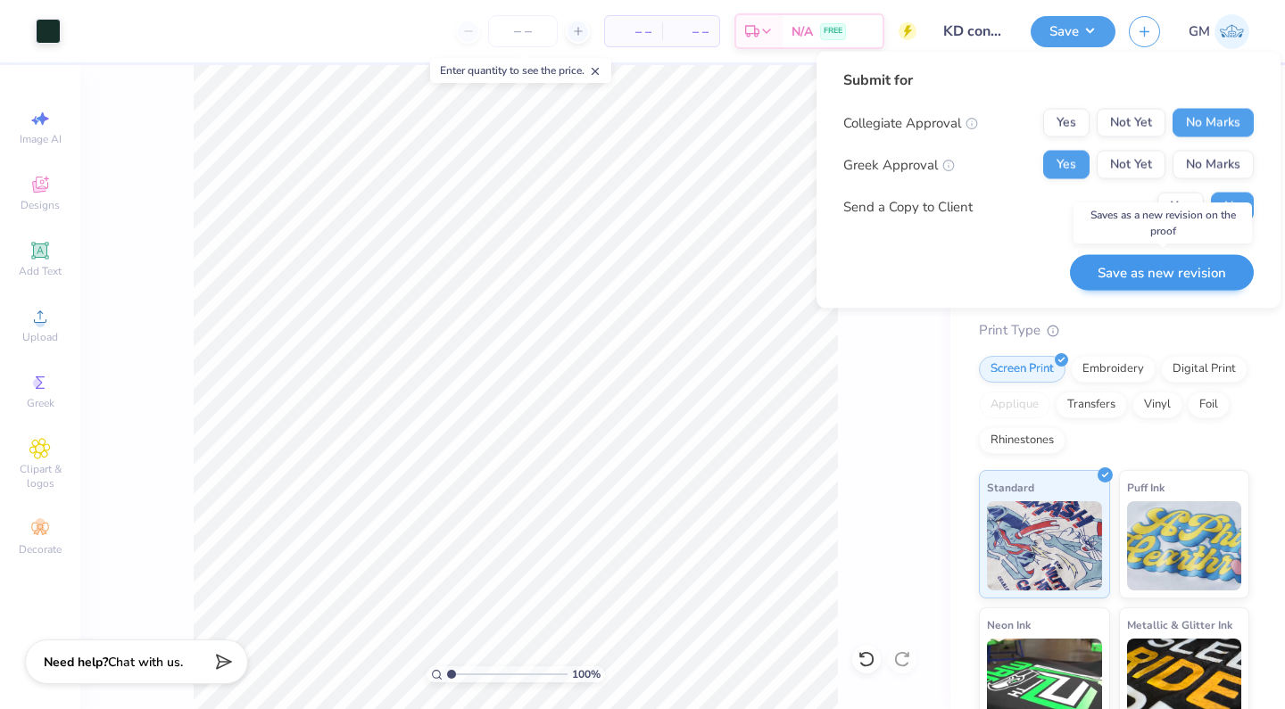
click at [1173, 273] on button "Save as new revision" at bounding box center [1162, 272] width 184 height 37
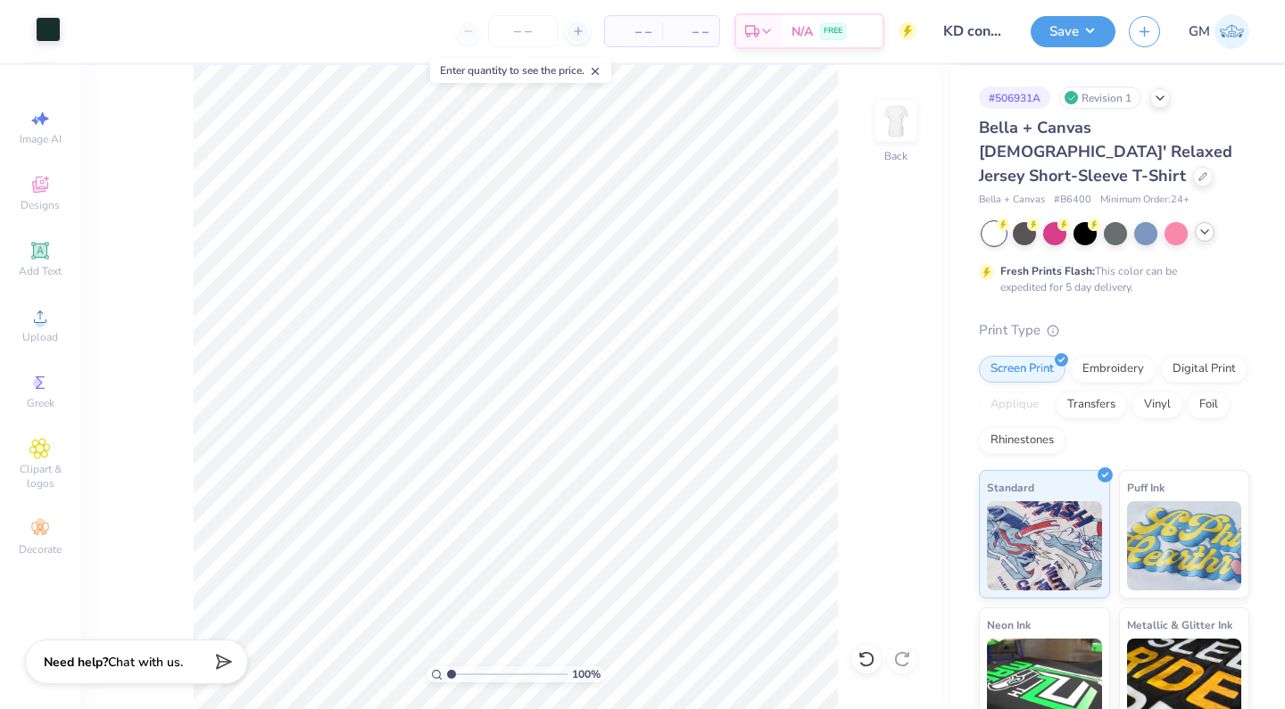
click at [45, 28] on div at bounding box center [48, 29] width 25 height 25
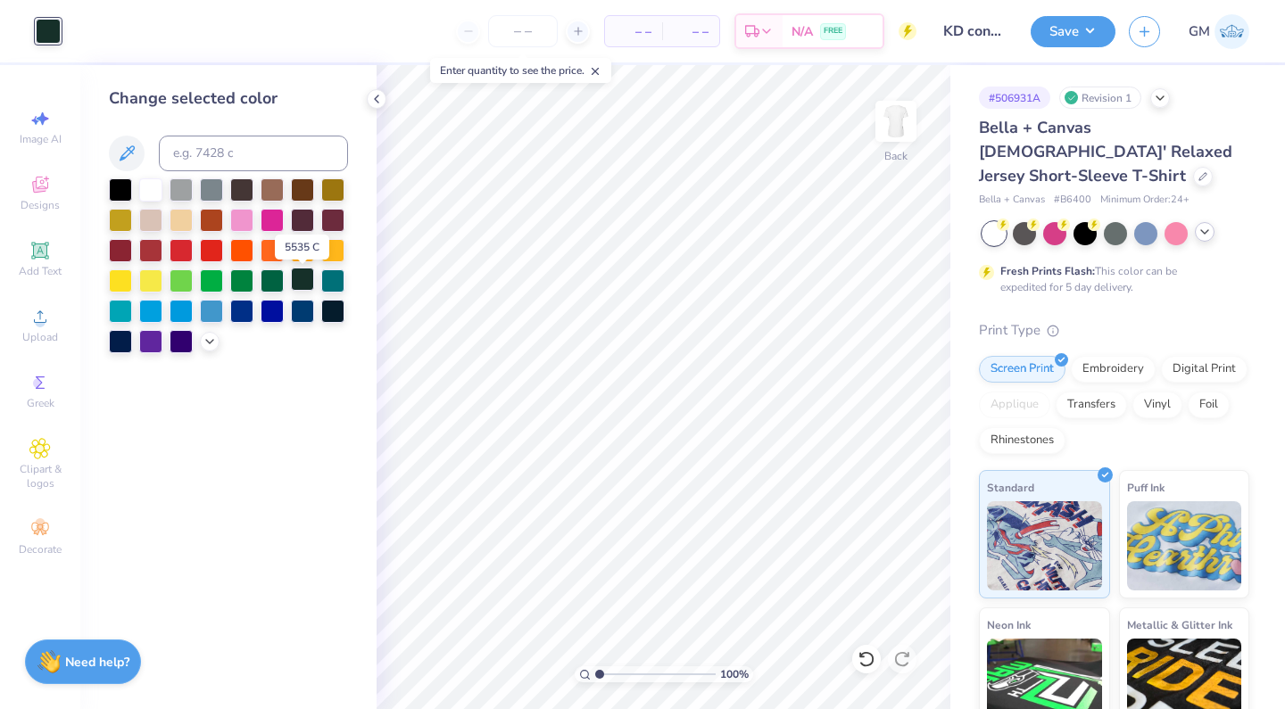
click at [298, 285] on div at bounding box center [302, 279] width 23 height 23
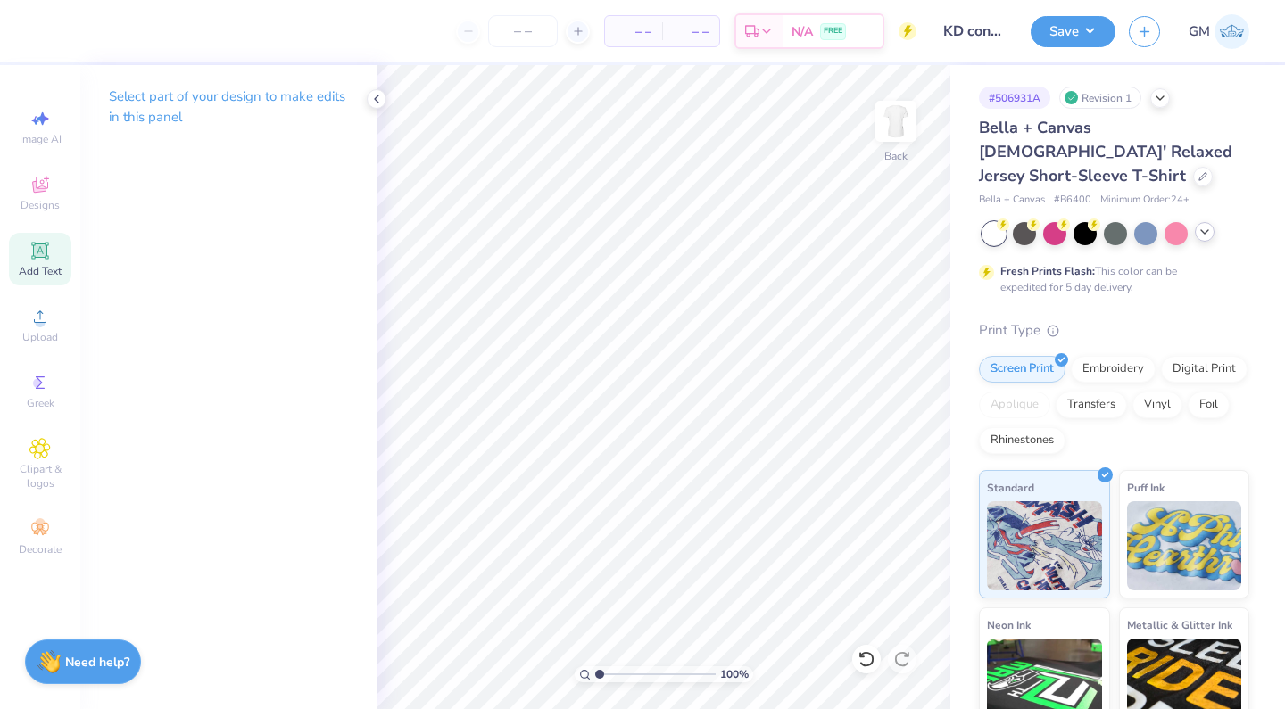
click at [43, 268] on span "Add Text" at bounding box center [40, 271] width 43 height 14
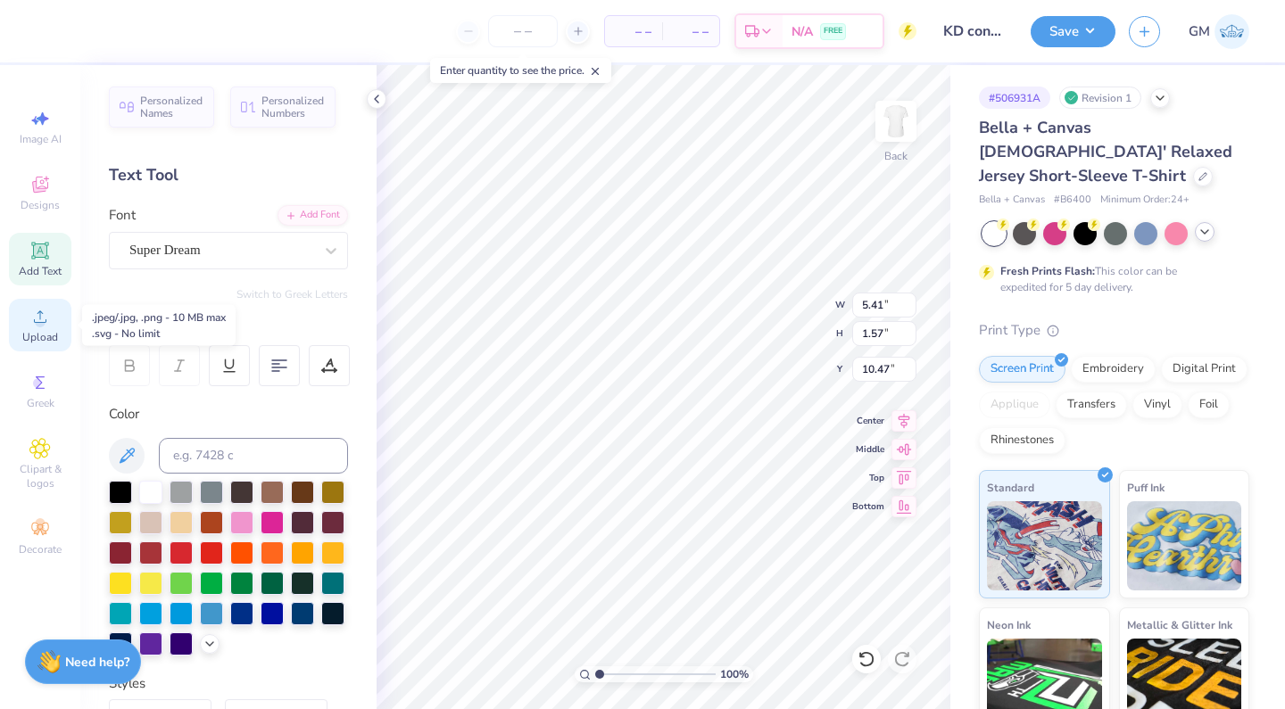
click at [43, 326] on circle at bounding box center [40, 323] width 10 height 10
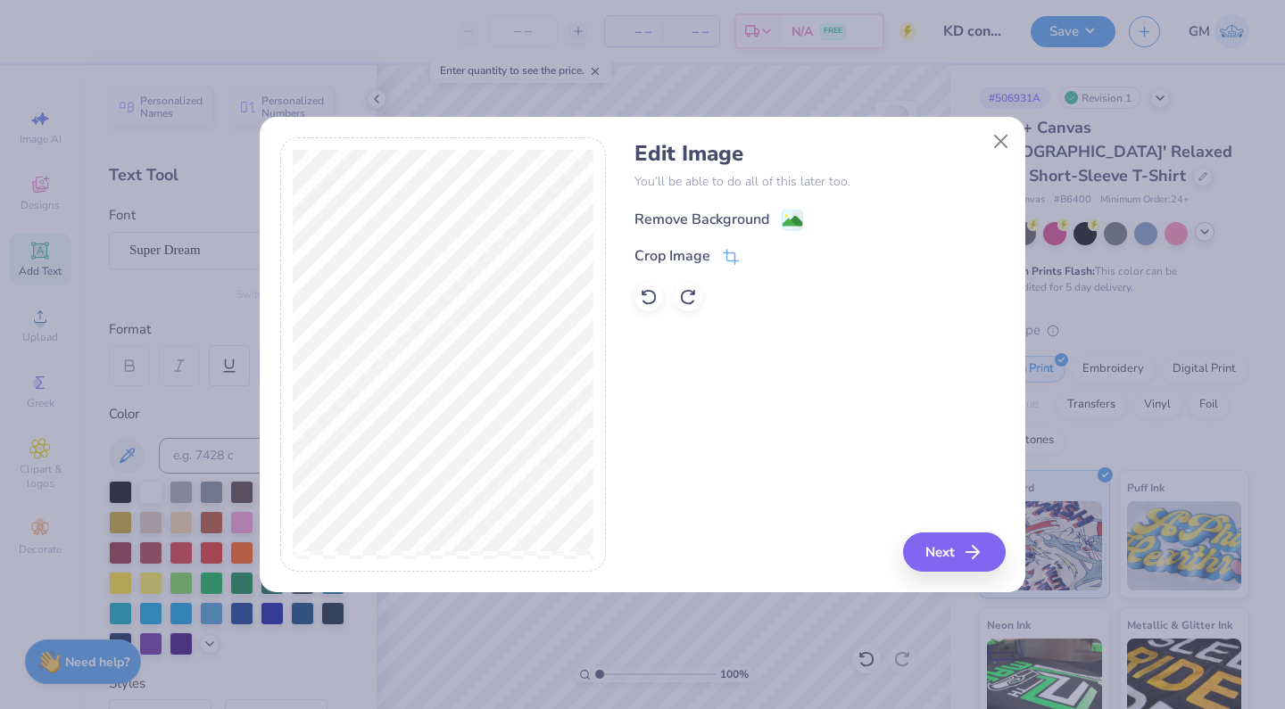
click at [716, 212] on div "Remove Background" at bounding box center [701, 219] width 135 height 21
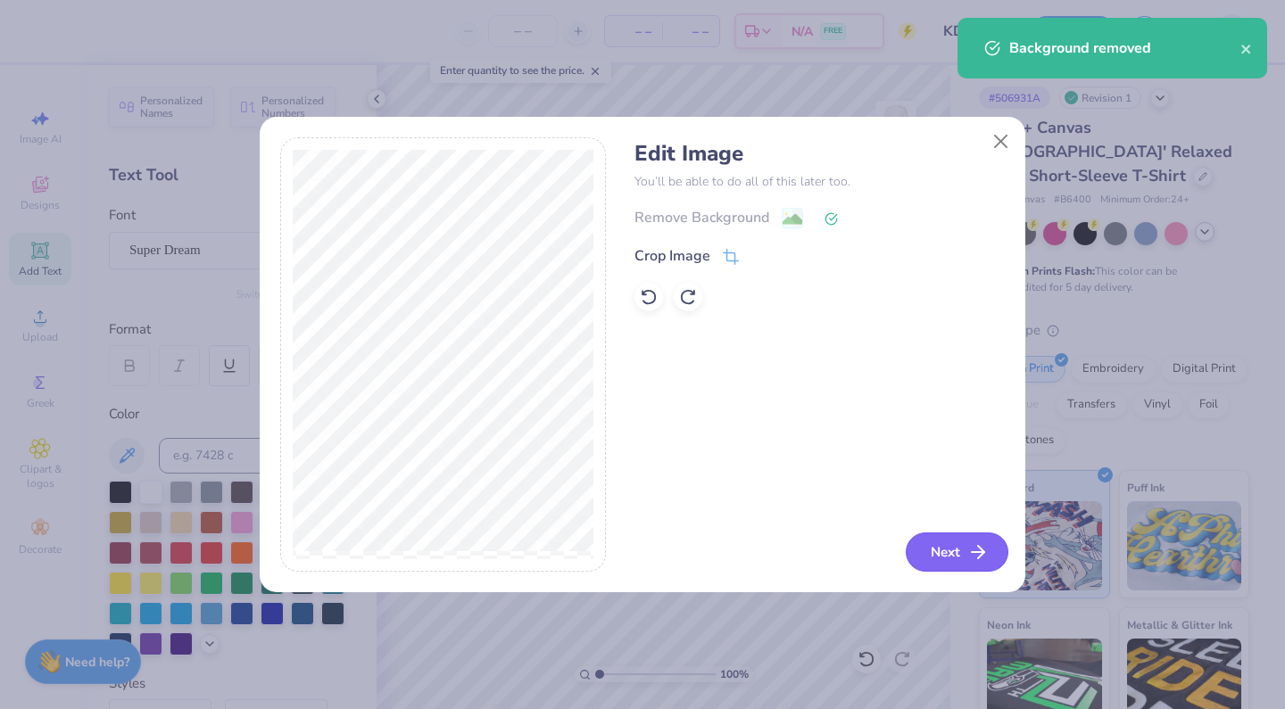
click at [941, 547] on button "Next" at bounding box center [956, 552] width 103 height 39
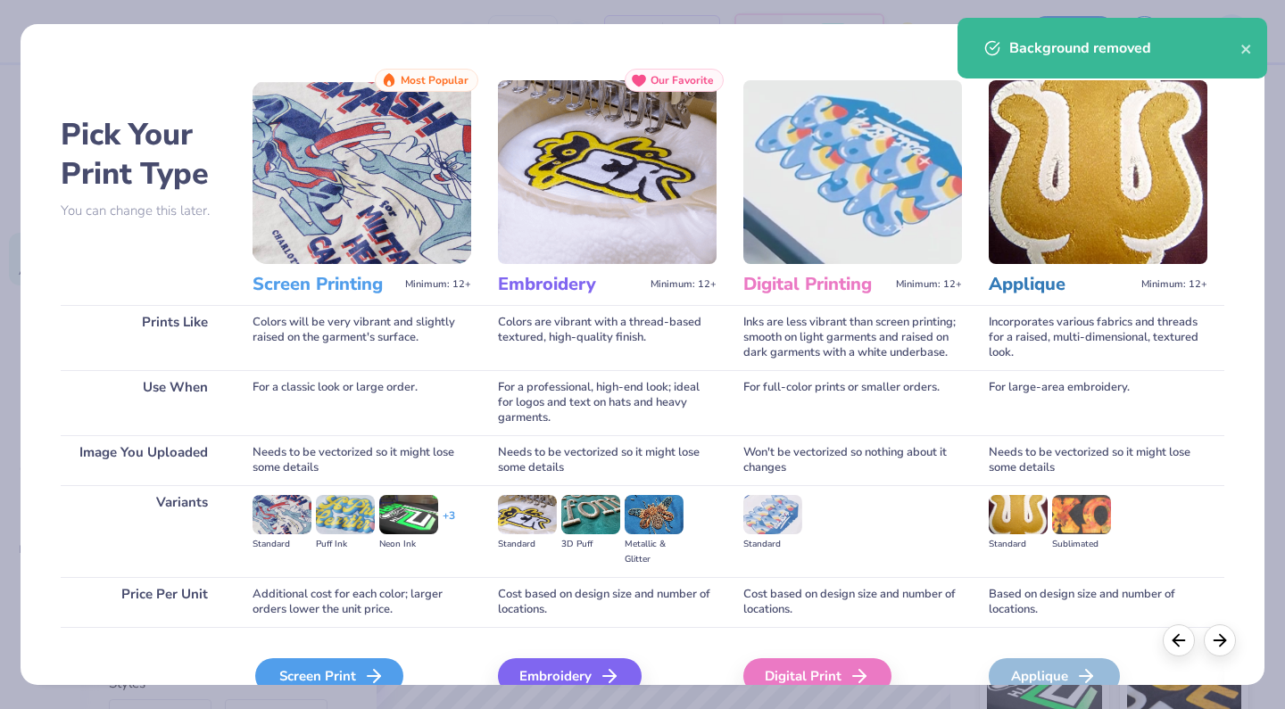
click at [359, 668] on div "Screen Print" at bounding box center [329, 676] width 148 height 36
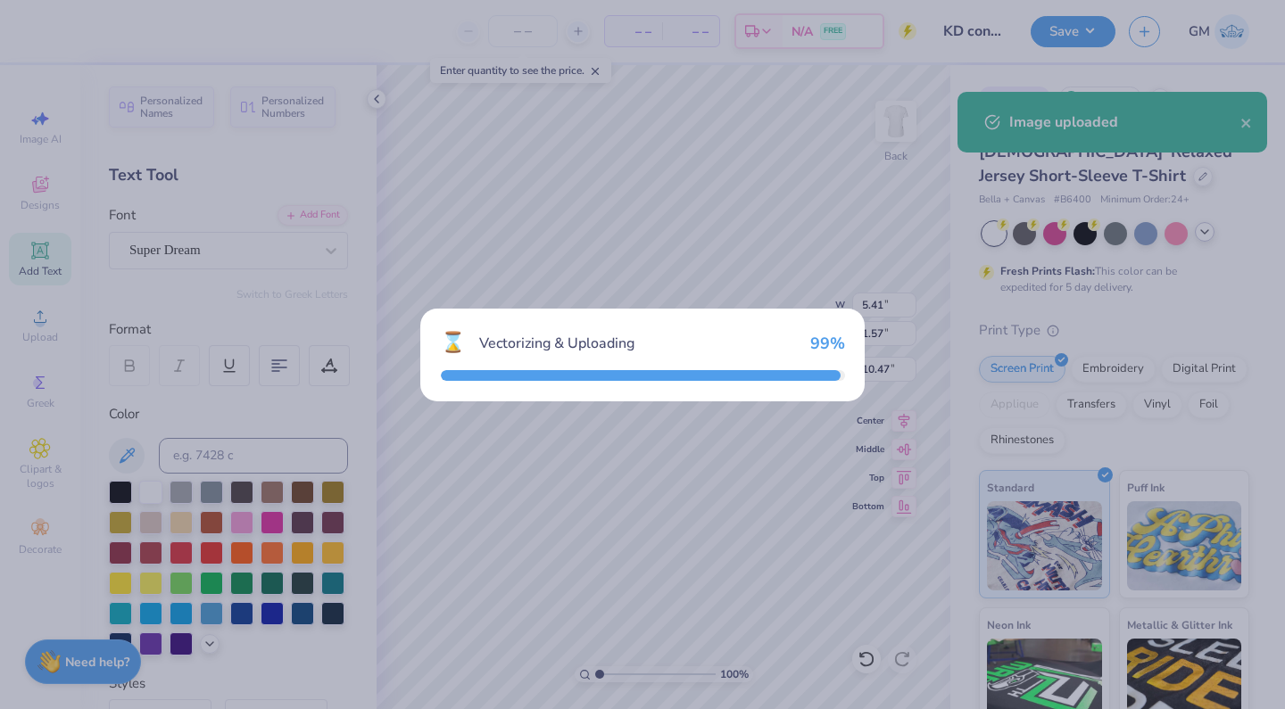
type input "12.12"
type input "8.33"
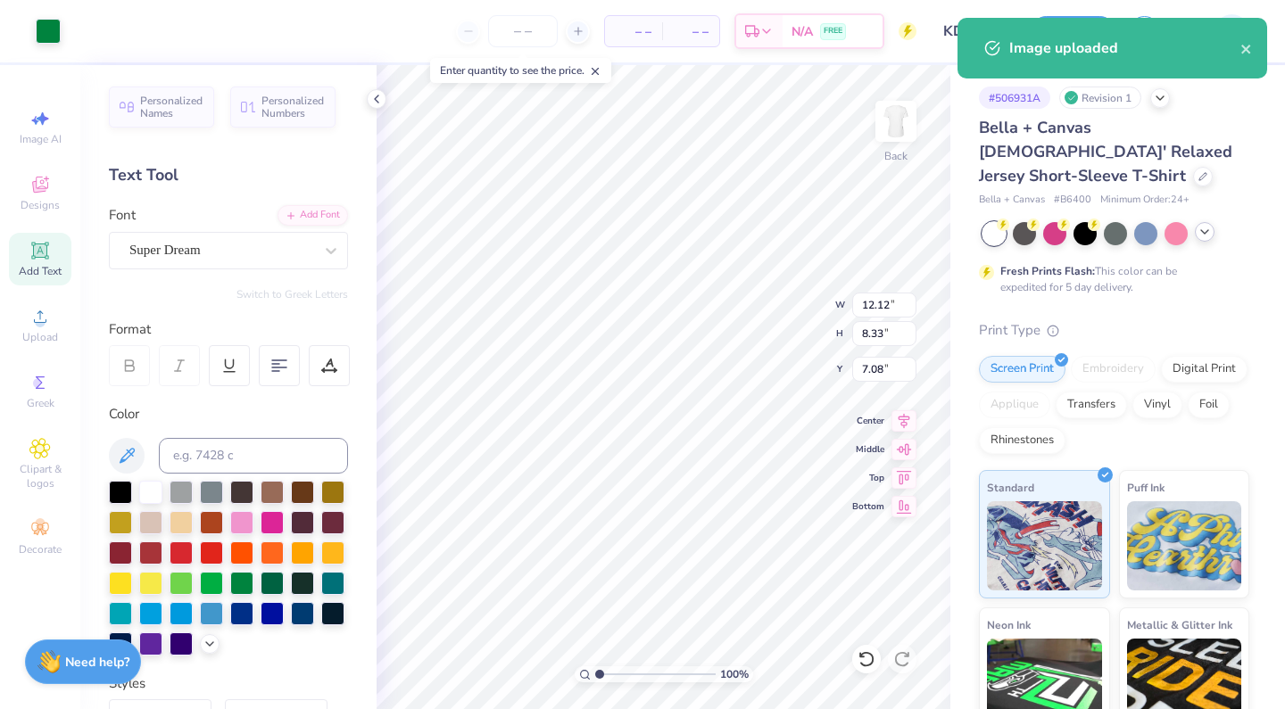
type input "1.67"
type input "5.41"
type input "1.57"
type input "10.47"
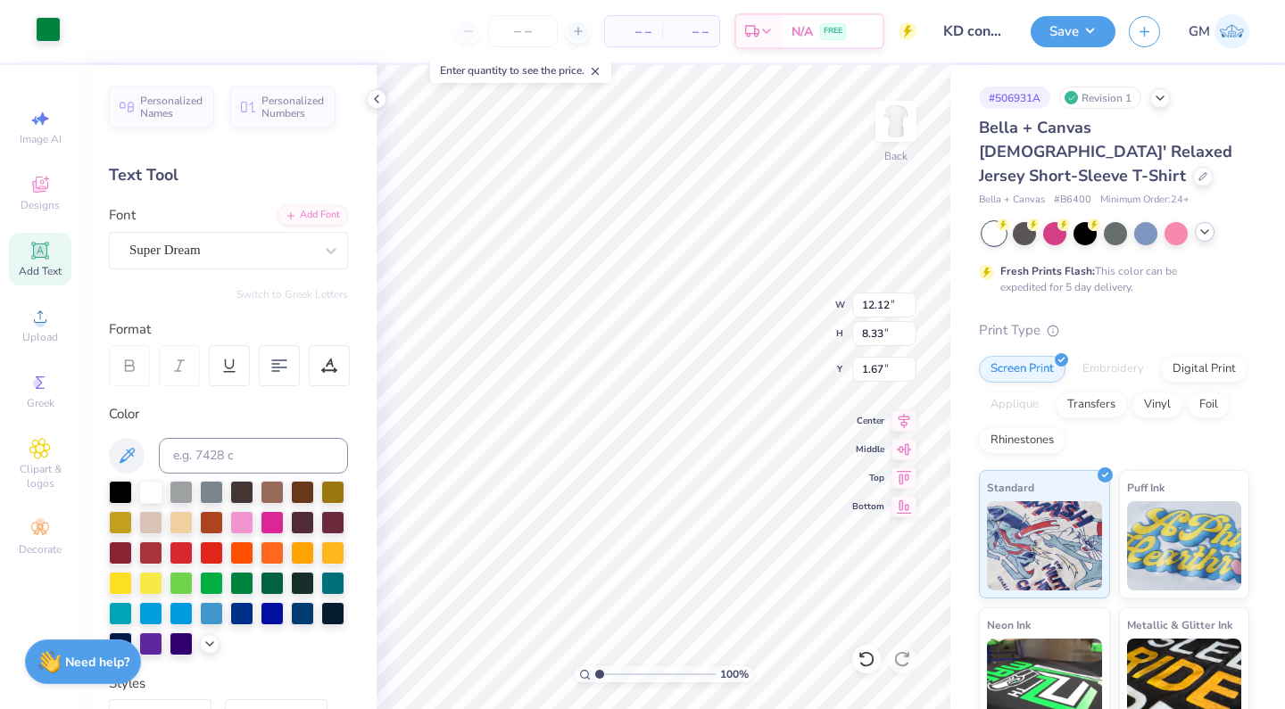
click at [58, 21] on div at bounding box center [48, 29] width 25 height 25
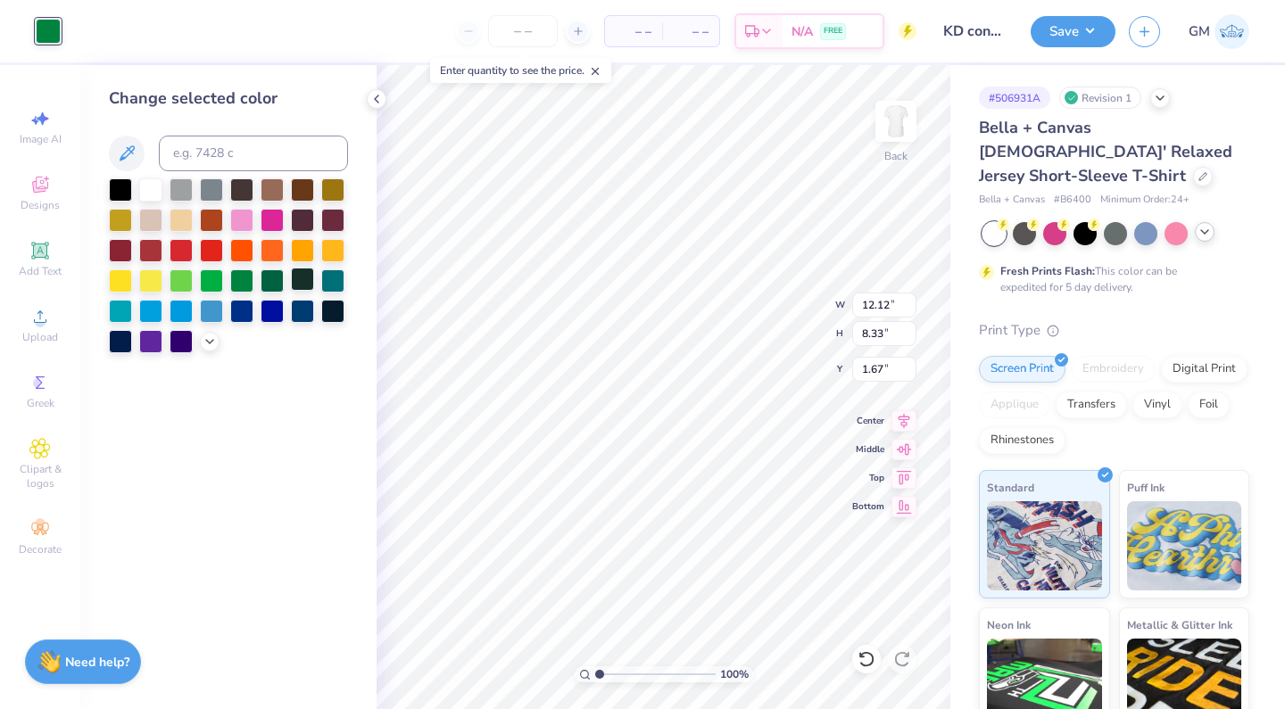
click at [307, 288] on div at bounding box center [302, 279] width 23 height 23
type input "7.98"
type input "5.48"
type input "3.00"
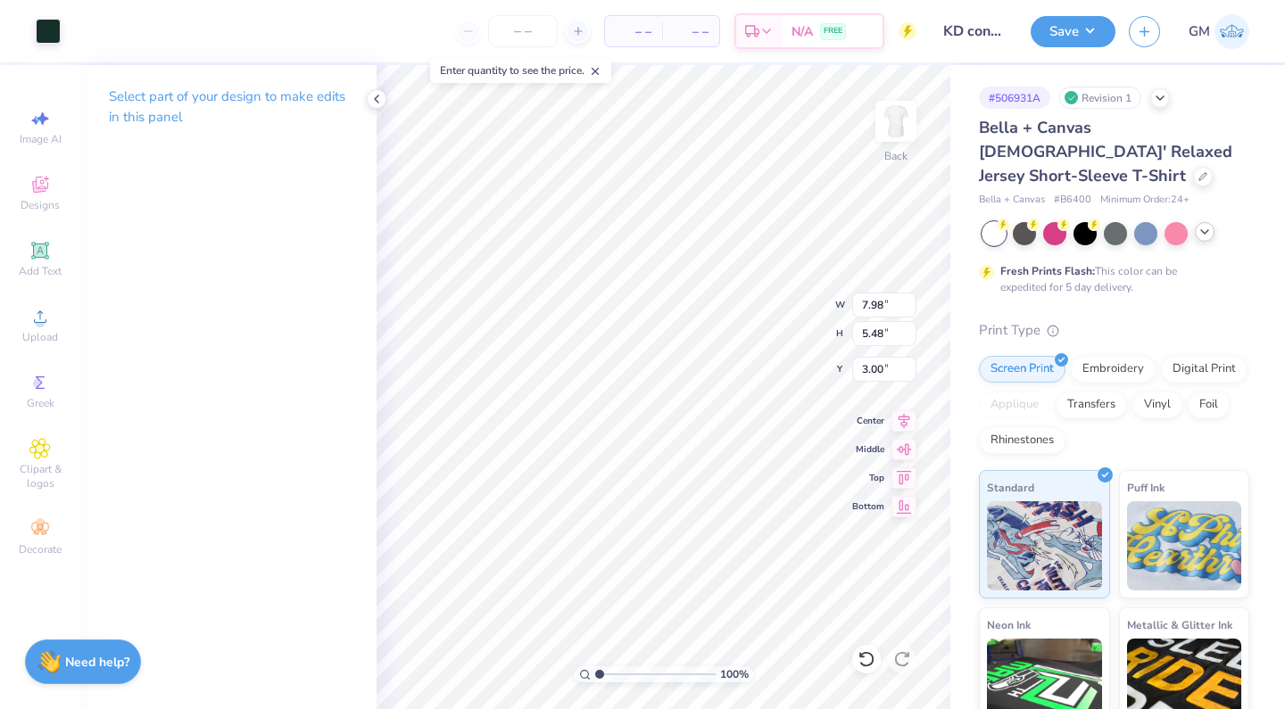
type input "6.89"
type input "4.74"
type input "3.00"
type input "7.81"
type input "5.37"
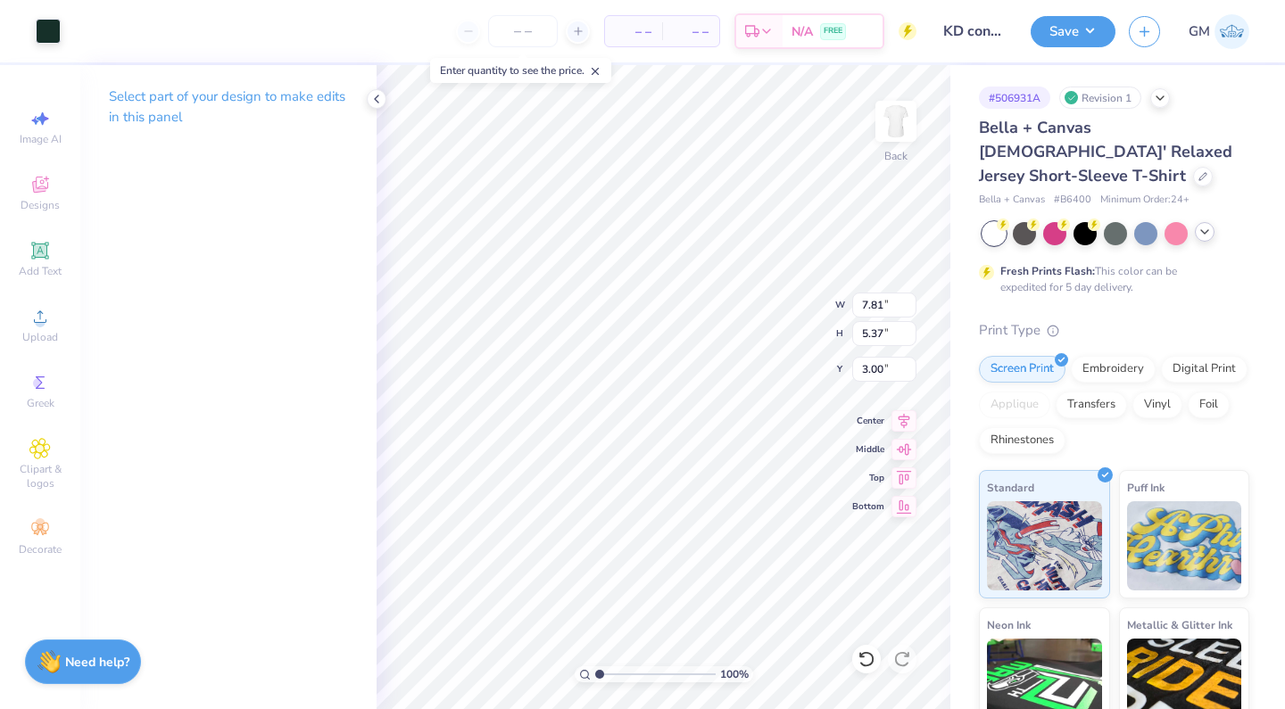
type input "7.57"
type input "5.20"
type input "3.00"
drag, startPoint x: 598, startPoint y: 671, endPoint x: 591, endPoint y: 660, distance: 12.4
type input "1"
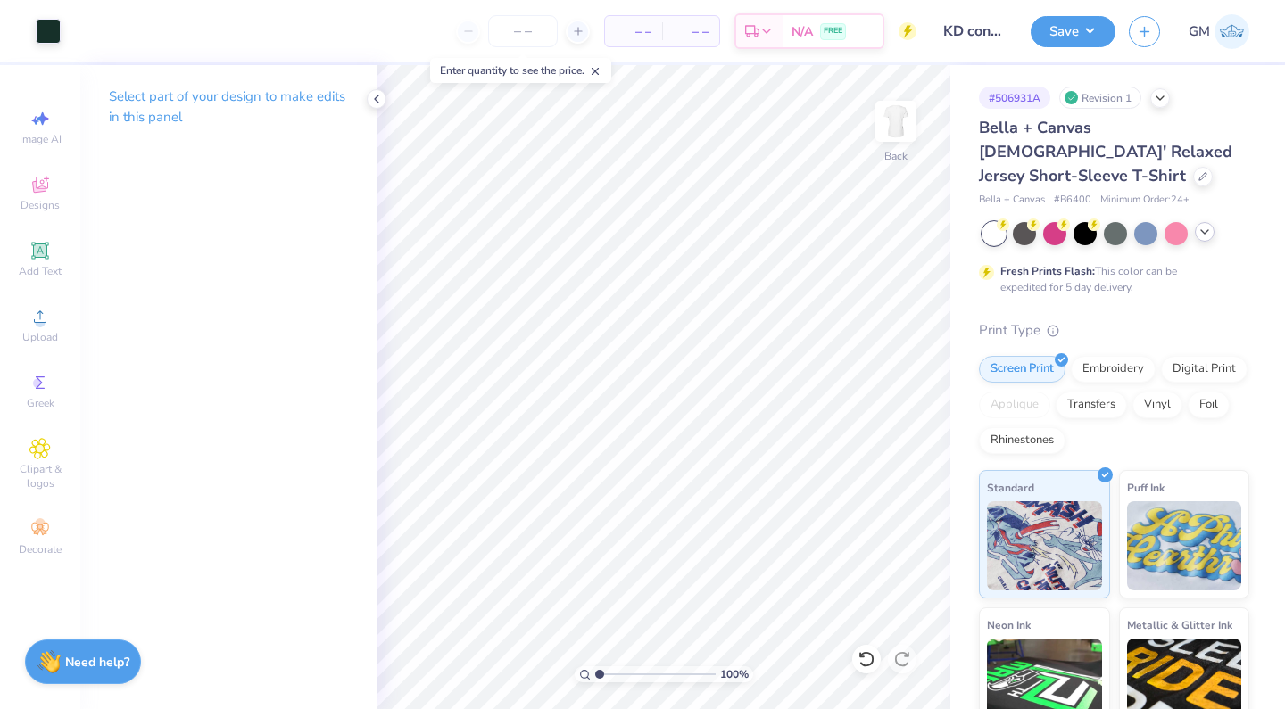
click at [591, 660] on div "100 %" at bounding box center [664, 387] width 644 height 644
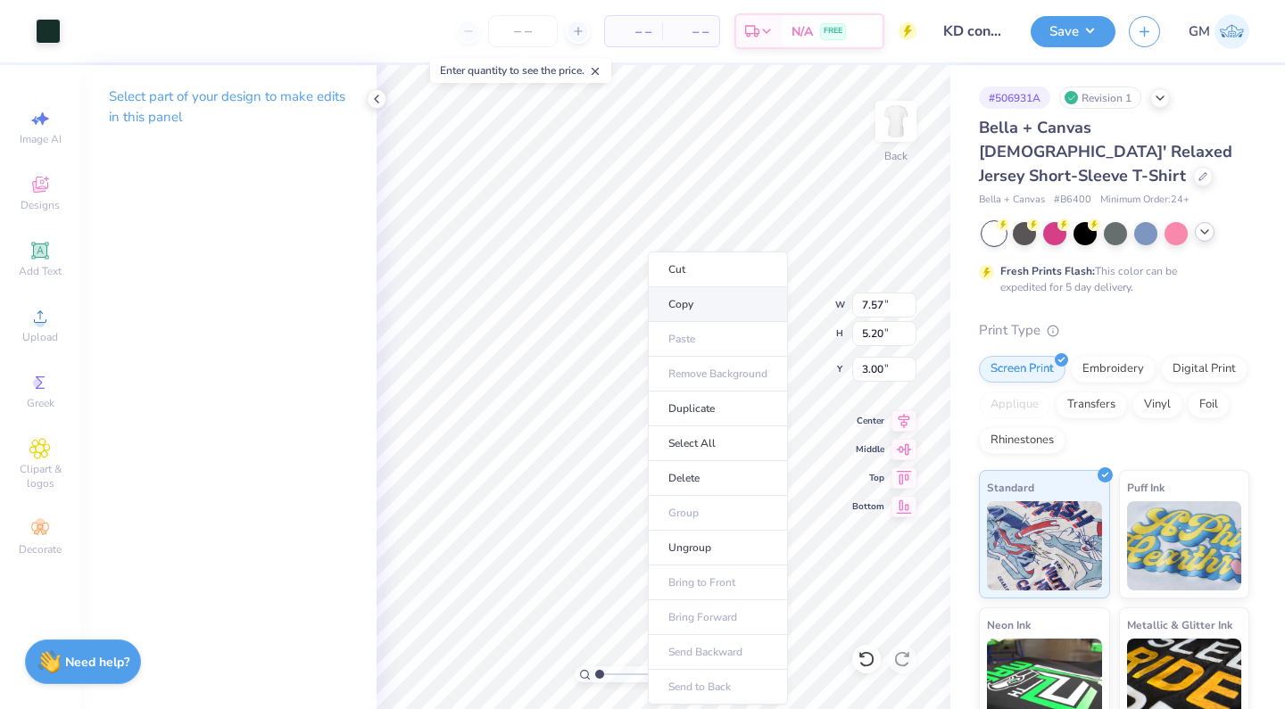
click at [666, 310] on li "Copy" at bounding box center [718, 304] width 140 height 35
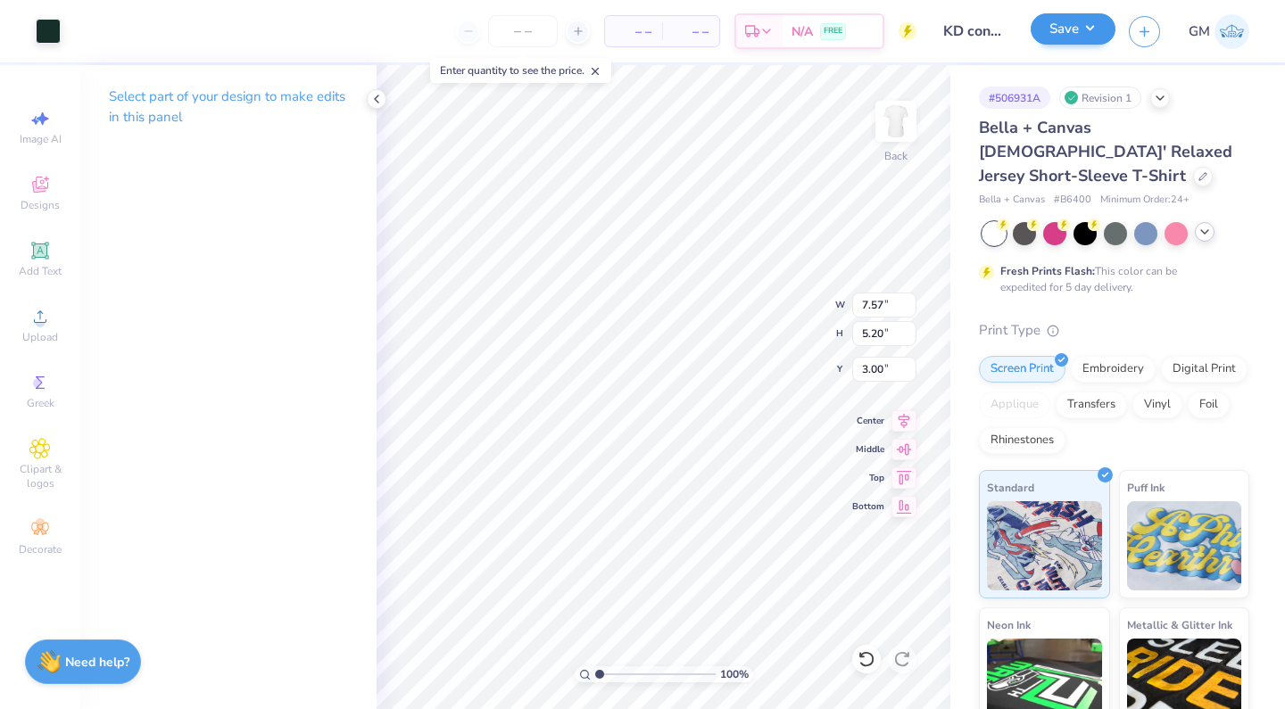
click at [1093, 32] on button "Save" at bounding box center [1072, 28] width 85 height 31
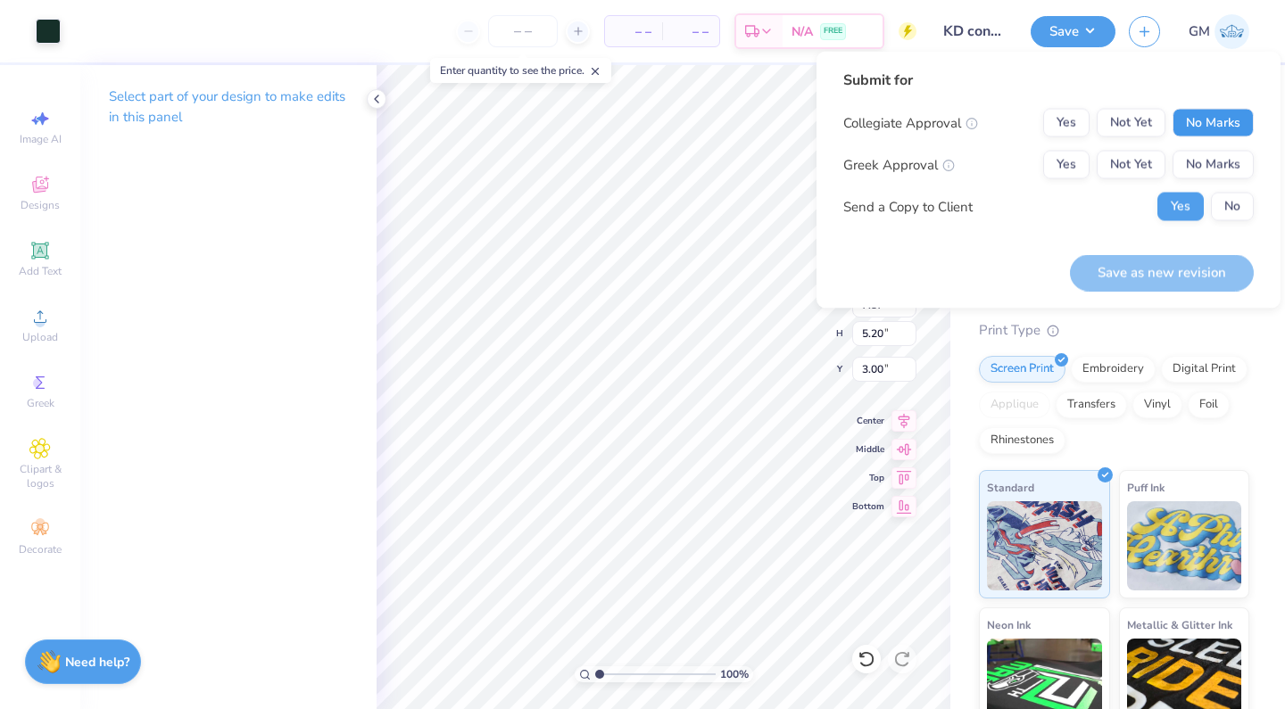
click at [1207, 128] on button "No Marks" at bounding box center [1212, 123] width 81 height 29
click at [1068, 172] on button "Yes" at bounding box center [1066, 165] width 46 height 29
click at [1223, 207] on button "No" at bounding box center [1231, 207] width 43 height 29
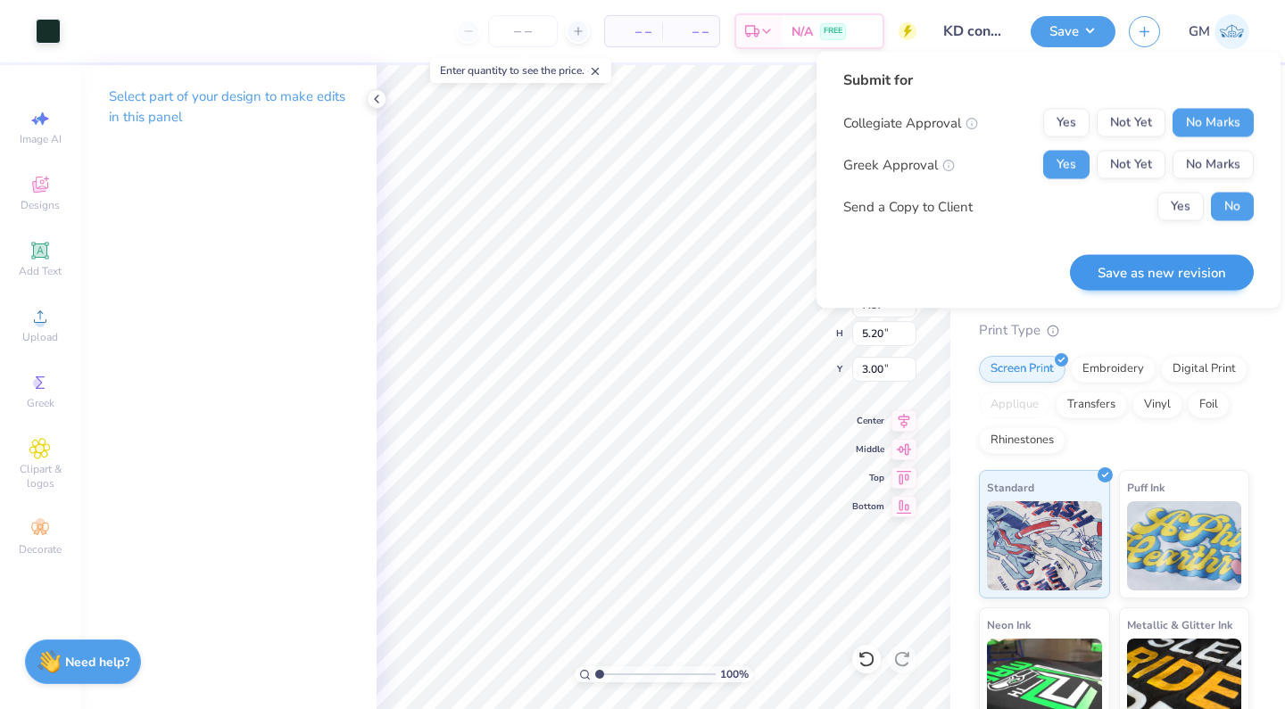
click at [1161, 273] on button "Save as new revision" at bounding box center [1162, 272] width 184 height 37
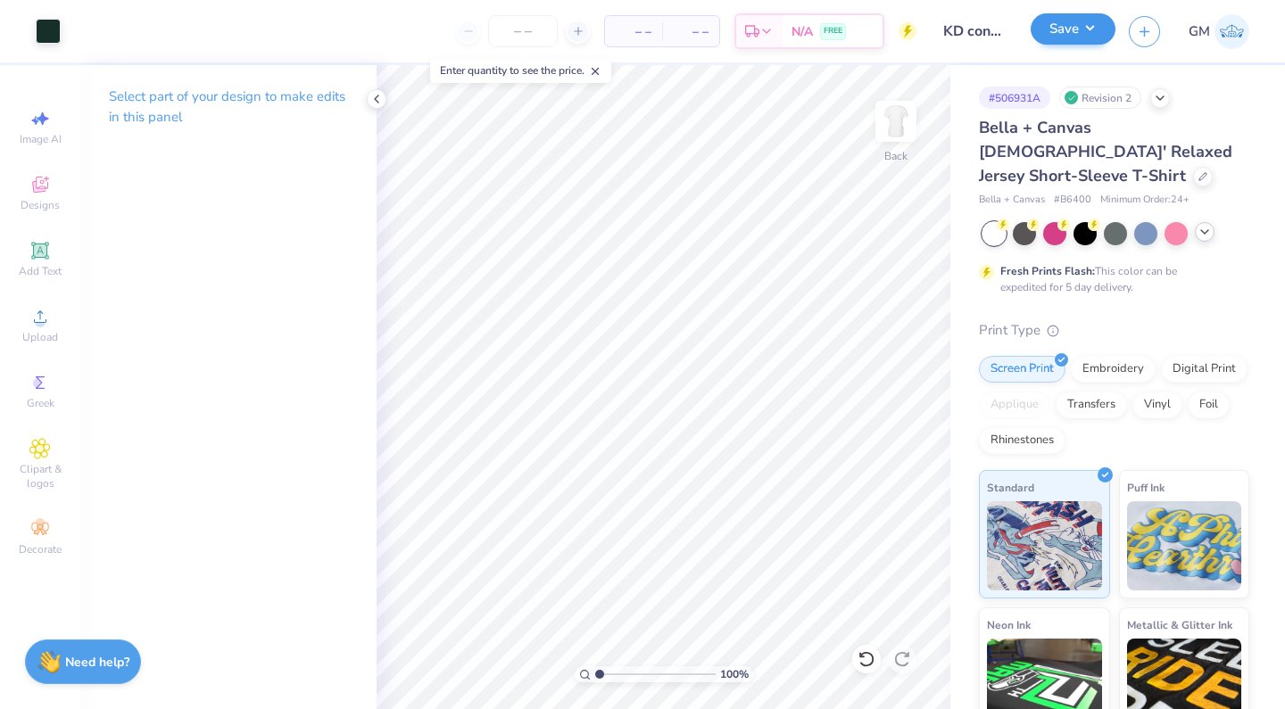
click at [1067, 37] on button "Save" at bounding box center [1072, 28] width 85 height 31
click at [521, 33] on input "number" at bounding box center [523, 31] width 70 height 32
type input "165"
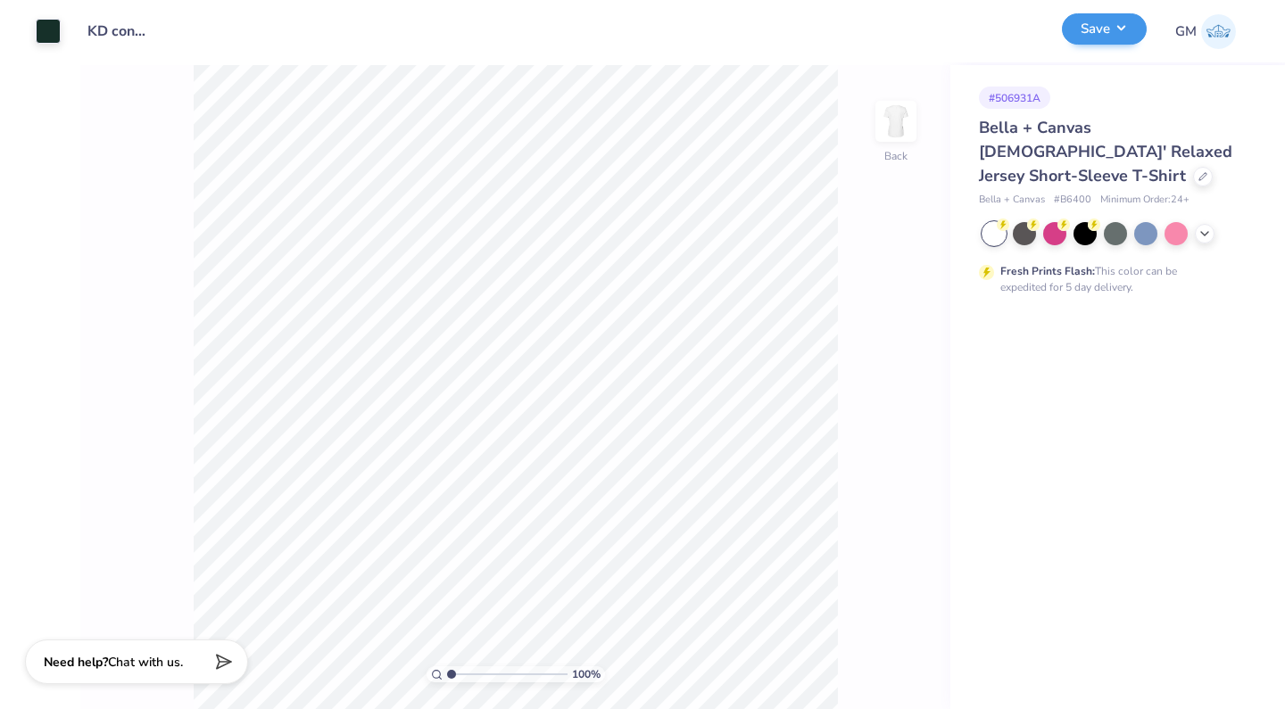
click at [1122, 28] on button "Save" at bounding box center [1104, 28] width 85 height 31
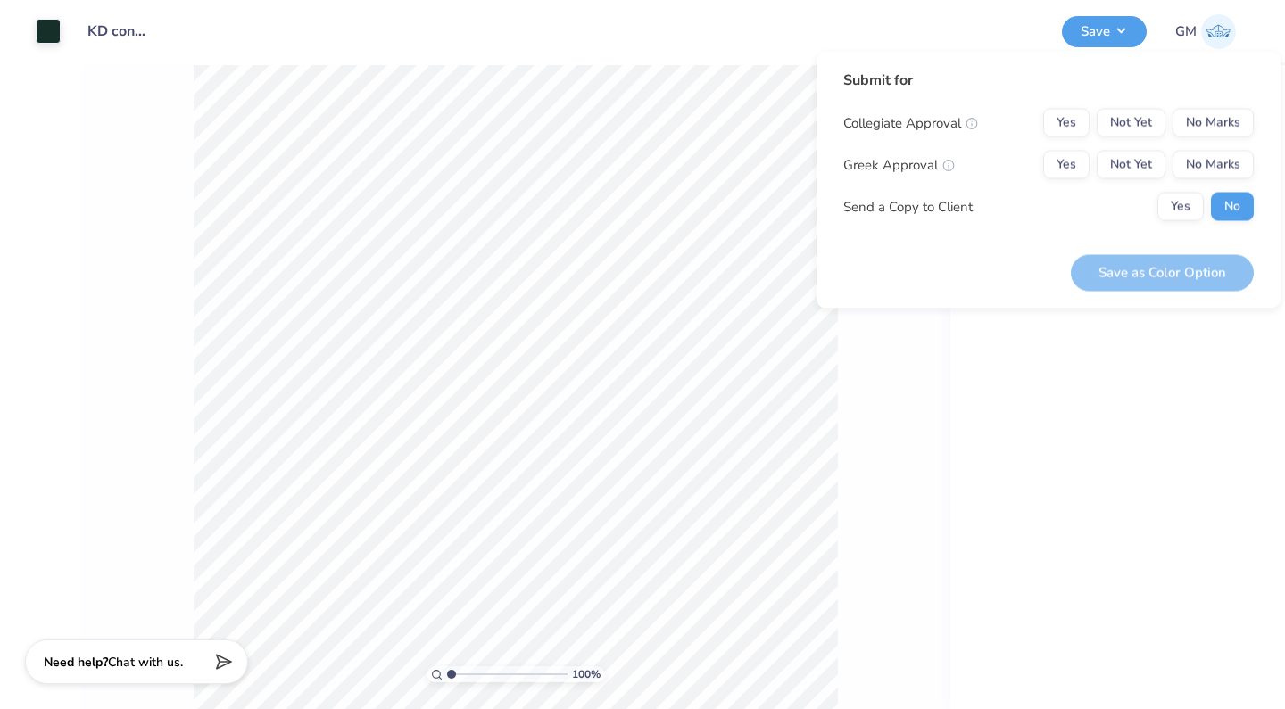
click at [1105, 436] on div "# 506931A Bella + Canvas [DEMOGRAPHIC_DATA]' Relaxed Jersey Short-Sleeve T-Shir…" at bounding box center [1117, 387] width 335 height 644
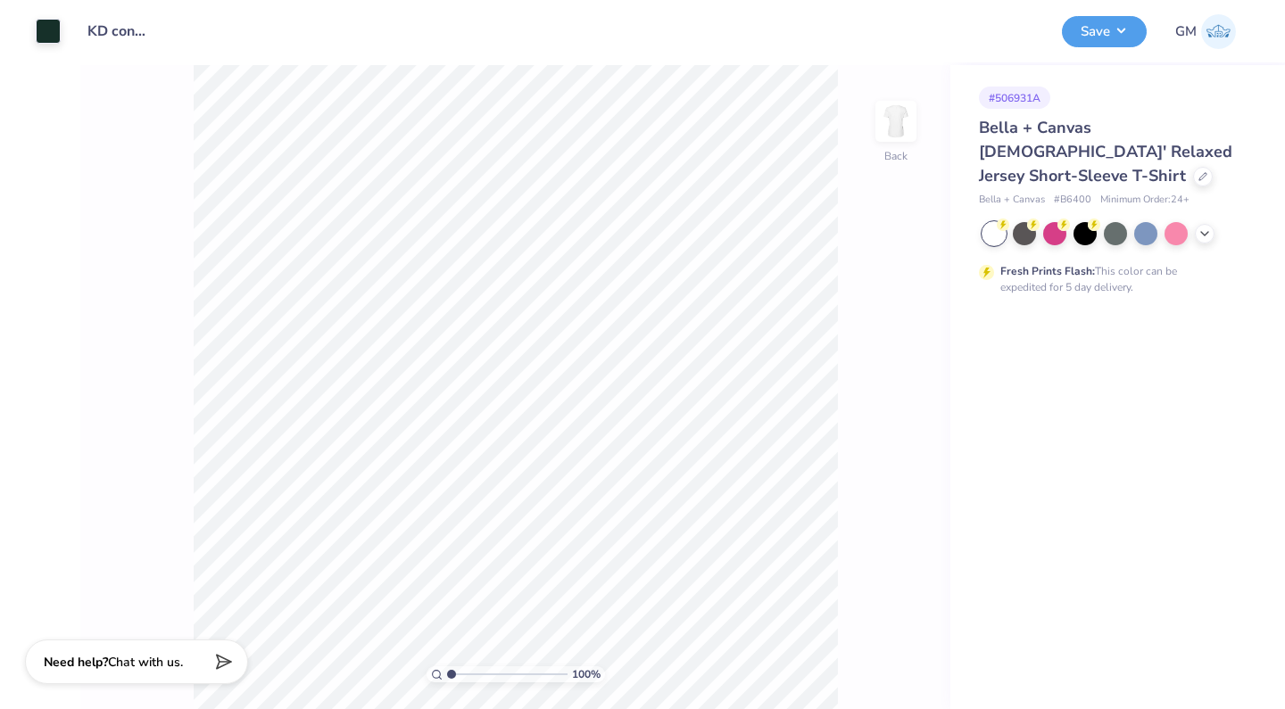
click at [1194, 161] on div "Bella + Canvas [DEMOGRAPHIC_DATA]' Relaxed Jersey Short-Sleeve T-Shirt" at bounding box center [1114, 152] width 270 height 72
click at [1197, 165] on div at bounding box center [1203, 175] width 20 height 20
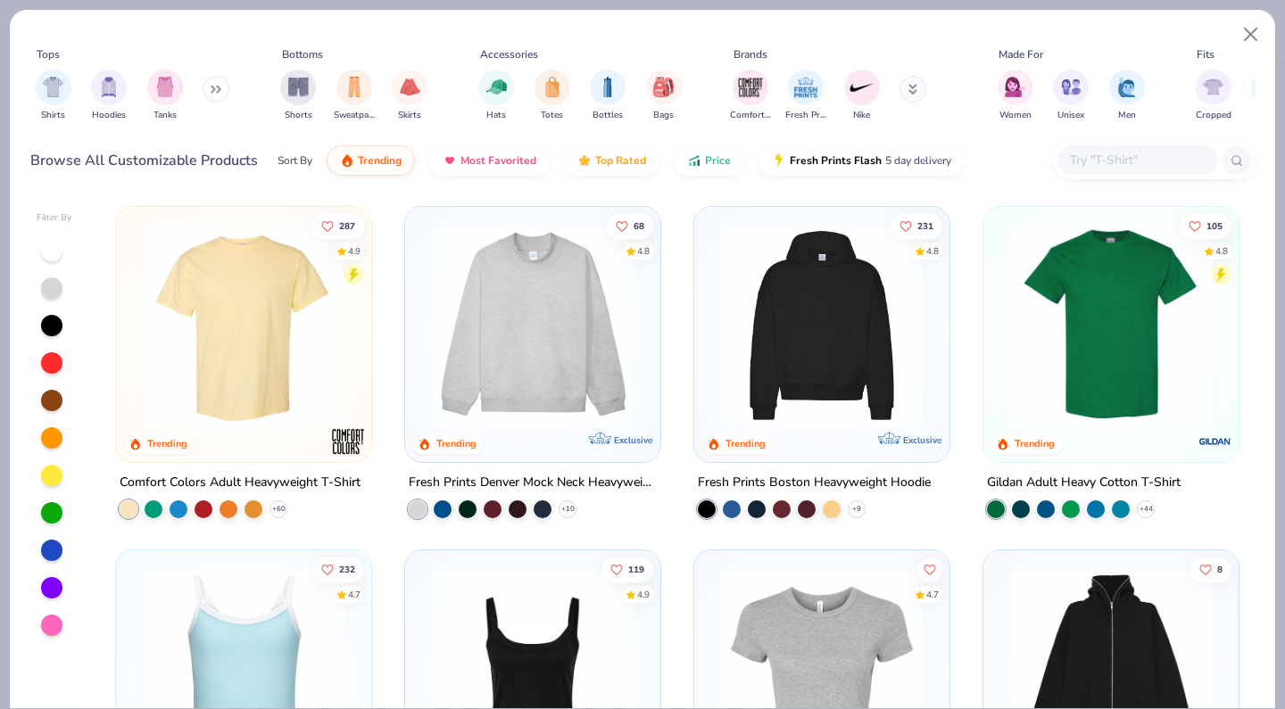
click at [1084, 173] on div at bounding box center [1137, 159] width 161 height 29
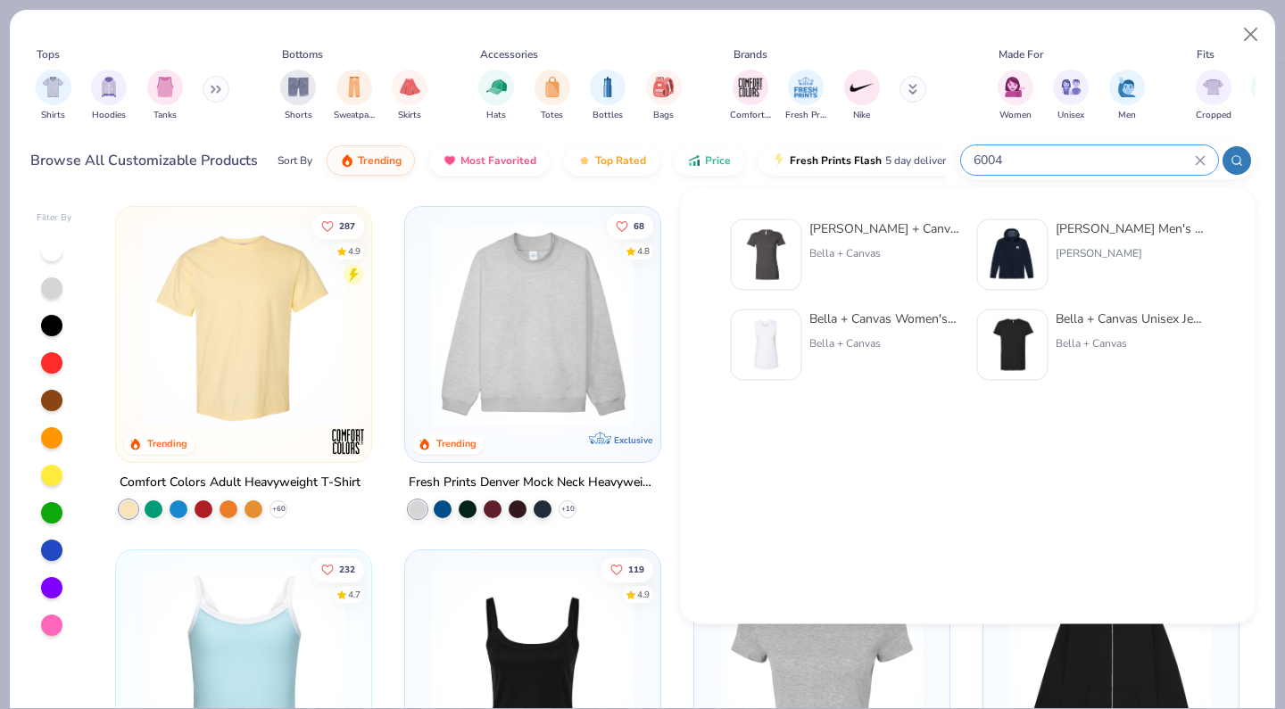
type input "6004"
click at [896, 235] on div "[PERSON_NAME] + Canvas [DEMOGRAPHIC_DATA]' The Favorite T-Shirt" at bounding box center [884, 228] width 150 height 19
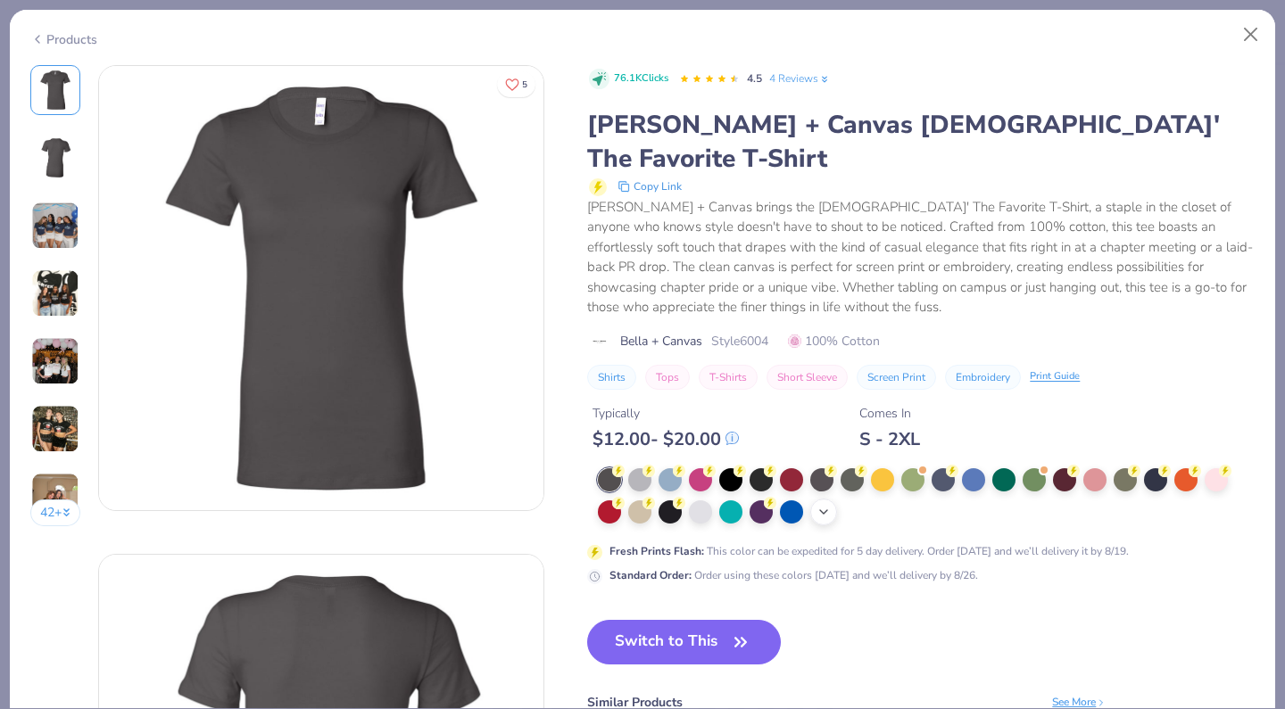
click at [830, 505] on icon at bounding box center [823, 512] width 14 height 14
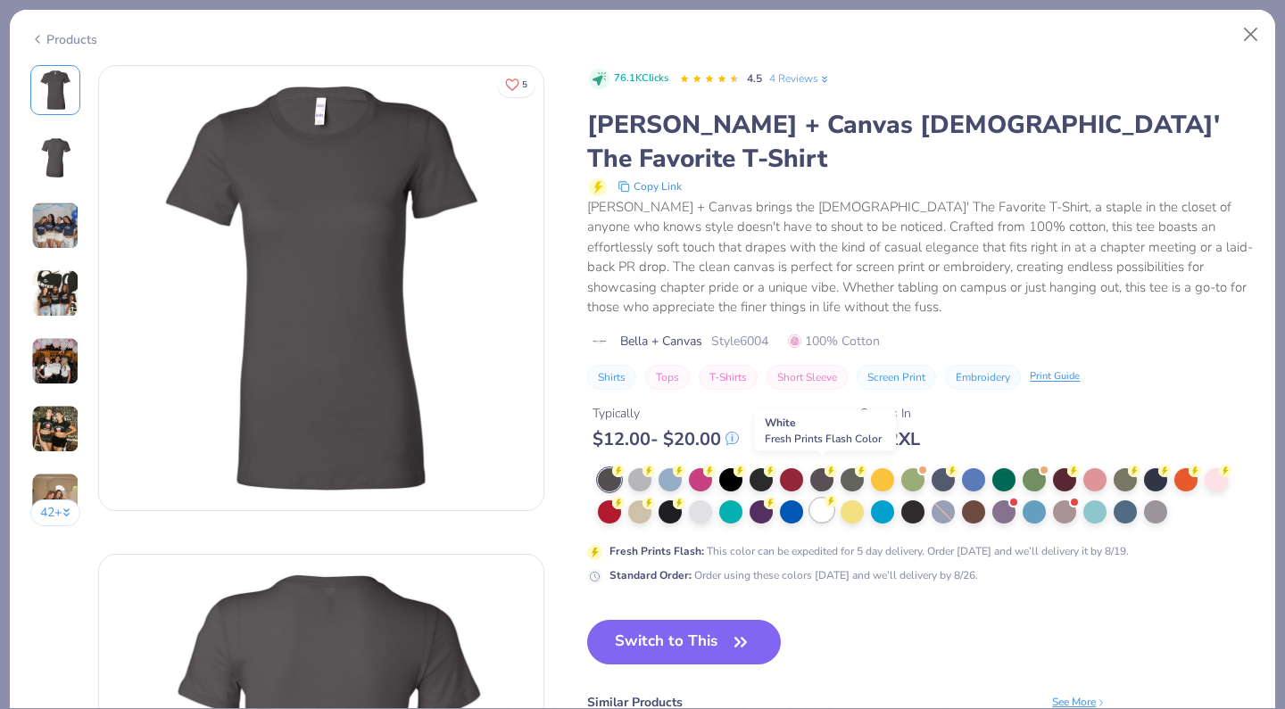
click at [823, 499] on div at bounding box center [821, 510] width 23 height 23
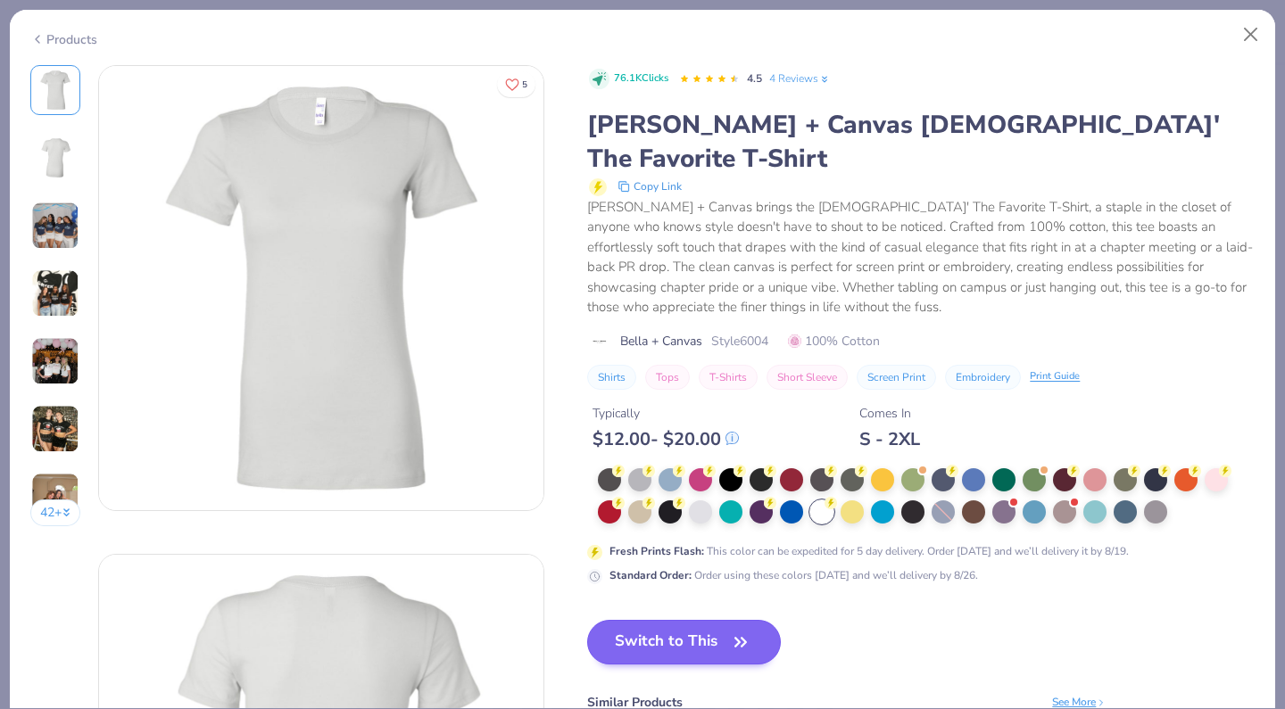
click at [730, 630] on span "button" at bounding box center [740, 642] width 25 height 25
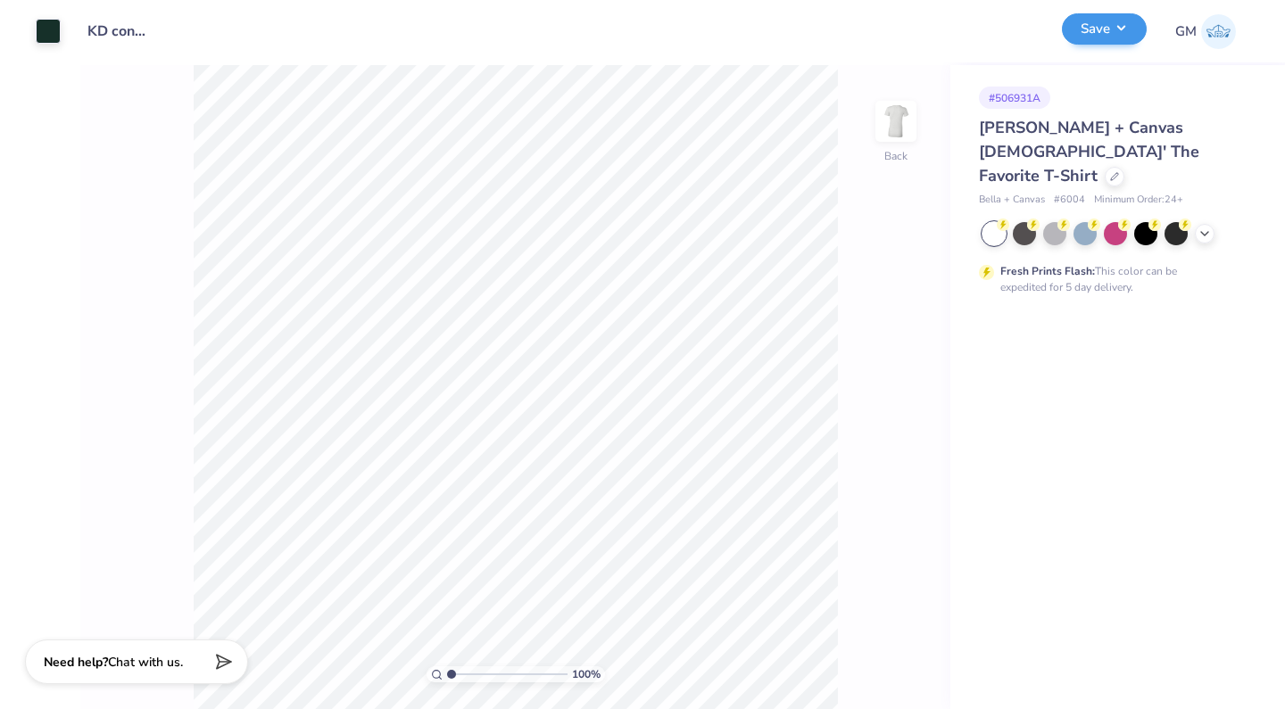
click at [1099, 37] on button "Save" at bounding box center [1104, 28] width 85 height 31
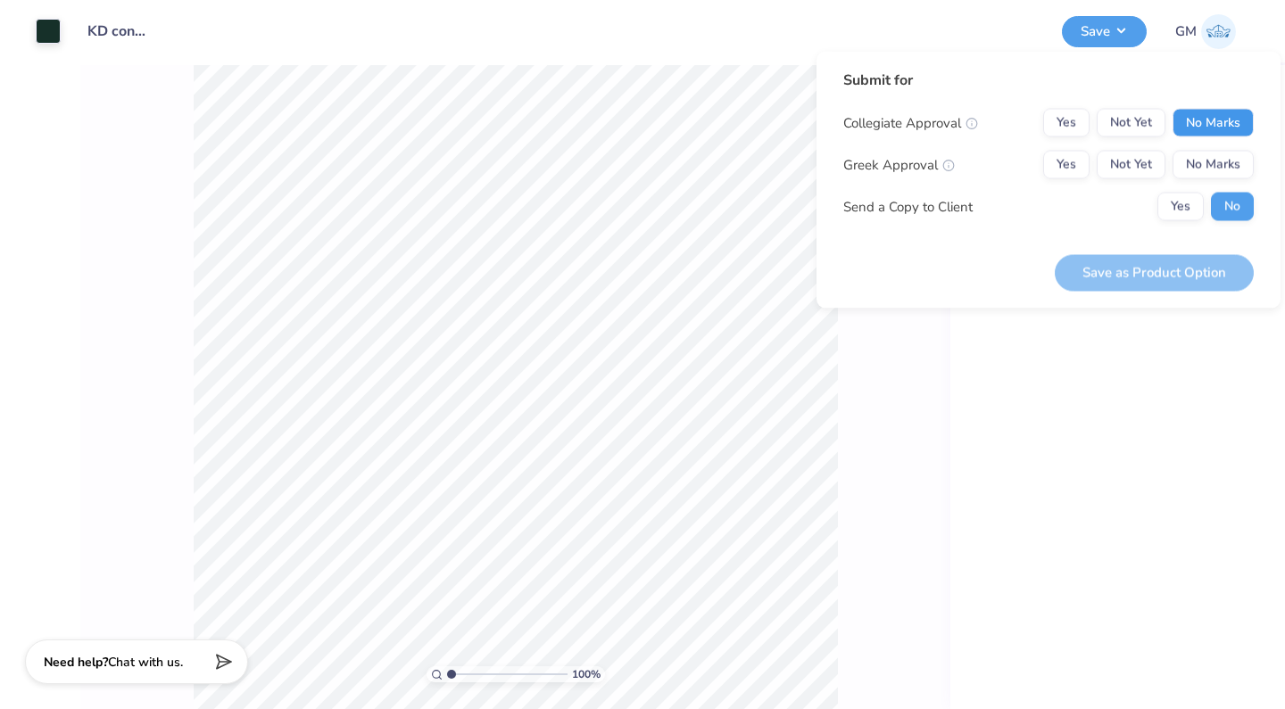
click at [1210, 110] on button "No Marks" at bounding box center [1212, 123] width 81 height 29
click at [1210, 123] on button "No Marks" at bounding box center [1212, 123] width 81 height 29
click at [1066, 173] on button "Yes" at bounding box center [1066, 165] width 46 height 29
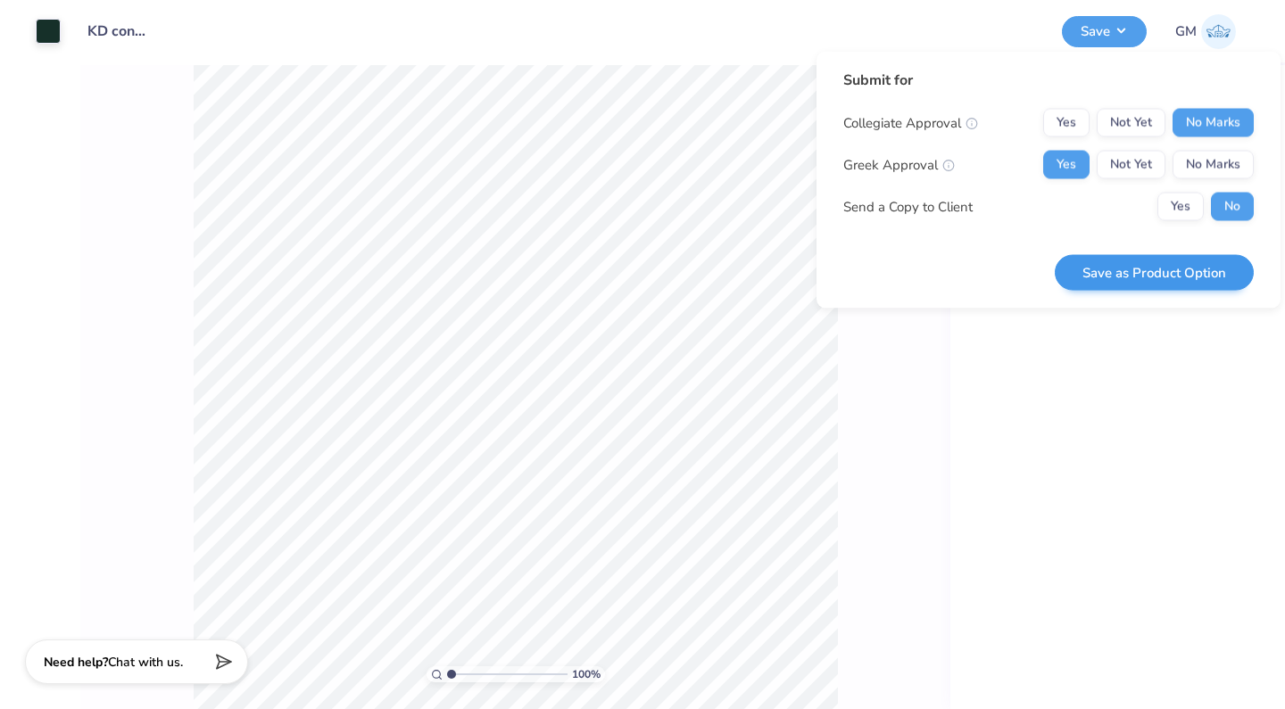
click at [1125, 277] on button "Save as Product Option" at bounding box center [1153, 272] width 199 height 37
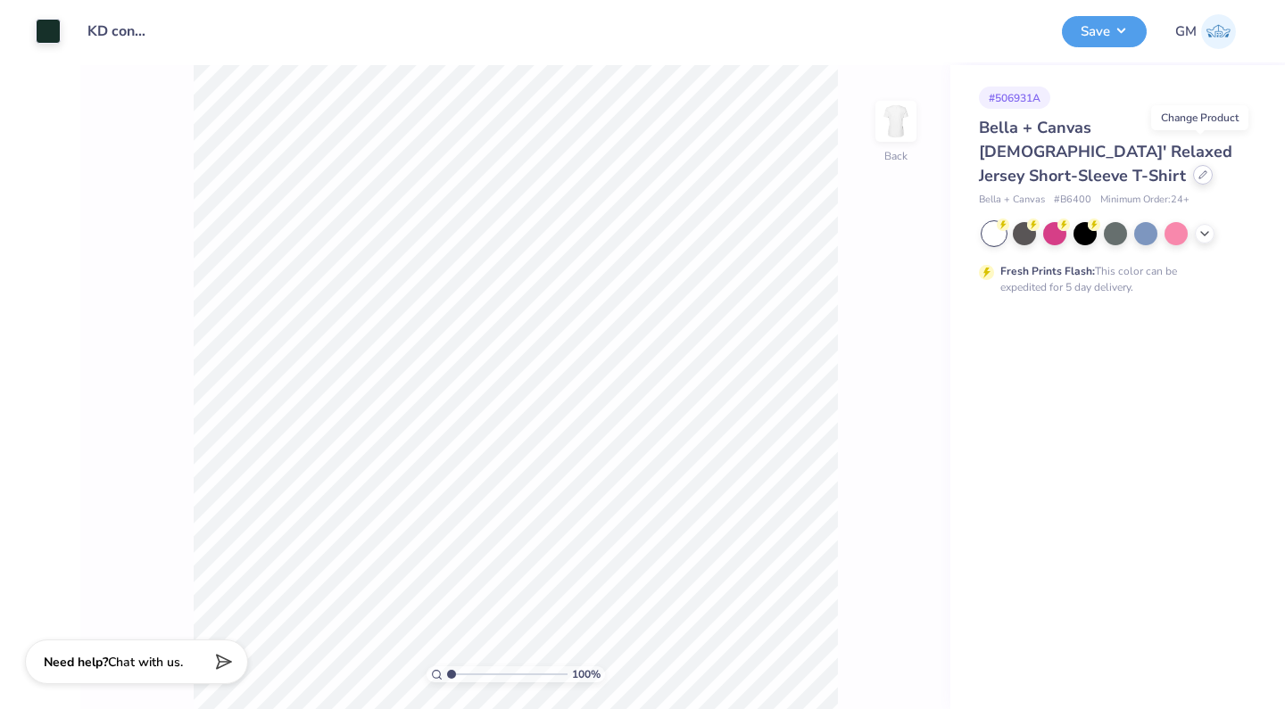
click at [1199, 165] on div at bounding box center [1203, 175] width 20 height 20
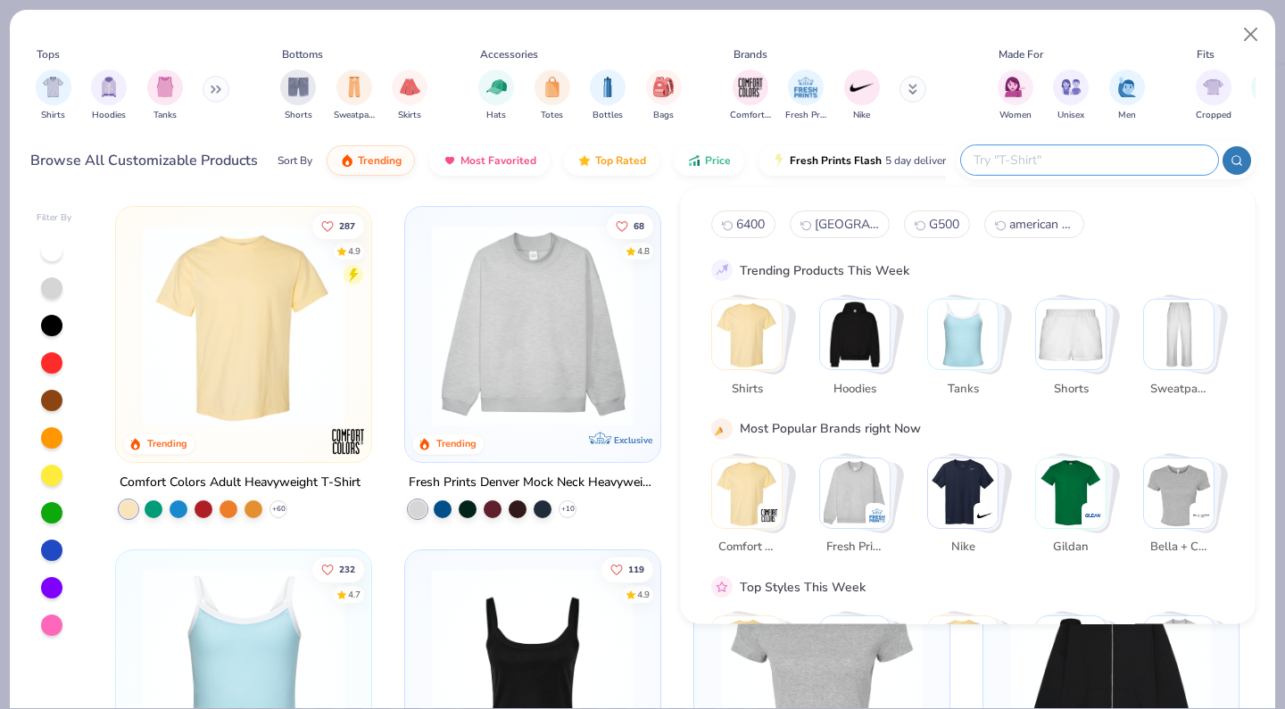
click at [1080, 164] on input "text" at bounding box center [1088, 160] width 234 height 21
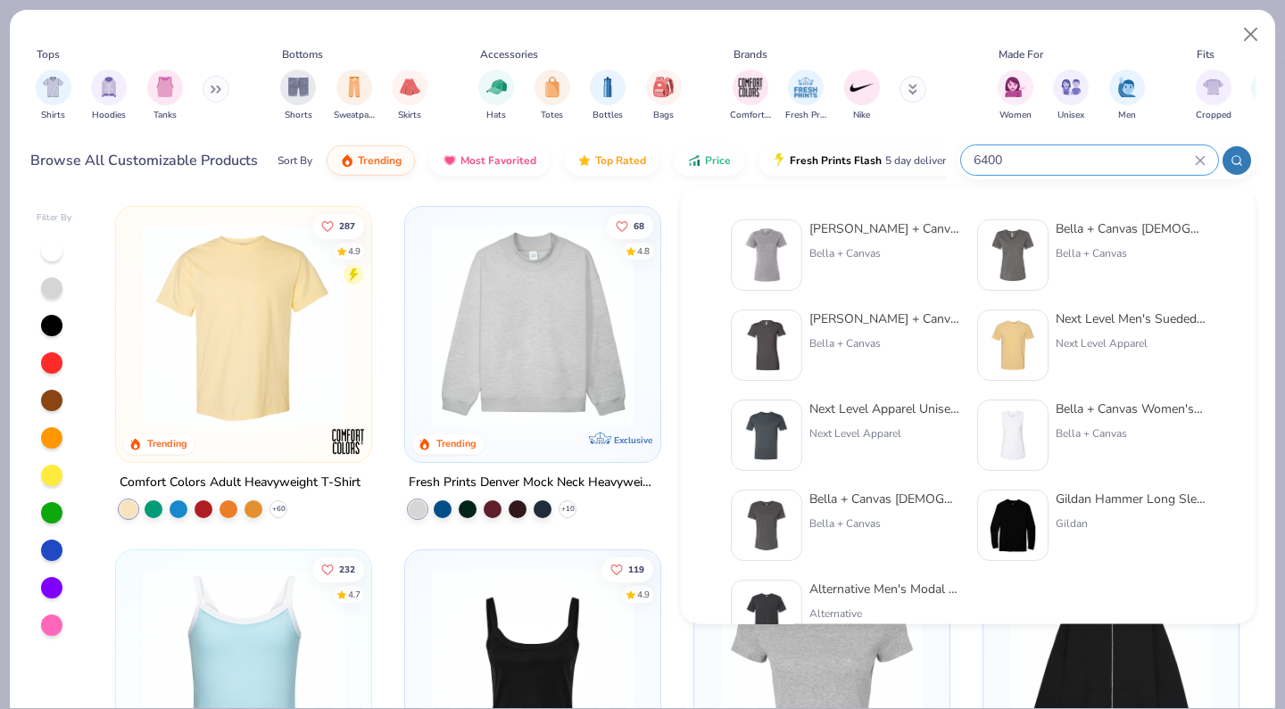
type input "6400"
click at [925, 228] on div "Bella + Canvas New Women's Relaxed Heather CVC Short Sleeve Tee" at bounding box center [884, 228] width 150 height 19
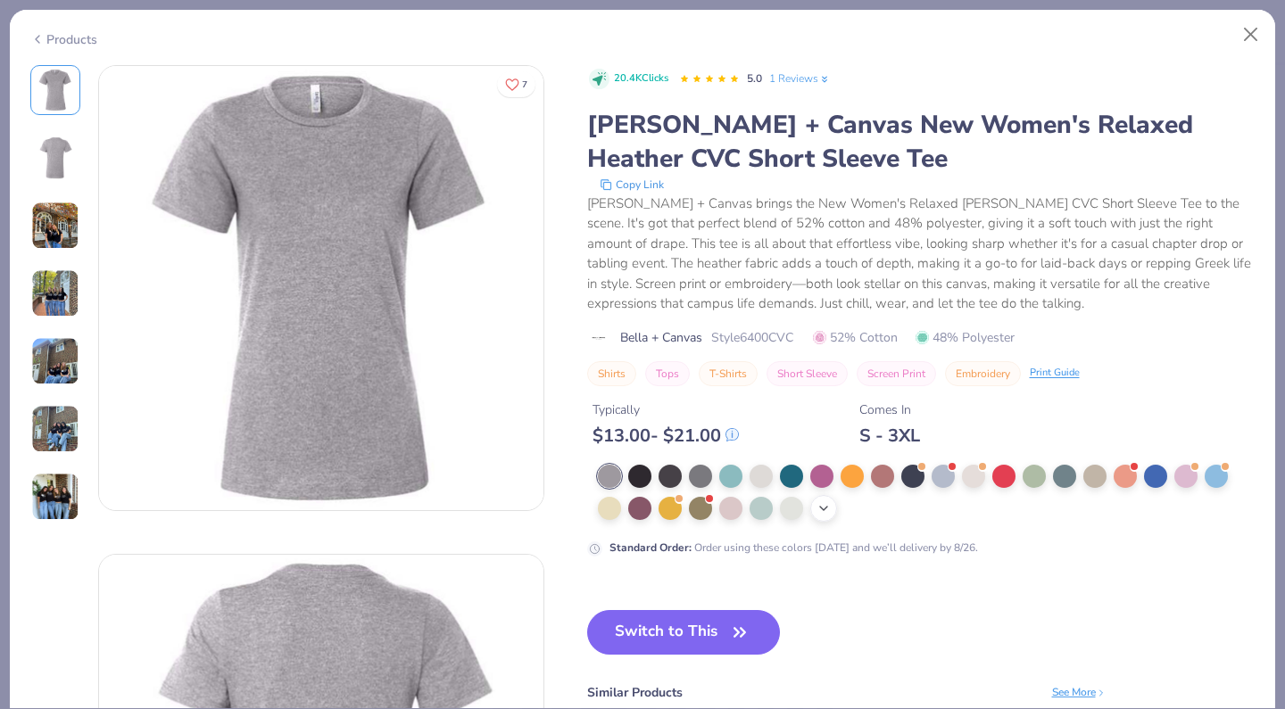
click at [820, 508] on icon at bounding box center [823, 508] width 14 height 14
click at [886, 508] on div at bounding box center [882, 506] width 23 height 23
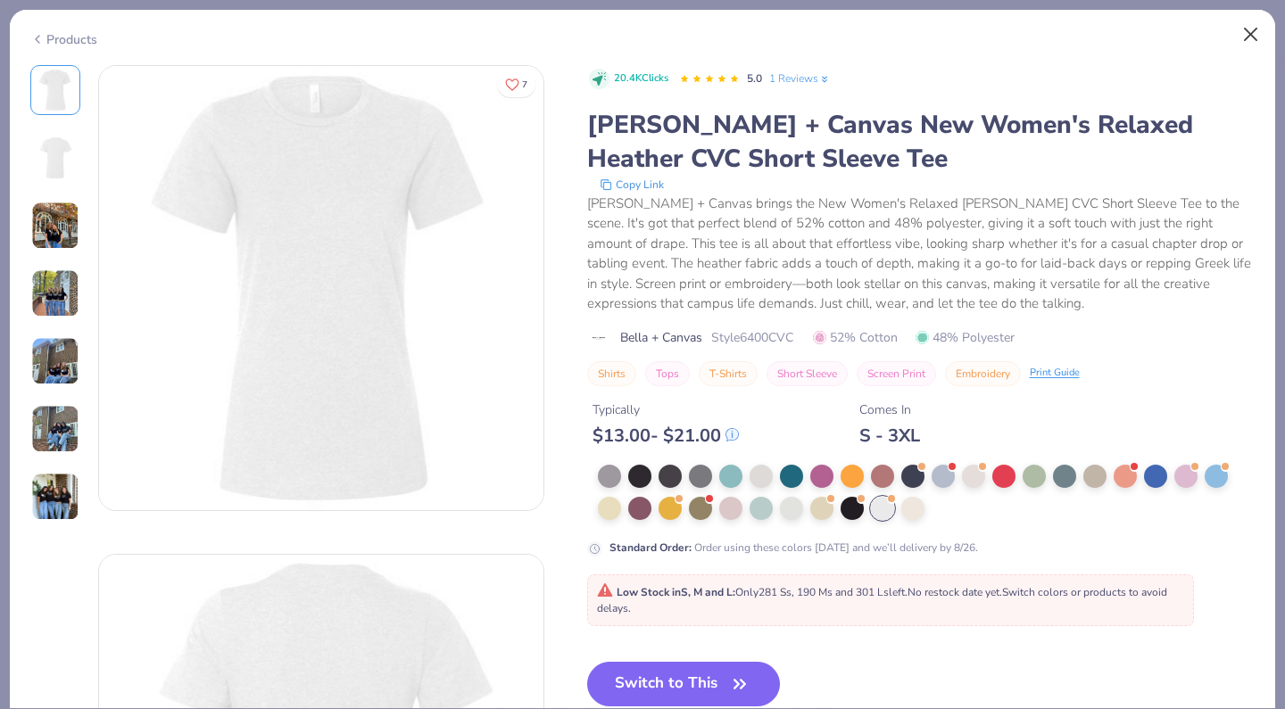
click at [1246, 41] on button "Close" at bounding box center [1251, 35] width 34 height 34
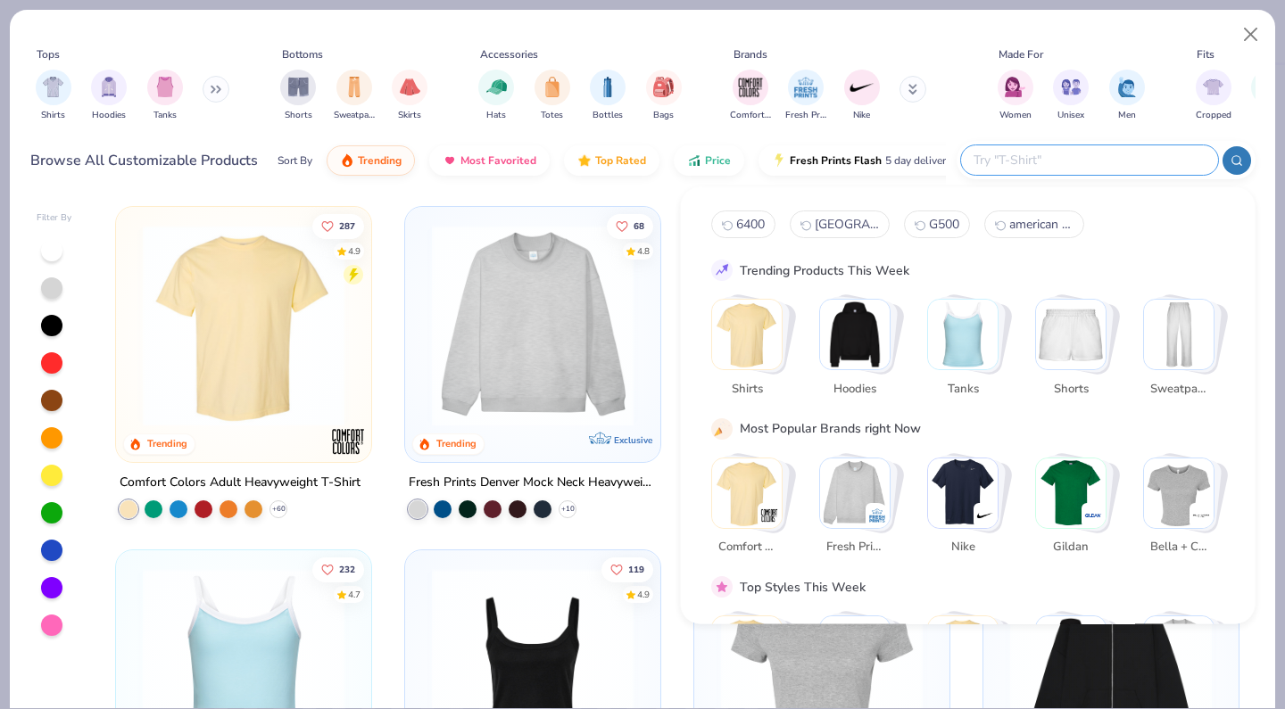
click at [1081, 170] on input "text" at bounding box center [1088, 160] width 234 height 21
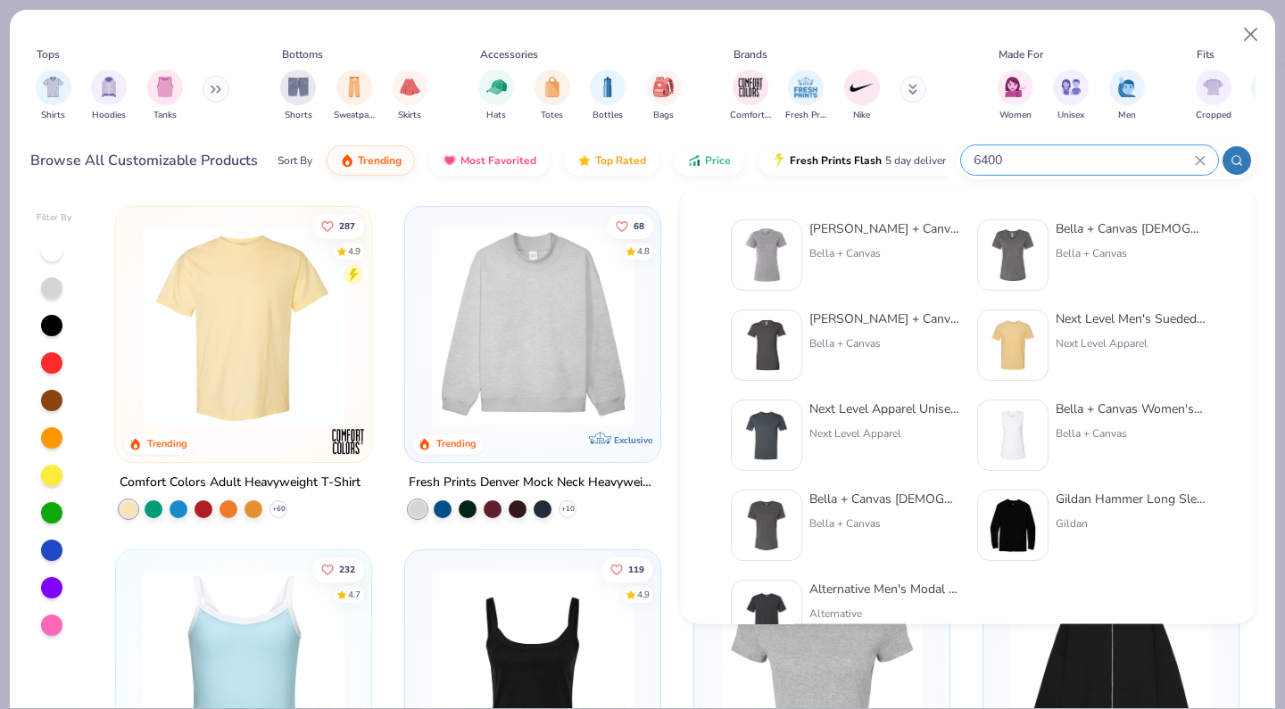
type input "6400"
click at [1119, 233] on div "Bella + Canvas Ladies' Relaxed Jersey V-Neck T-Shirt" at bounding box center [1130, 228] width 150 height 19
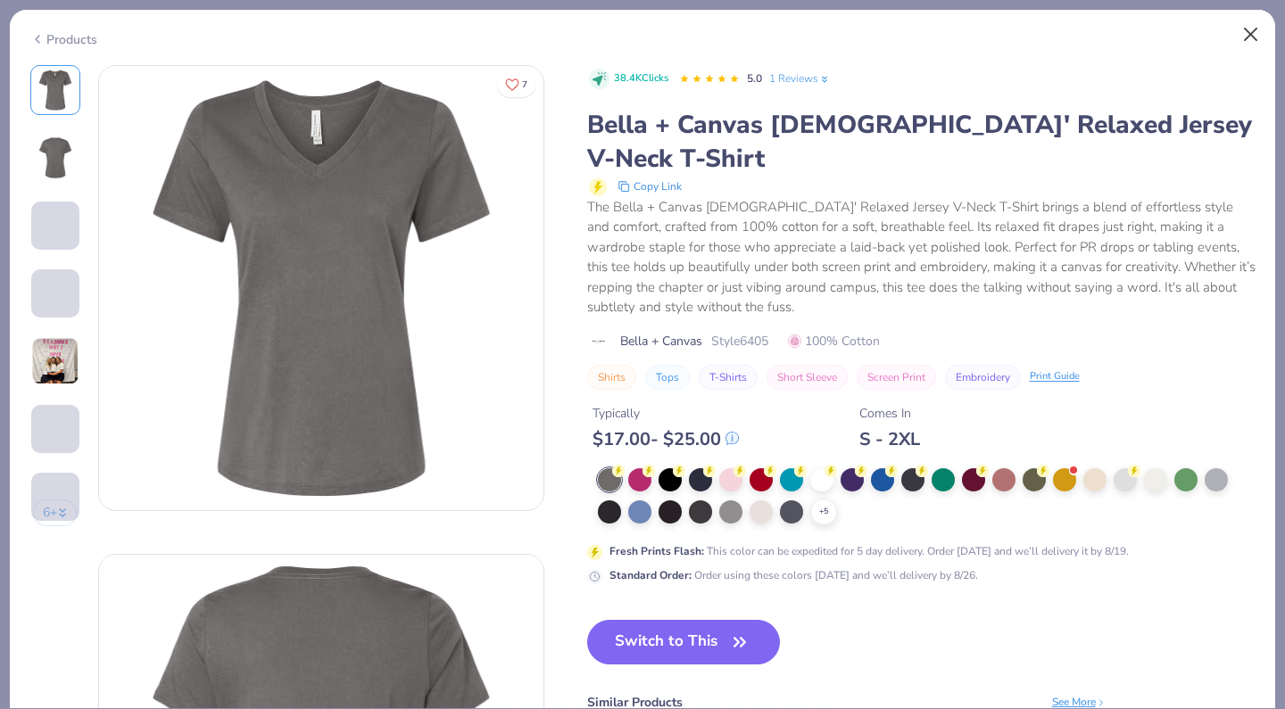
click at [1242, 41] on button "Close" at bounding box center [1251, 35] width 34 height 34
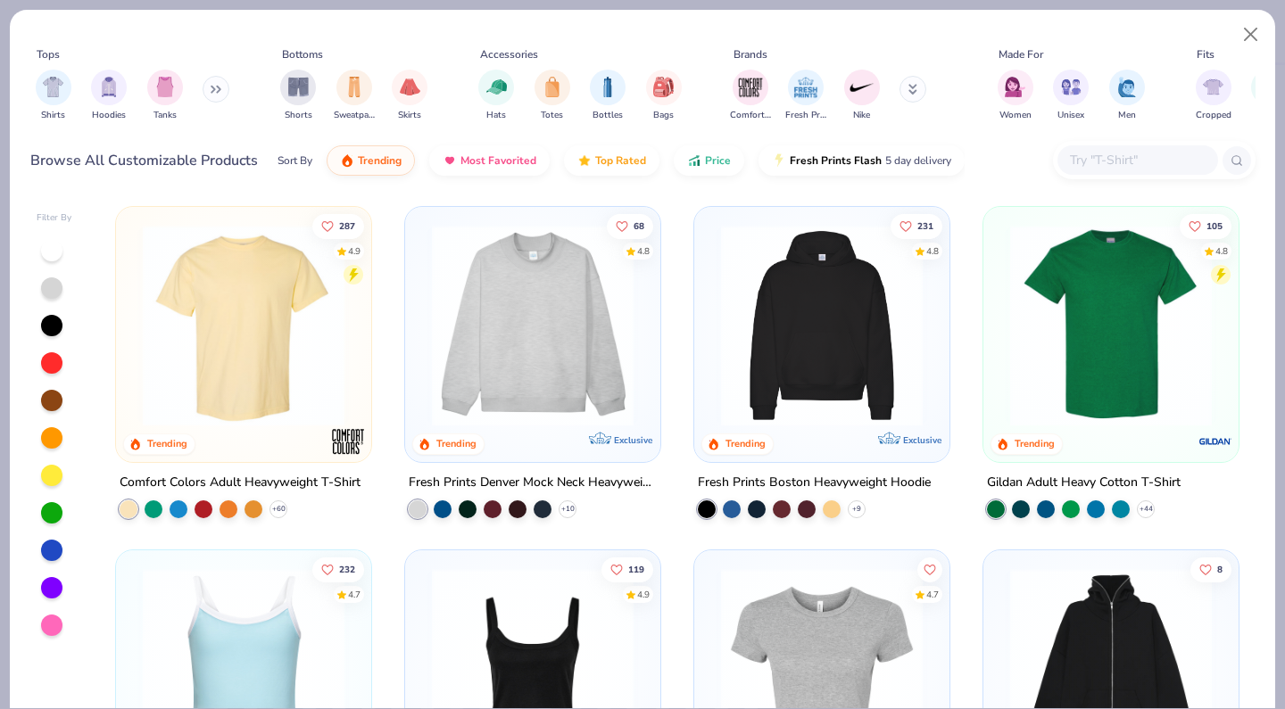
click at [1095, 160] on input "text" at bounding box center [1136, 160] width 137 height 21
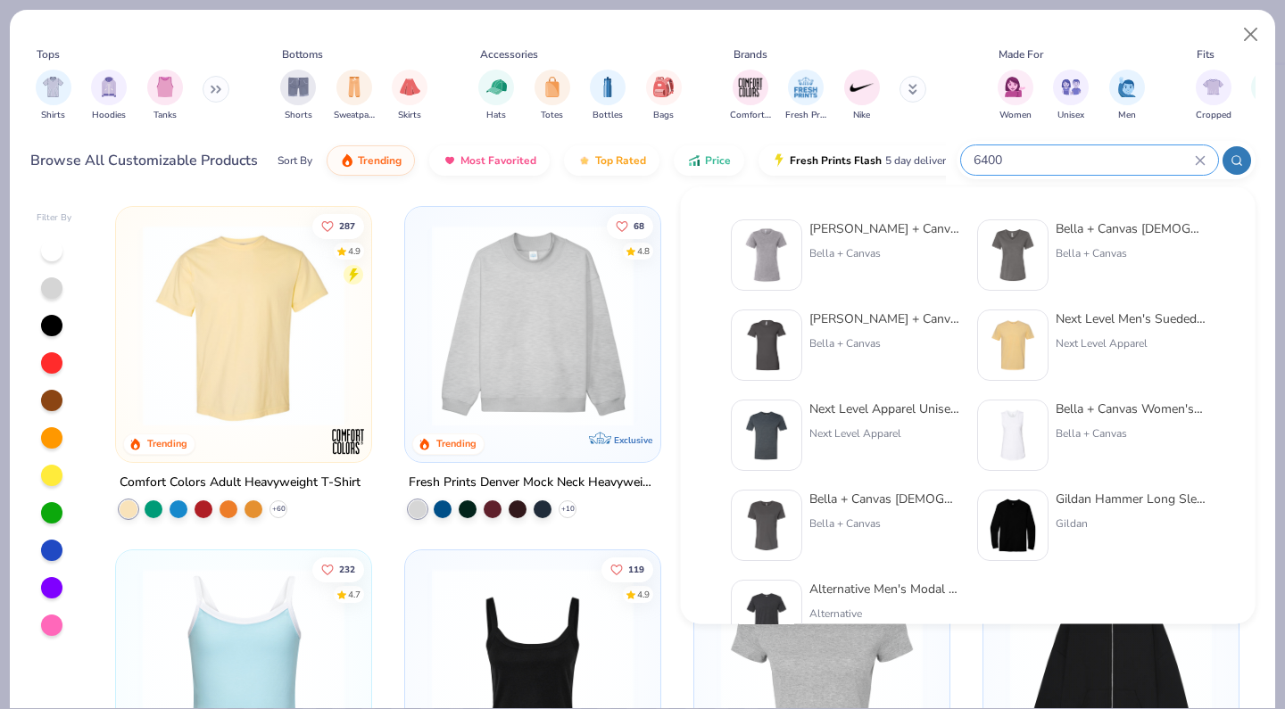
type input "6400"
click at [900, 316] on div "[PERSON_NAME] + Canvas [DEMOGRAPHIC_DATA]' The Favorite T-Shirt" at bounding box center [884, 319] width 150 height 19
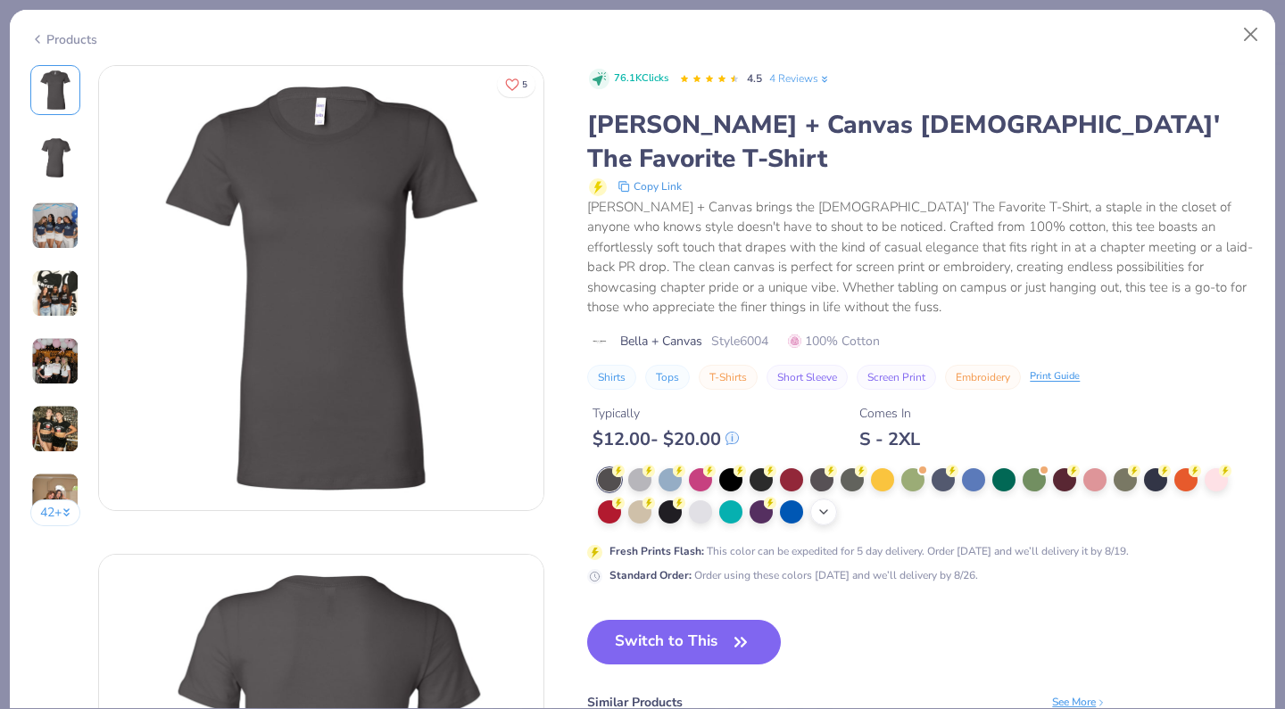
click at [818, 505] on icon at bounding box center [823, 512] width 14 height 14
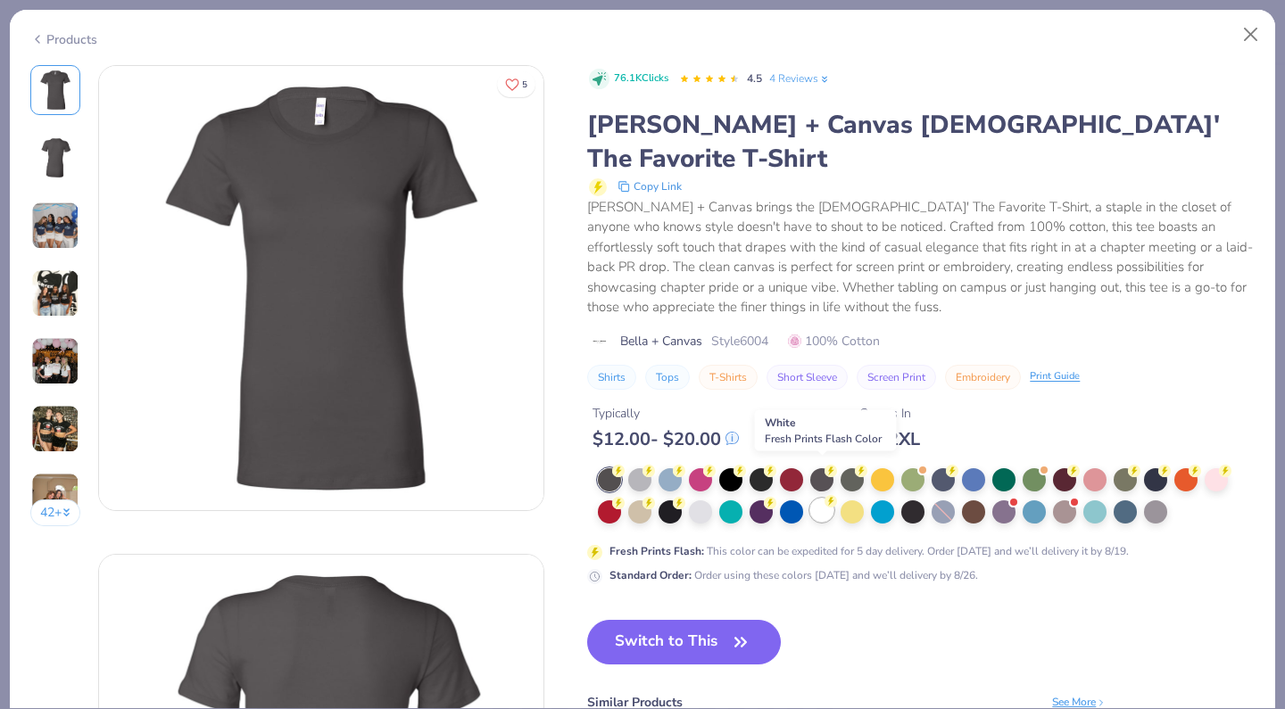
click at [830, 499] on div at bounding box center [821, 510] width 23 height 23
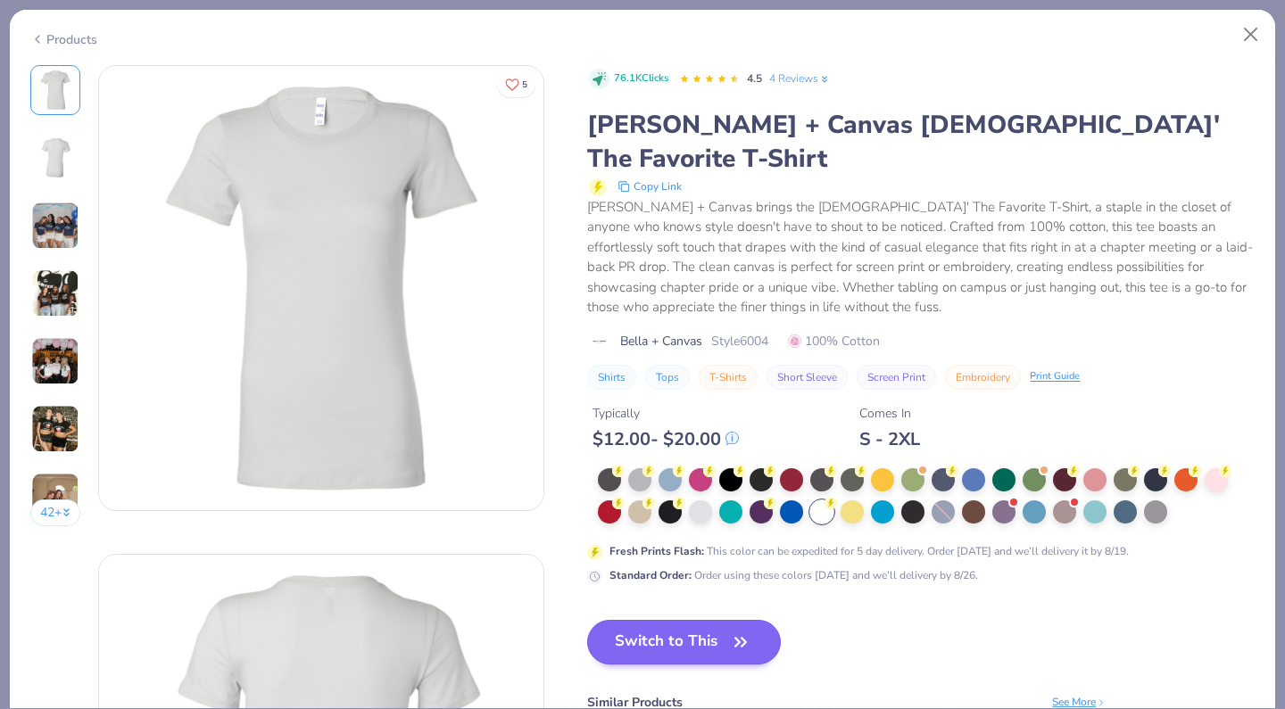
click at [719, 620] on button "Switch to This" at bounding box center [684, 642] width 194 height 45
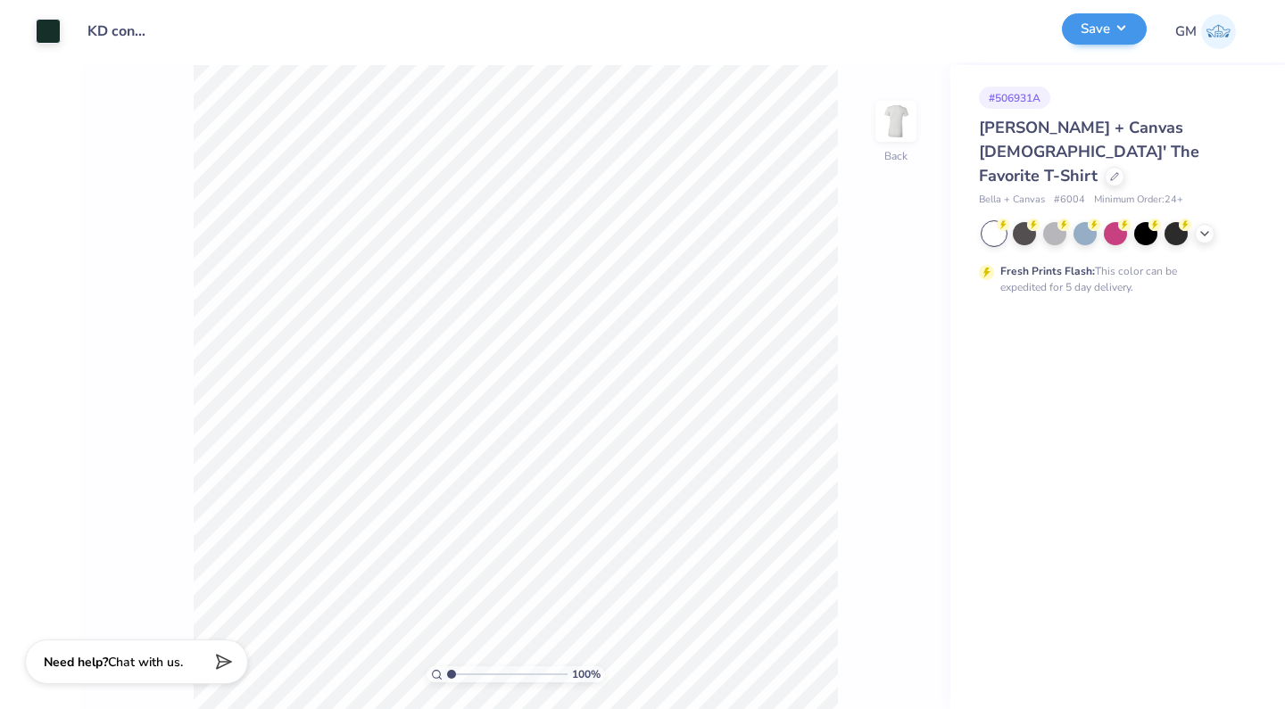
click at [1112, 31] on button "Save" at bounding box center [1104, 28] width 85 height 31
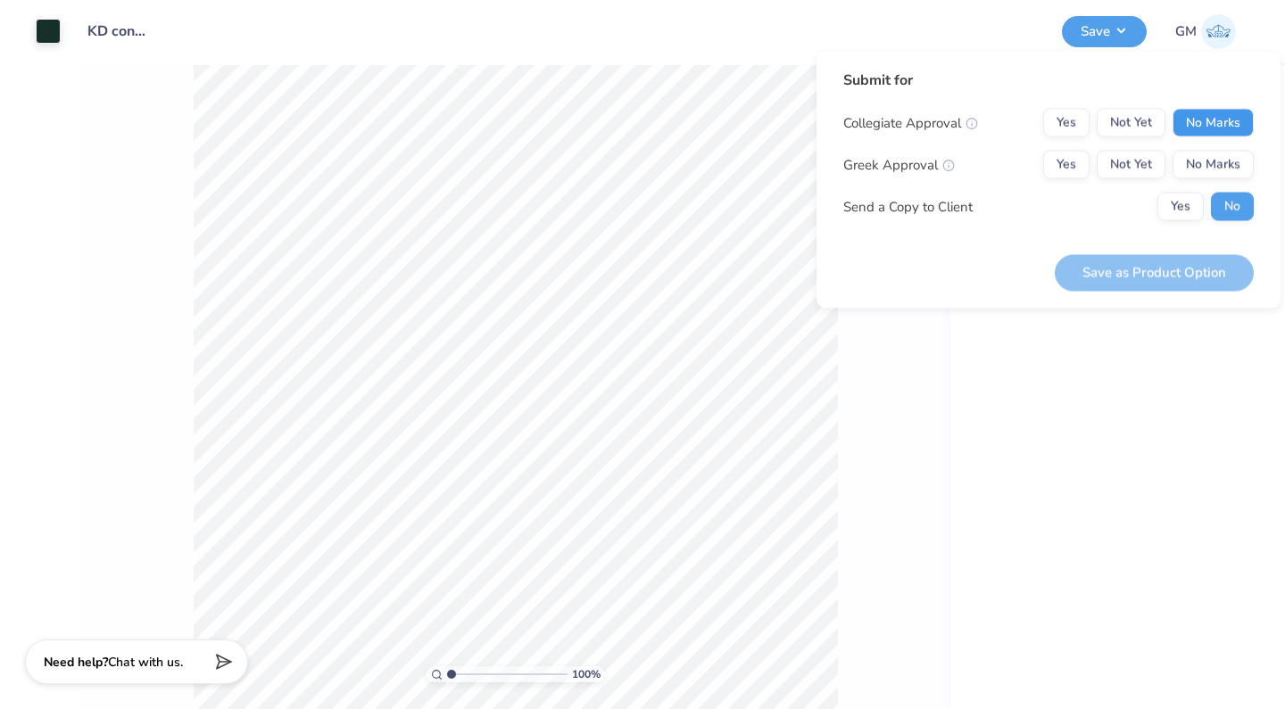
click at [1186, 117] on button "No Marks" at bounding box center [1212, 123] width 81 height 29
click at [1064, 168] on button "Yes" at bounding box center [1066, 165] width 46 height 29
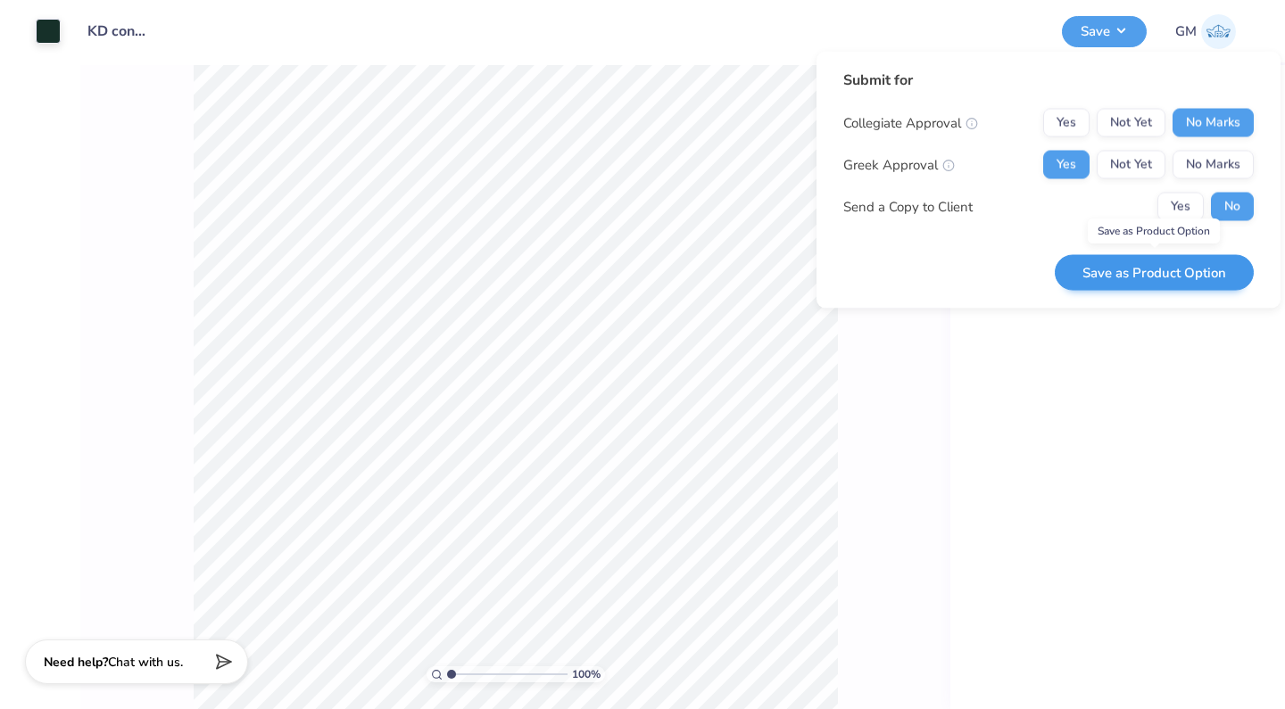
click at [1144, 270] on button "Save as Product Option" at bounding box center [1153, 272] width 199 height 37
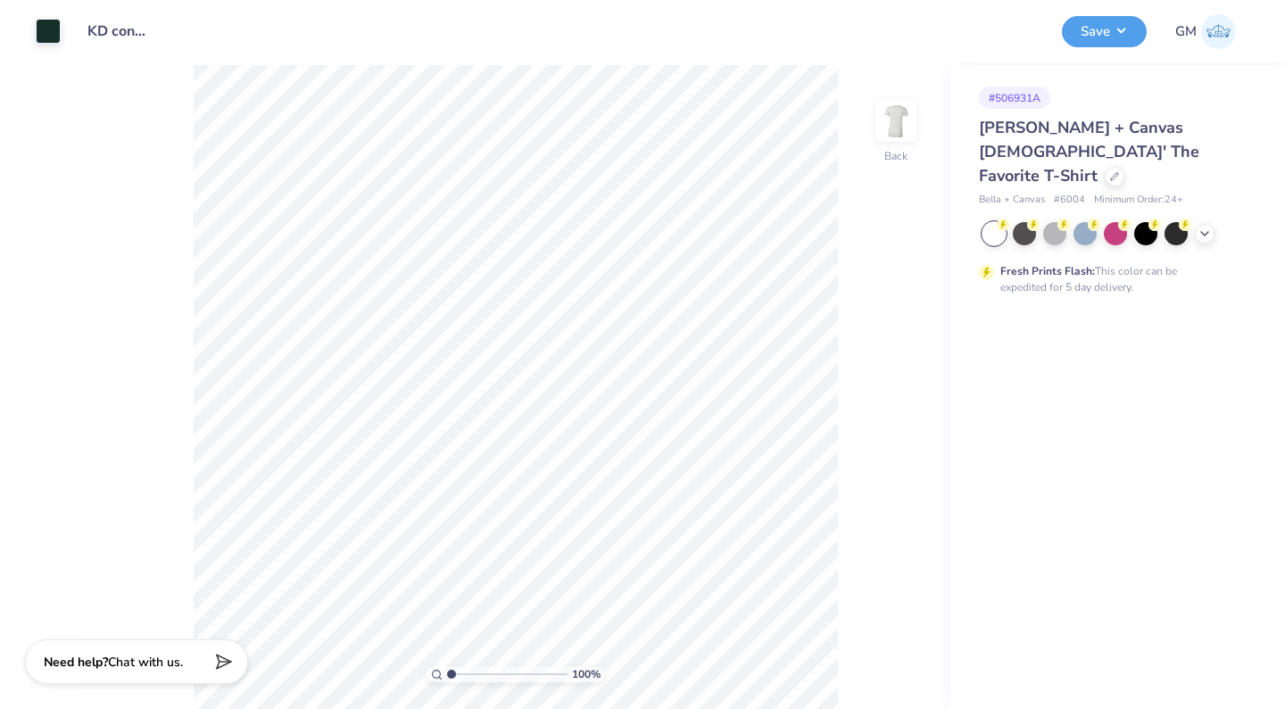
click at [1251, 103] on icon "close" at bounding box center [1246, 110] width 12 height 14
